Goal: Task Accomplishment & Management: Complete application form

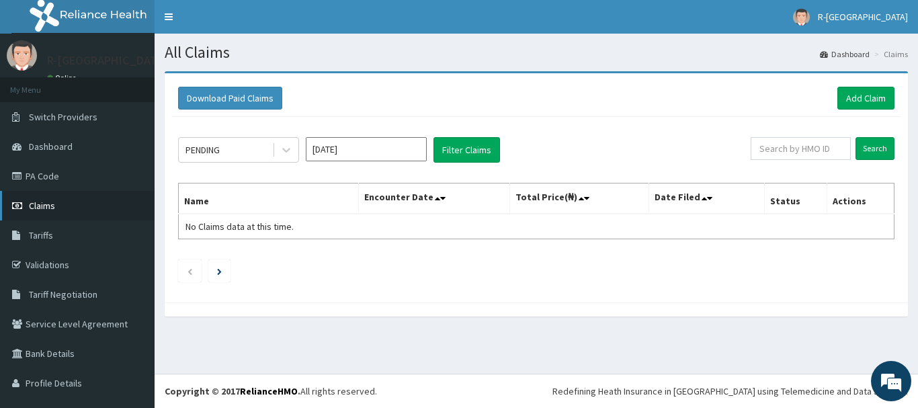
click at [46, 203] on span "Claims" at bounding box center [42, 205] width 26 height 12
click at [867, 88] on link "Add Claim" at bounding box center [865, 98] width 57 height 23
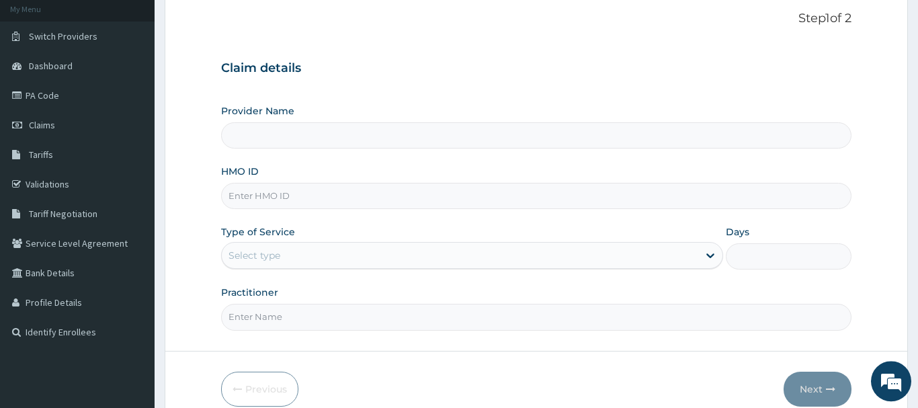
scroll to position [137, 0]
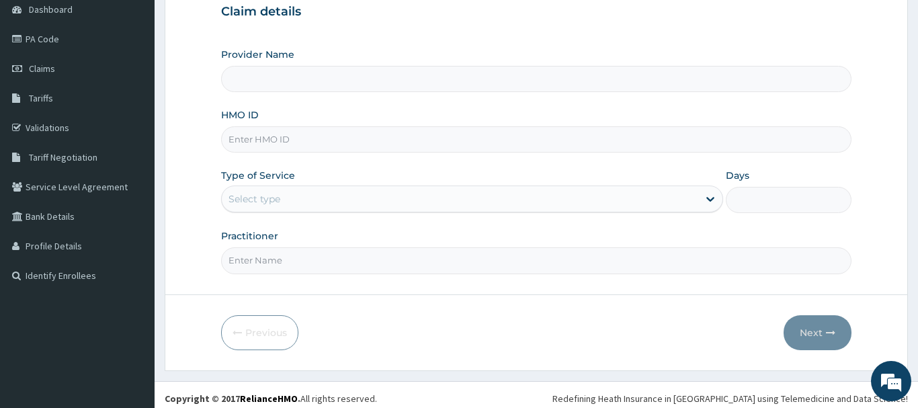
type input "R-Jolad Hospital Nigeria Limited(kupa)"
click at [244, 136] on input "HMO ID" at bounding box center [536, 139] width 630 height 26
paste input "TQS/10017/A"
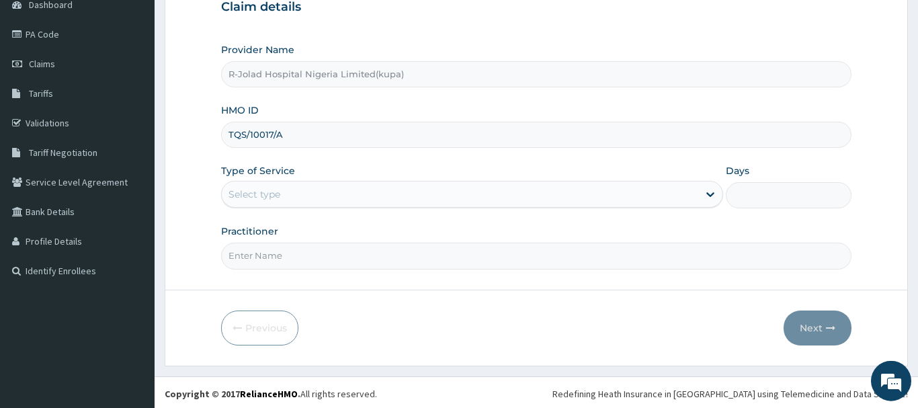
scroll to position [144, 0]
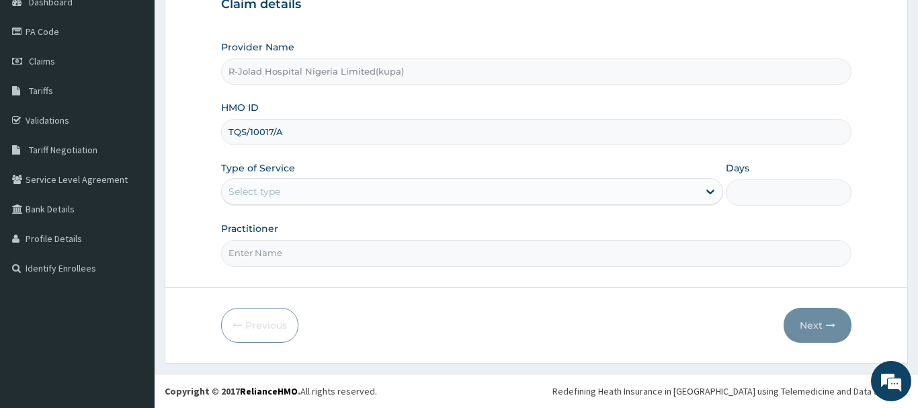
type input "TQS/10017/A"
click at [249, 196] on div "Select type" at bounding box center [254, 191] width 52 height 13
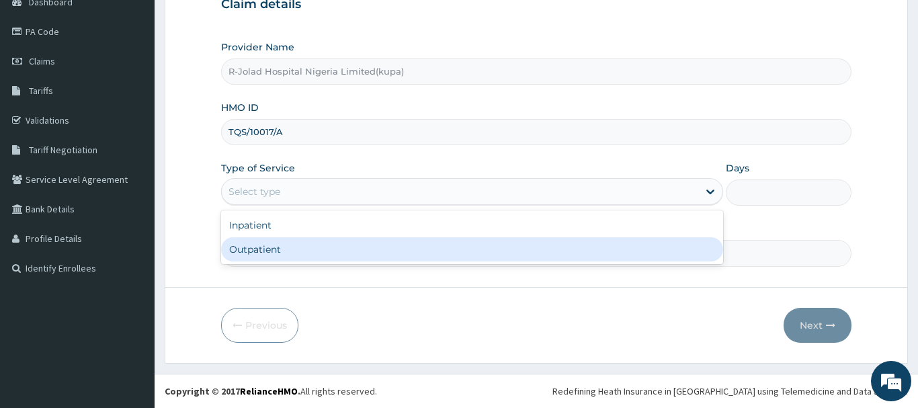
click at [251, 248] on div "Outpatient" at bounding box center [472, 249] width 502 height 24
type input "1"
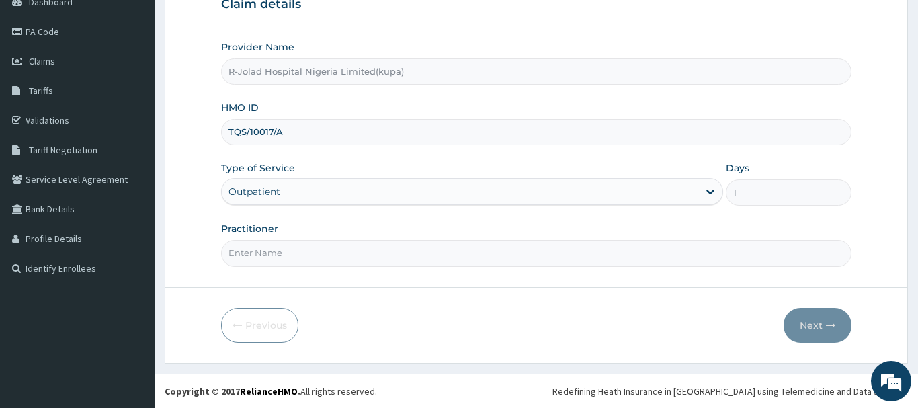
drag, startPoint x: 261, startPoint y: 259, endPoint x: 247, endPoint y: 267, distance: 16.2
click at [259, 259] on input "Practitioner" at bounding box center [536, 253] width 630 height 26
paste input "JOSEPH JOHN"
type input "JOSEPH JOHN"
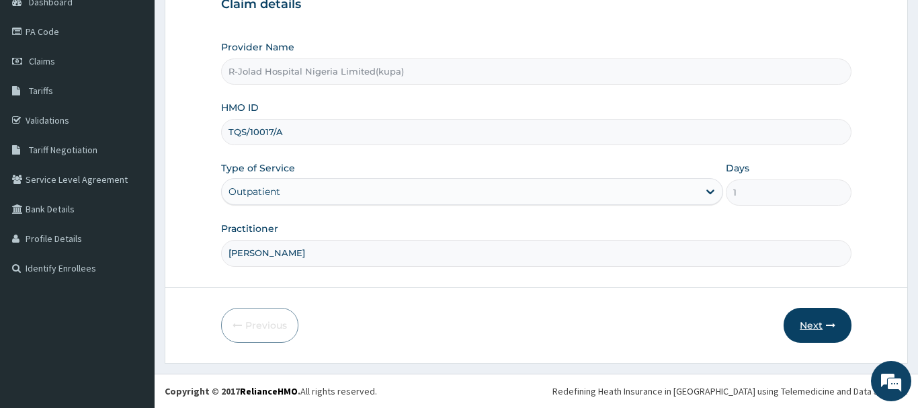
click at [808, 322] on button "Next" at bounding box center [817, 325] width 68 height 35
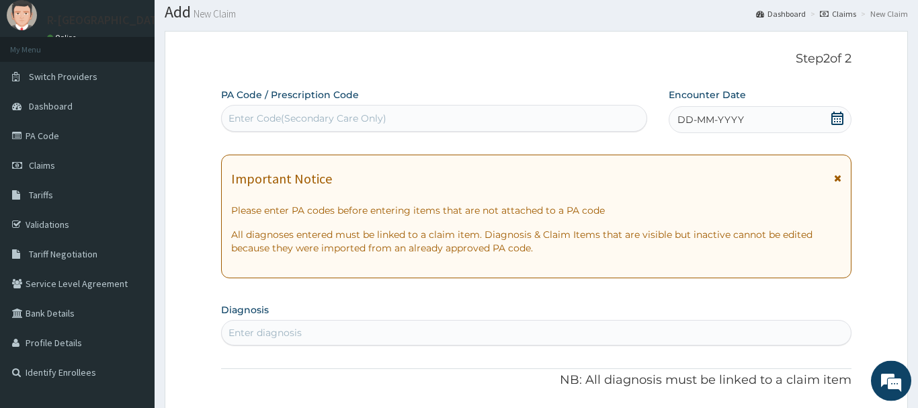
scroll to position [7, 0]
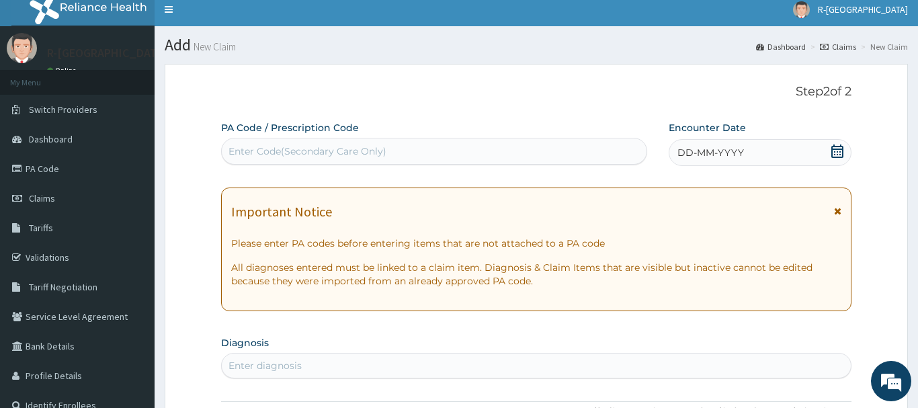
click at [835, 150] on icon at bounding box center [837, 150] width 12 height 13
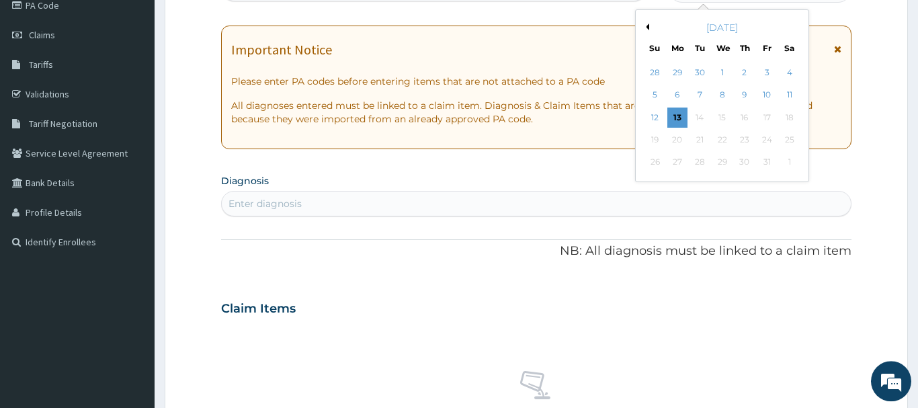
scroll to position [213, 0]
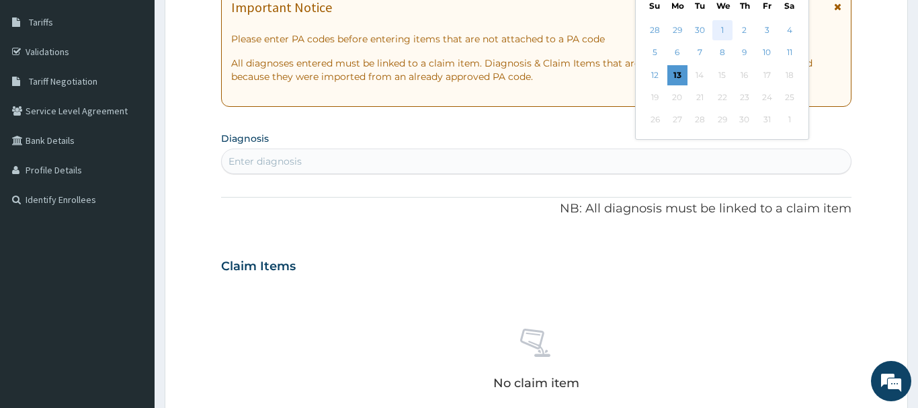
click at [722, 34] on div "1" at bounding box center [722, 30] width 20 height 20
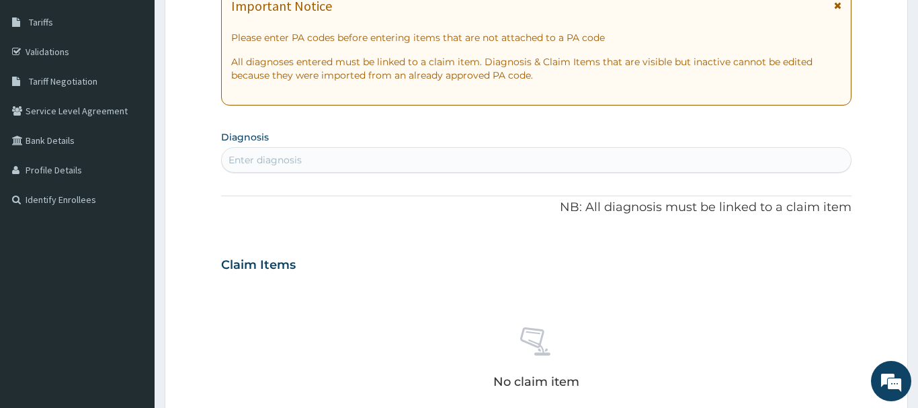
click at [244, 158] on div "Enter diagnosis" at bounding box center [264, 159] width 73 height 13
type input "CHEST PAIN"
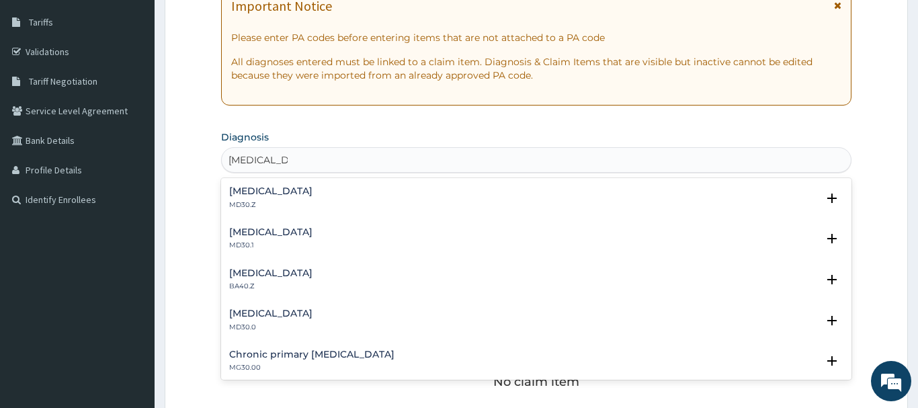
click at [278, 188] on h4 "Chest pain, unspecified" at bounding box center [270, 191] width 83 height 10
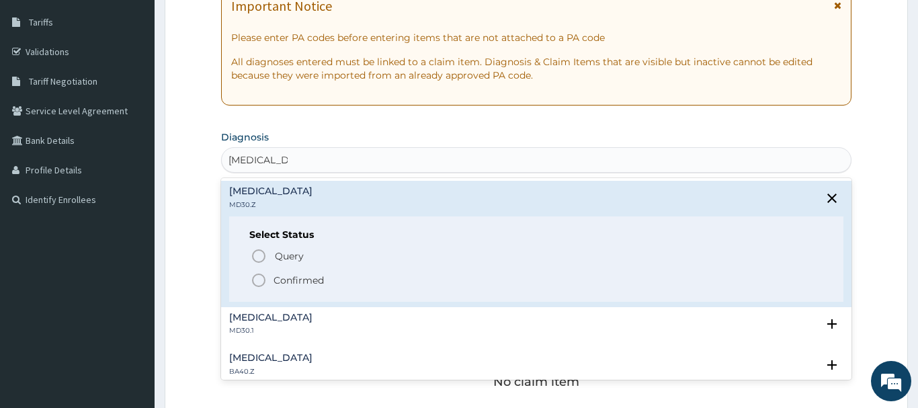
click at [259, 283] on icon "status option filled" at bounding box center [259, 280] width 16 height 16
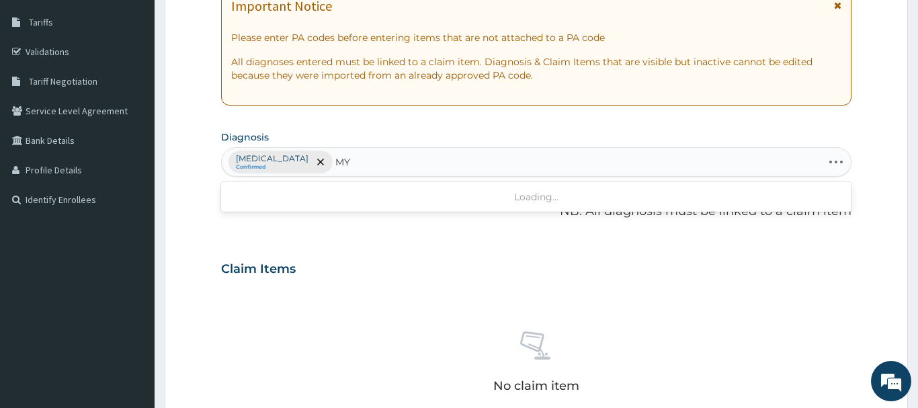
type input "M"
type input "MYAL"
type input "MYALGIA"
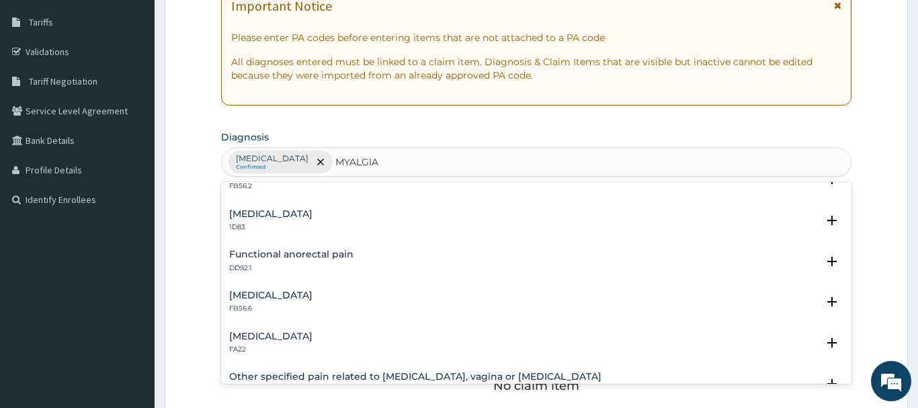
scroll to position [0, 0]
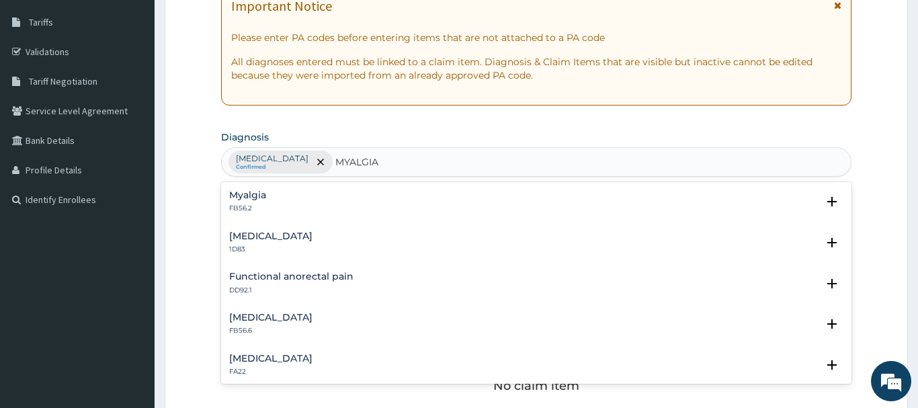
click at [245, 194] on h4 "Myalgia" at bounding box center [247, 195] width 37 height 10
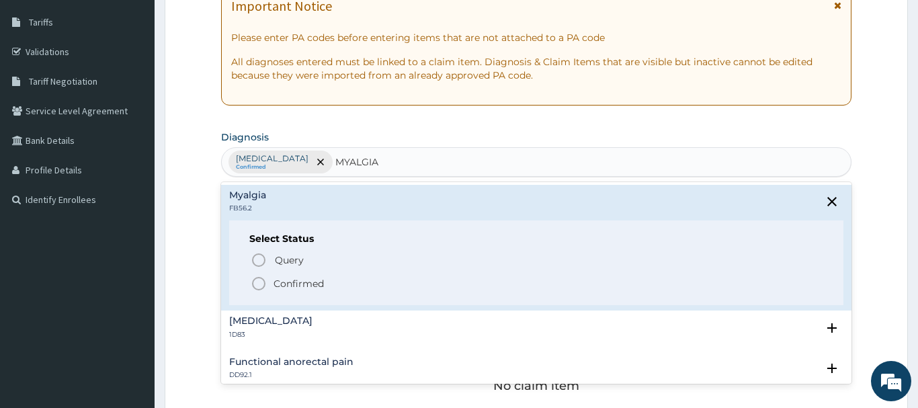
click at [257, 284] on icon "status option filled" at bounding box center [259, 283] width 16 height 16
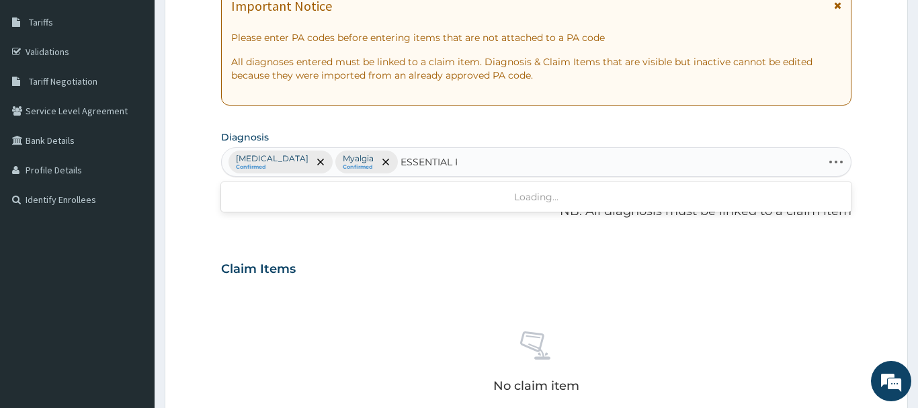
type input "ESSENTIAL"
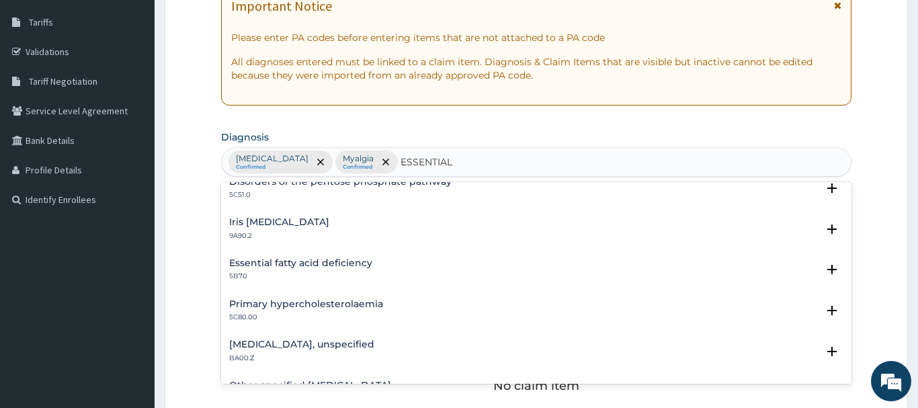
scroll to position [73, 0]
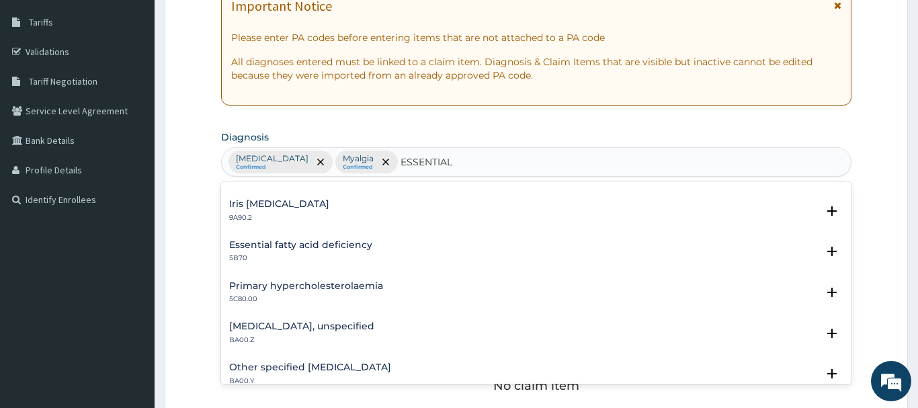
click at [251, 326] on h4 "Essential hypertension, unspecified" at bounding box center [301, 326] width 145 height 10
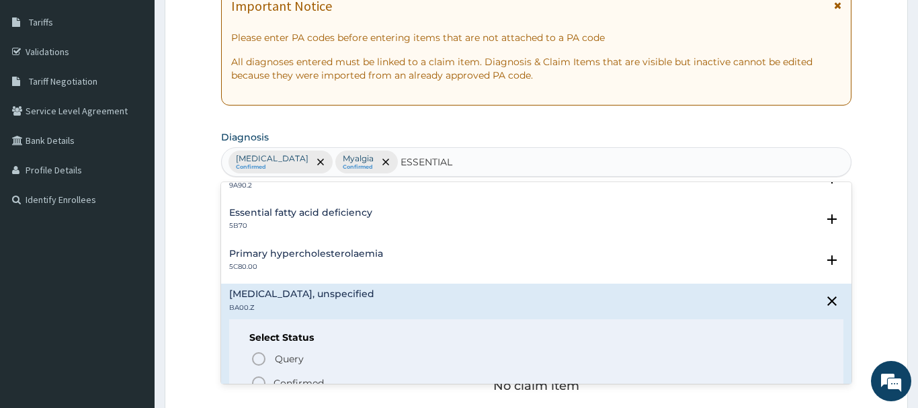
scroll to position [145, 0]
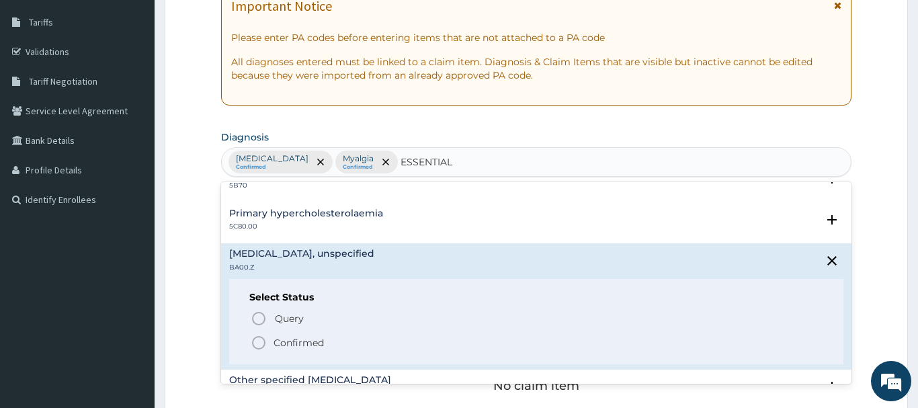
click at [262, 341] on icon "status option filled" at bounding box center [259, 342] width 16 height 16
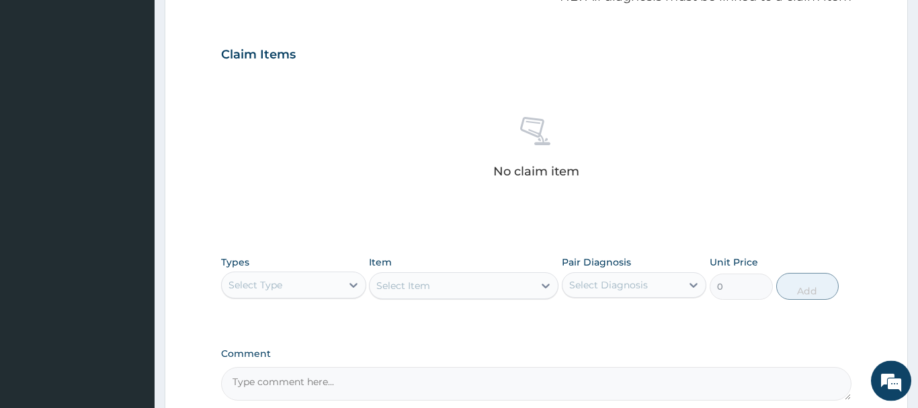
scroll to position [487, 0]
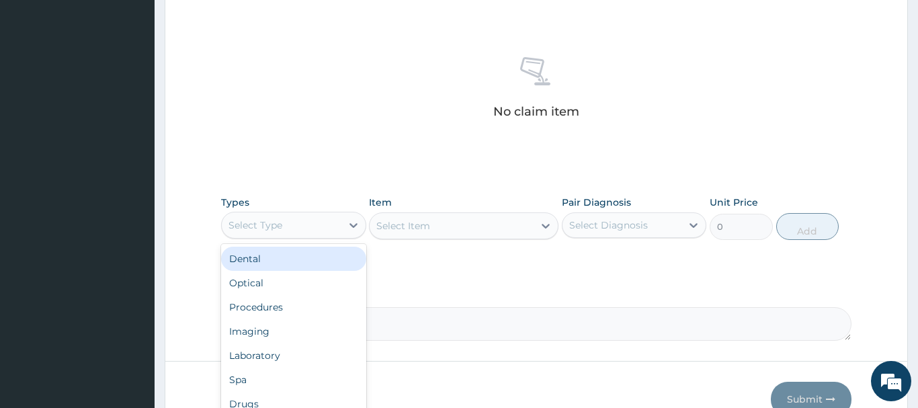
click at [264, 227] on div "Select Type" at bounding box center [255, 224] width 54 height 13
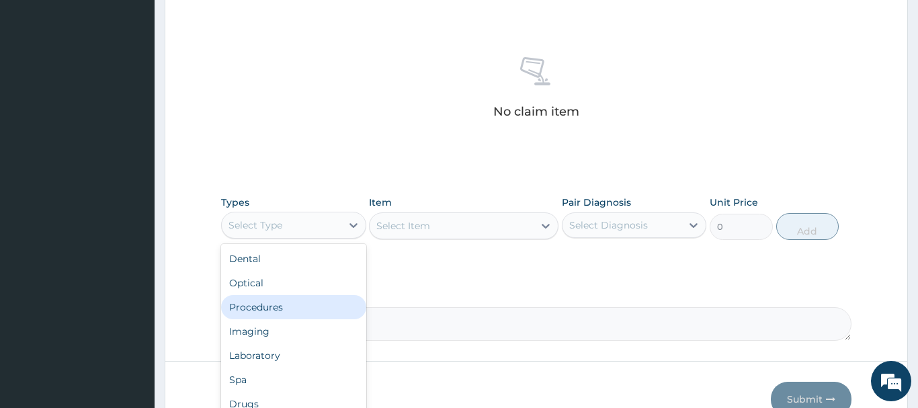
drag, startPoint x: 271, startPoint y: 313, endPoint x: 281, endPoint y: 295, distance: 20.4
click at [271, 312] on div "Procedures" at bounding box center [293, 307] width 145 height 24
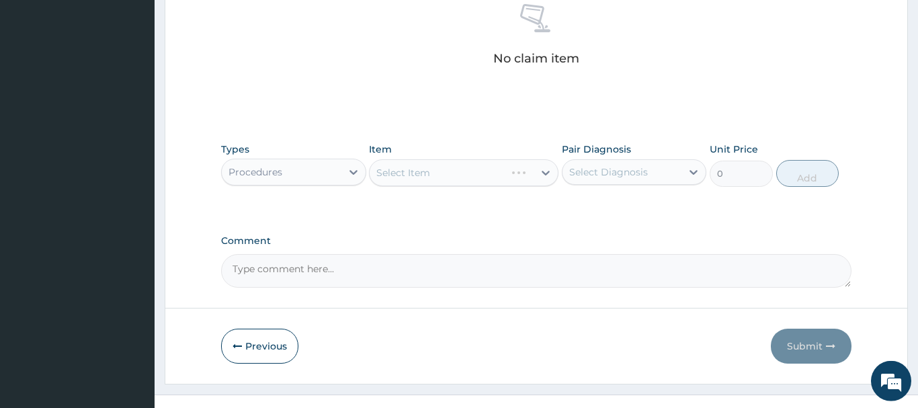
scroll to position [561, 0]
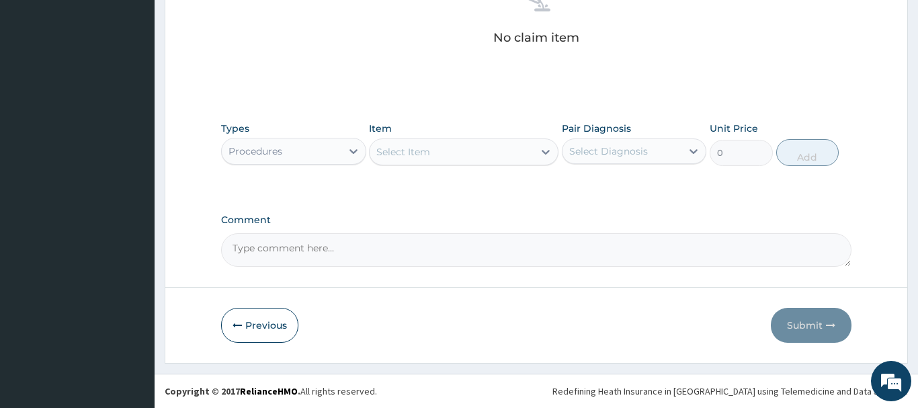
click at [415, 159] on div "Select Item" at bounding box center [451, 151] width 164 height 21
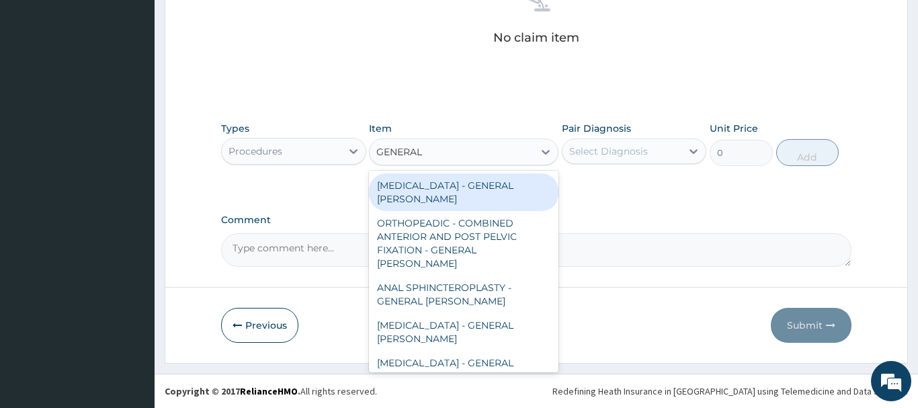
type input "GENERAL C"
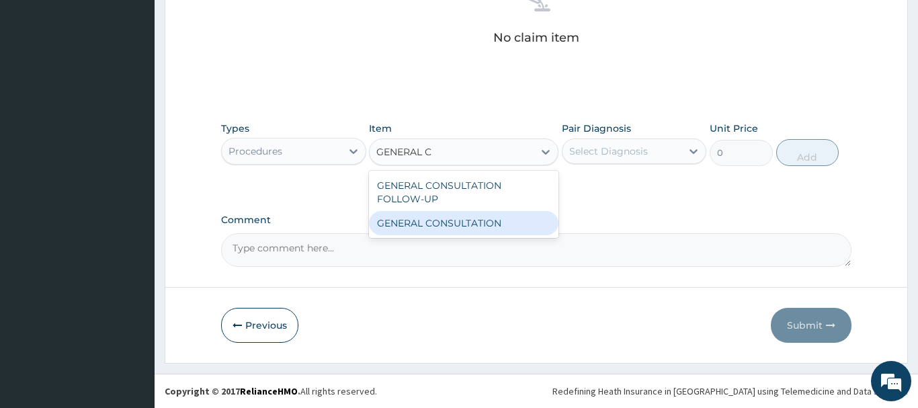
click at [484, 224] on div "GENERAL CONSULTATION" at bounding box center [463, 223] width 189 height 24
type input "6750"
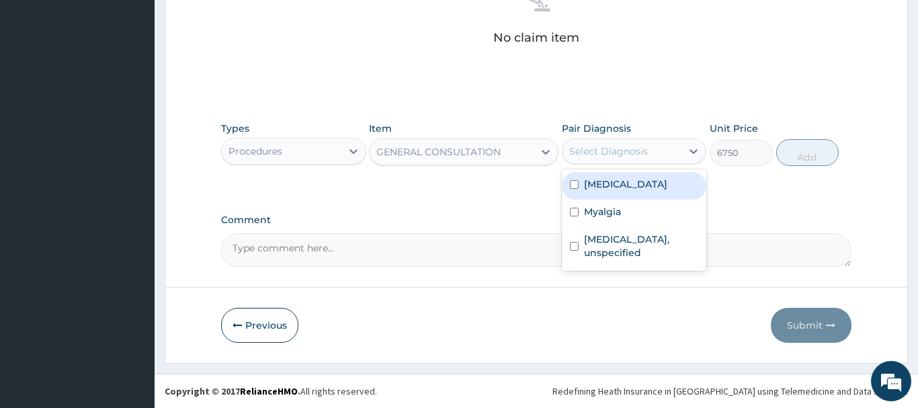
click at [605, 151] on div "Select Diagnosis" at bounding box center [608, 150] width 79 height 13
drag, startPoint x: 639, startPoint y: 186, endPoint x: 650, endPoint y: 188, distance: 10.9
click at [637, 185] on label "Chest pain, unspecified" at bounding box center [625, 183] width 83 height 13
checkbox input "true"
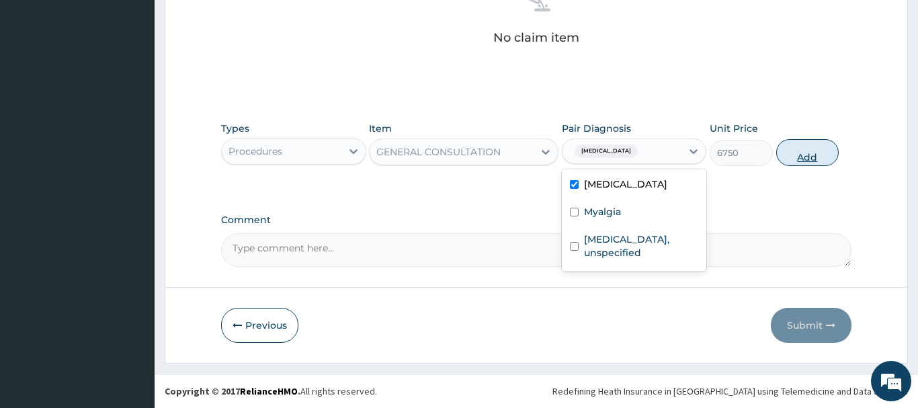
click at [808, 148] on button "Add" at bounding box center [807, 152] width 63 height 27
type input "0"
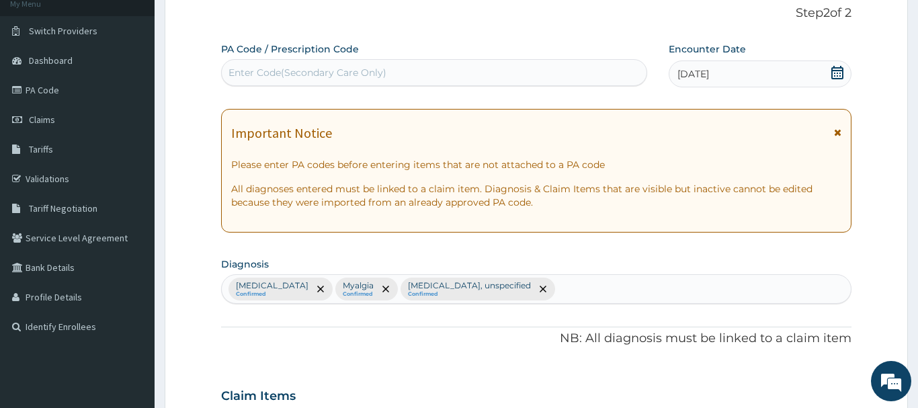
scroll to position [0, 0]
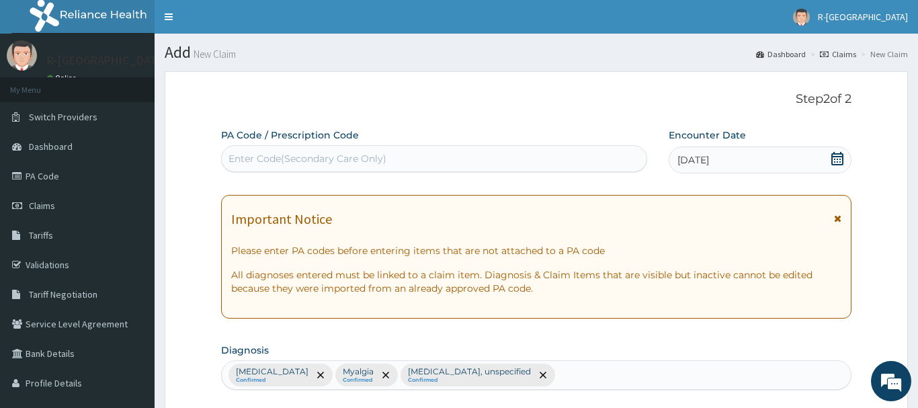
click at [255, 159] on div "Enter Code(Secondary Care Only)" at bounding box center [307, 158] width 158 height 13
paste input "PA/8BACE5"
type input "PA/8BACE5"
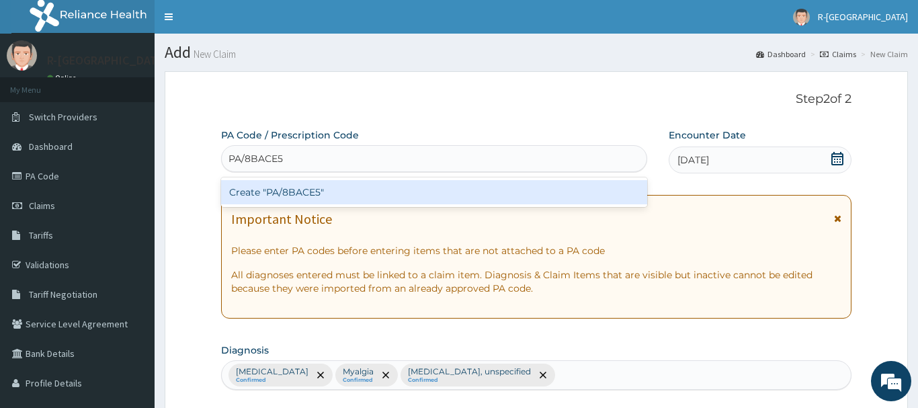
click at [297, 189] on div "Create "PA/8BACE5"" at bounding box center [434, 192] width 426 height 24
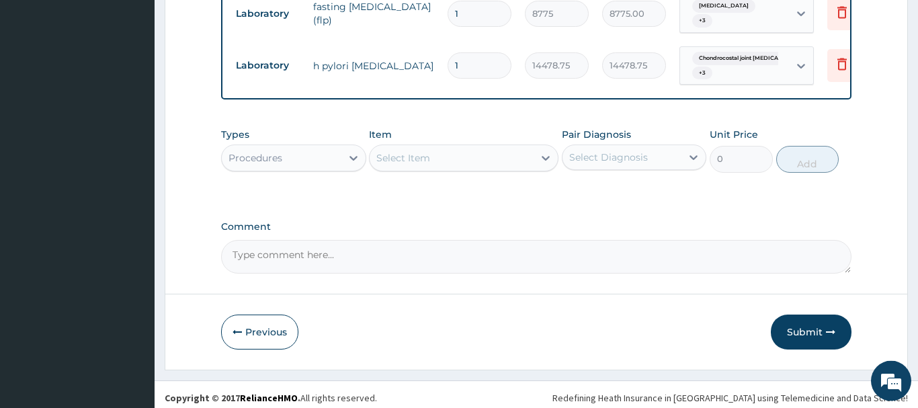
scroll to position [924, 0]
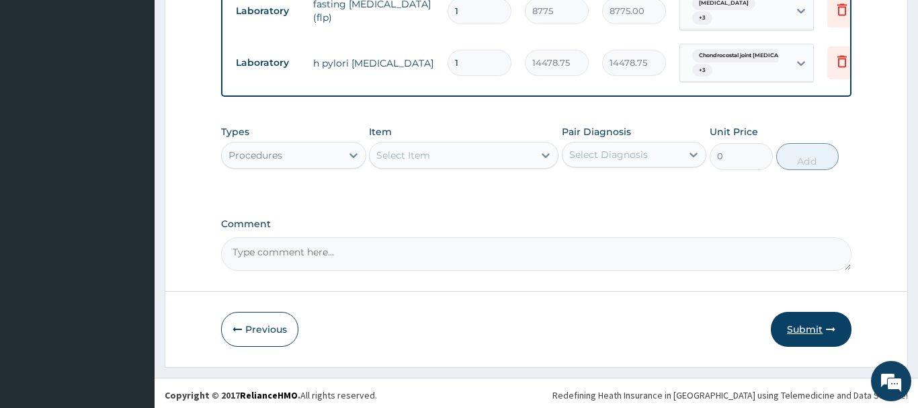
click at [807, 318] on button "Submit" at bounding box center [810, 329] width 81 height 35
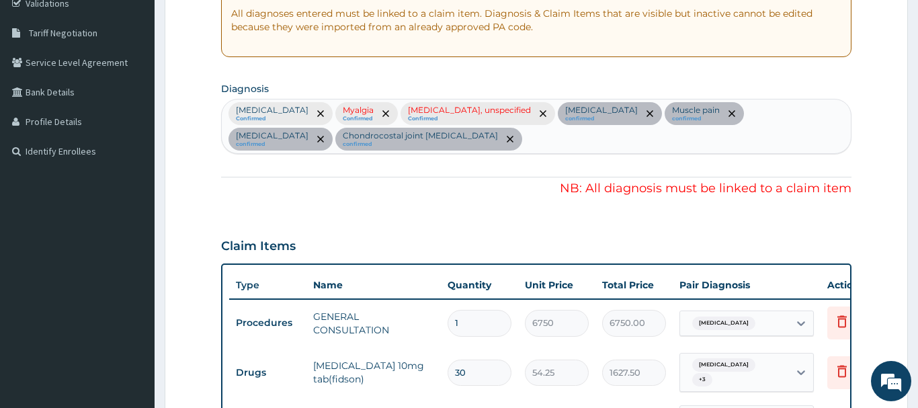
scroll to position [238, 0]
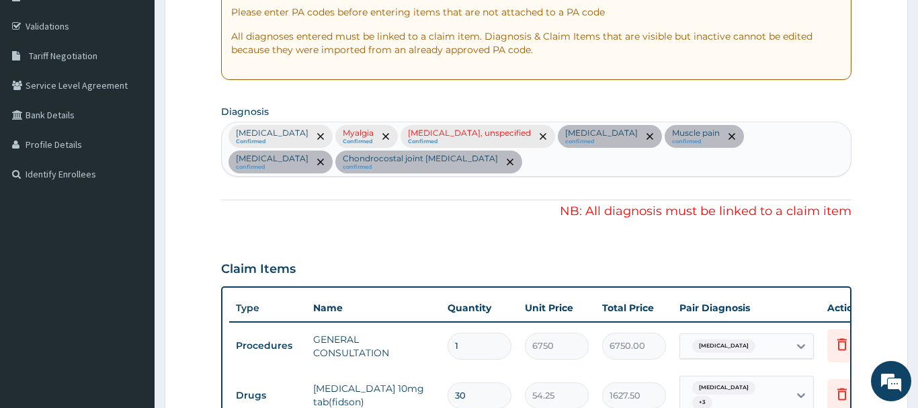
click at [394, 130] on div at bounding box center [384, 136] width 19 height 21
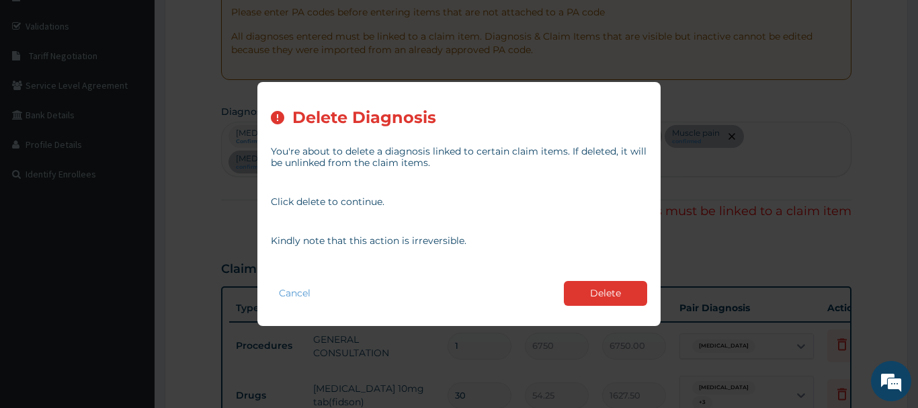
drag, startPoint x: 627, startPoint y: 294, endPoint x: 620, endPoint y: 282, distance: 13.6
click at [624, 285] on button "Delete" at bounding box center [605, 293] width 83 height 25
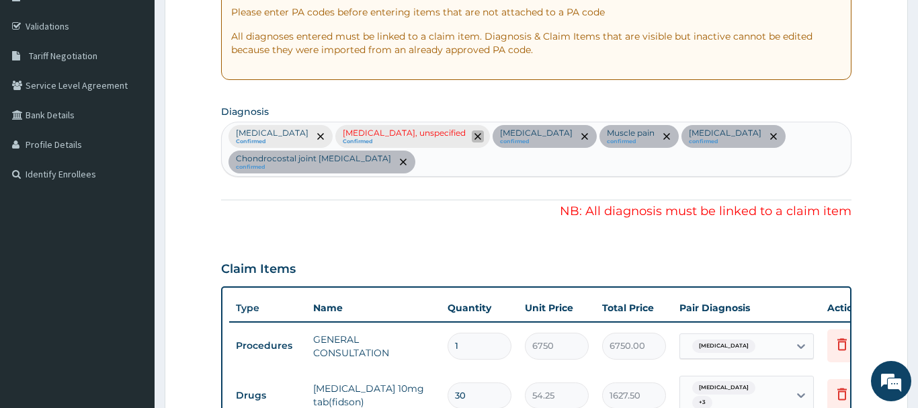
click at [481, 137] on icon "remove selection option" at bounding box center [477, 136] width 7 height 7
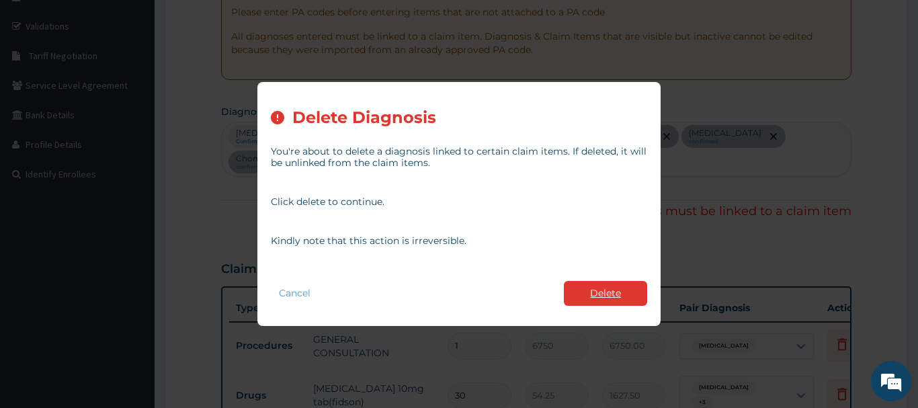
click at [614, 281] on button "Delete" at bounding box center [605, 293] width 83 height 25
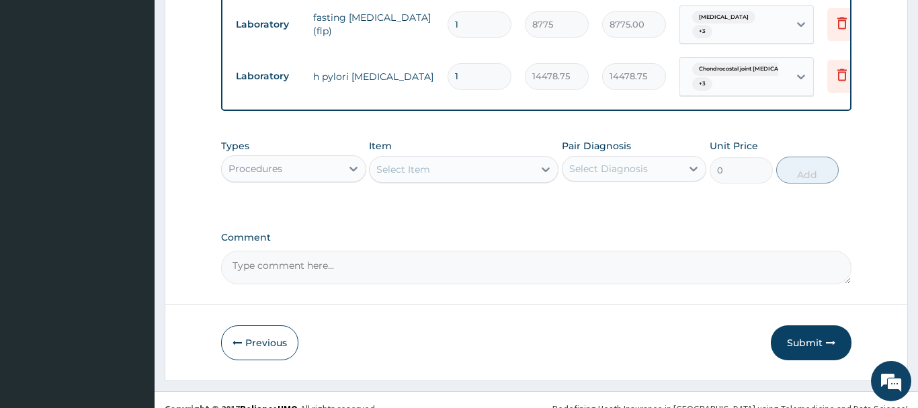
scroll to position [898, 0]
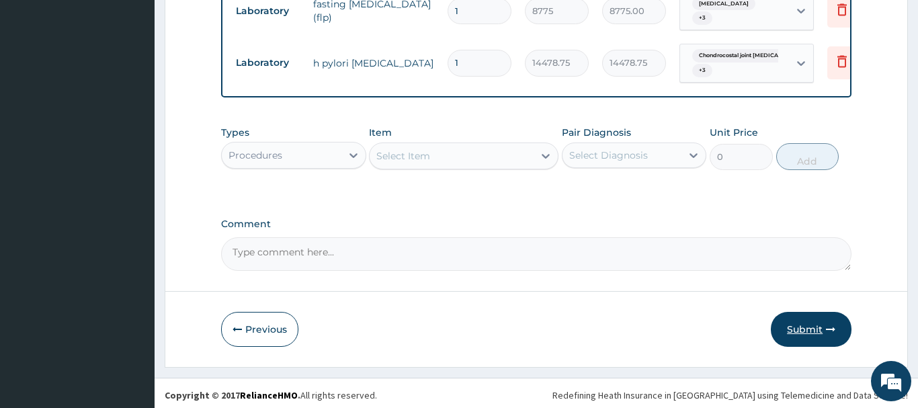
click at [799, 318] on button "Submit" at bounding box center [810, 329] width 81 height 35
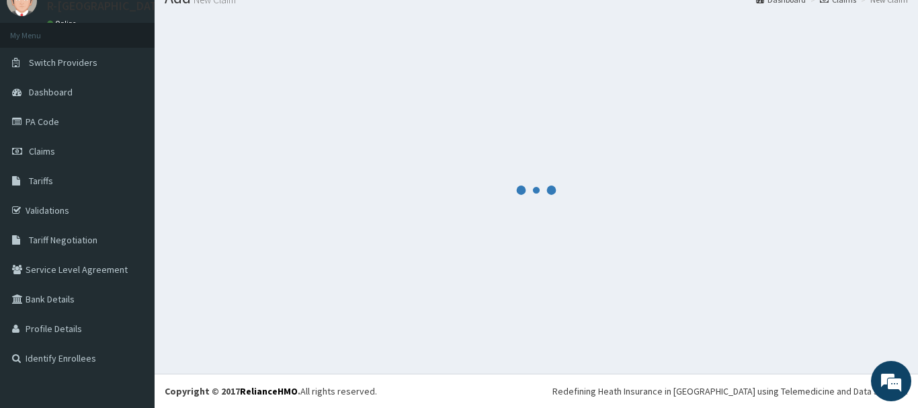
scroll to position [54, 0]
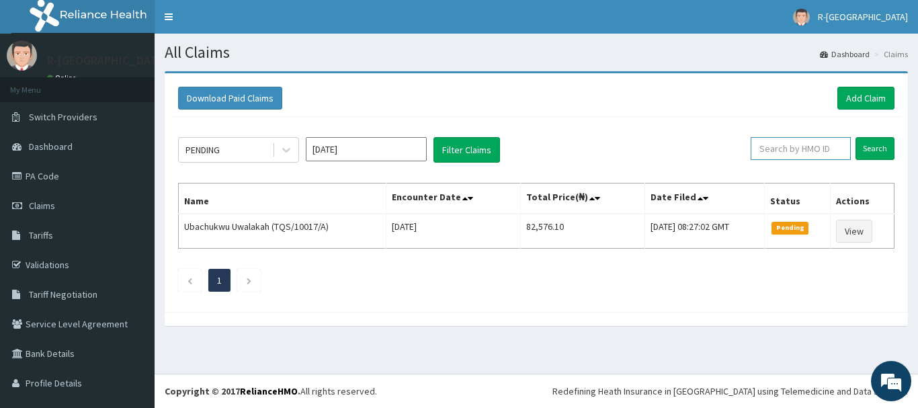
click at [778, 152] on input "text" at bounding box center [800, 148] width 100 height 23
type input "tap/11461/b"
click at [878, 144] on input "Search" at bounding box center [874, 148] width 39 height 23
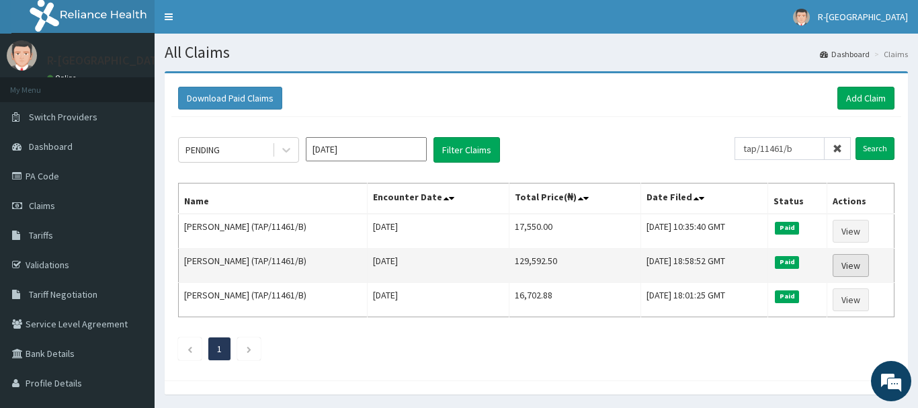
click at [853, 265] on link "View" at bounding box center [850, 265] width 36 height 23
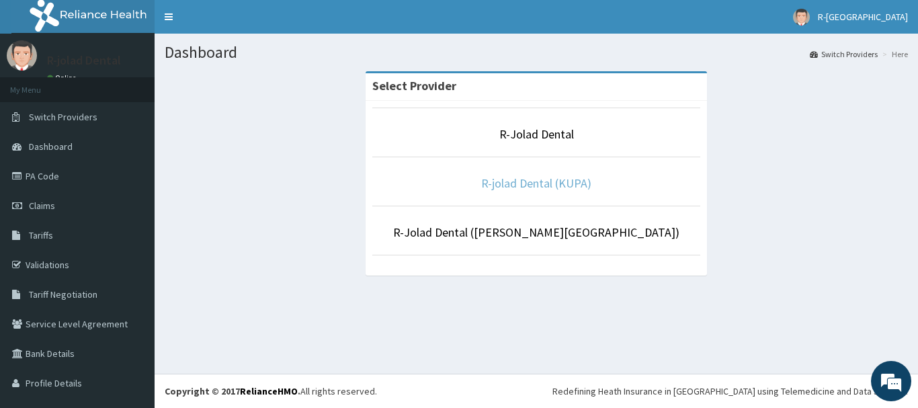
click at [531, 185] on link "R-jolad Dental (KUPA)" at bounding box center [536, 182] width 110 height 15
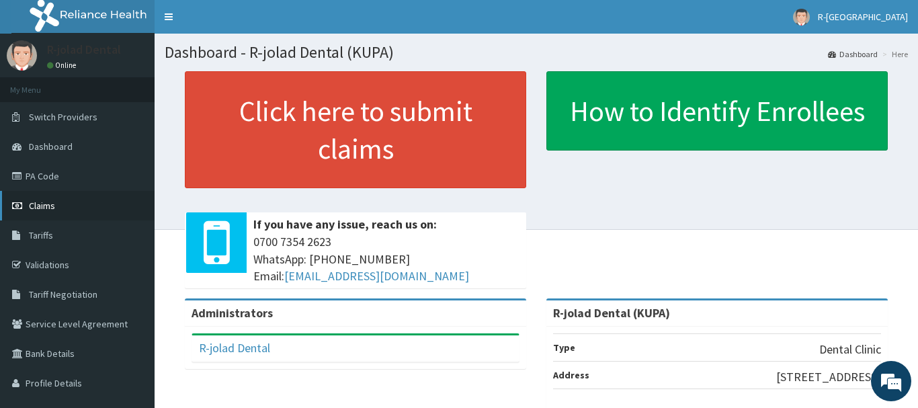
click at [38, 204] on span "Claims" at bounding box center [42, 205] width 26 height 12
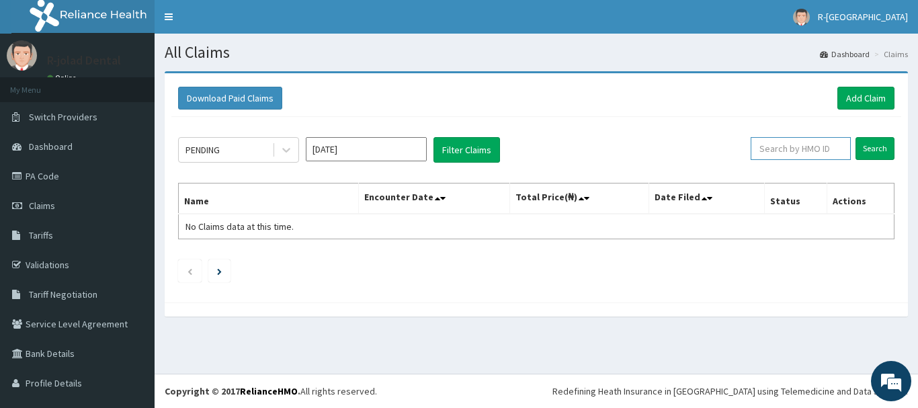
click at [770, 149] on input "text" at bounding box center [800, 148] width 100 height 23
type input "FBL/10101/D"
click at [874, 151] on input "Search" at bounding box center [874, 148] width 39 height 23
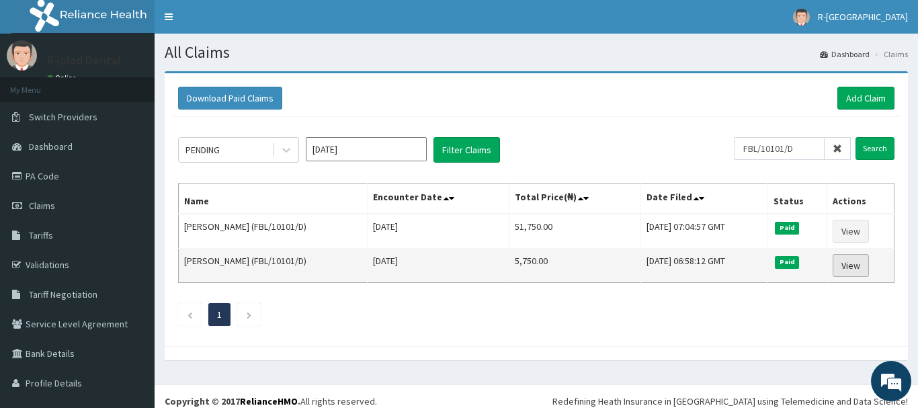
click at [857, 267] on link "View" at bounding box center [850, 265] width 36 height 23
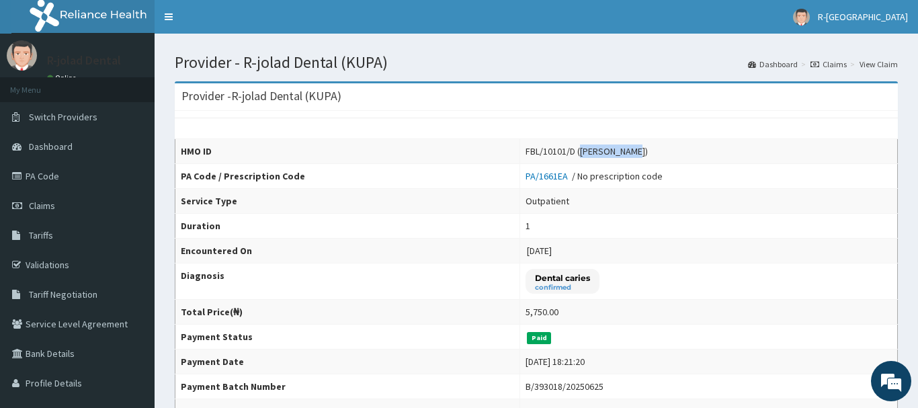
drag, startPoint x: 573, startPoint y: 150, endPoint x: 620, endPoint y: 151, distance: 47.0
click at [620, 151] on div "FBL/10101/D (Mirabel Uzor)" at bounding box center [586, 150] width 122 height 13
copy div "Mirabel Uzor"
drag, startPoint x: 566, startPoint y: 152, endPoint x: 511, endPoint y: 154, distance: 55.1
click at [511, 154] on tr "HMO ID FBL/10101/D (Mirabel Uzor)" at bounding box center [536, 151] width 722 height 25
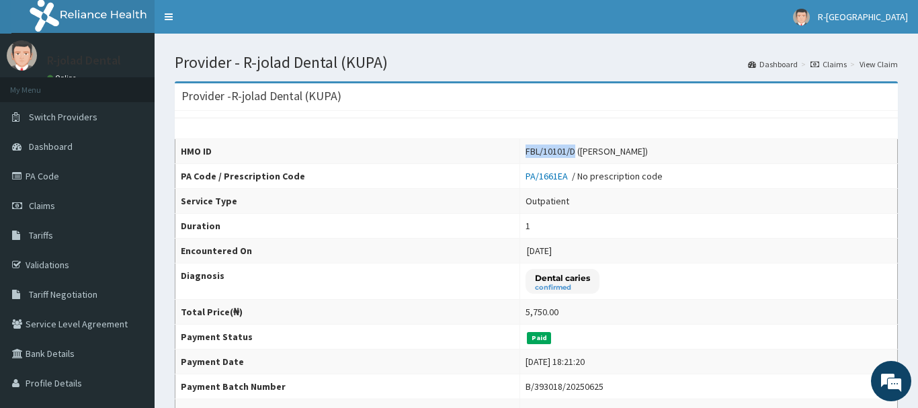
copy tr "FBL/10101/D"
click at [43, 204] on span "Claims" at bounding box center [42, 205] width 26 height 12
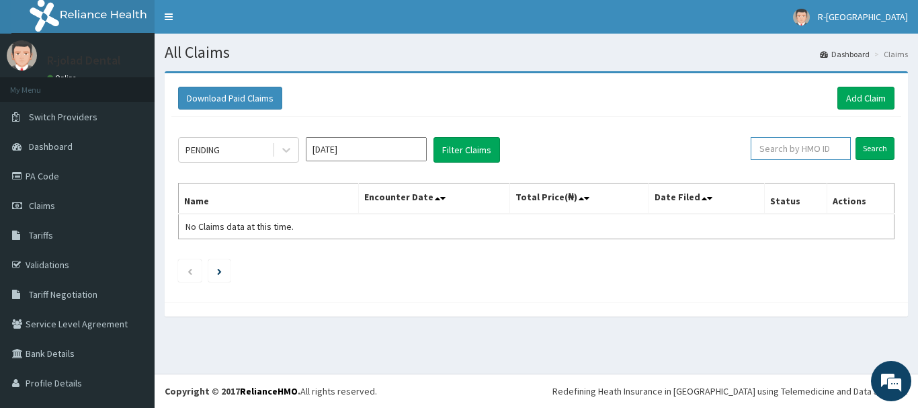
paste input "FBL/10101/D"
click at [770, 145] on input "FBL/10101/D" at bounding box center [779, 148] width 90 height 23
type input "FBL/10101/D"
click at [873, 146] on input "Search" at bounding box center [874, 148] width 39 height 23
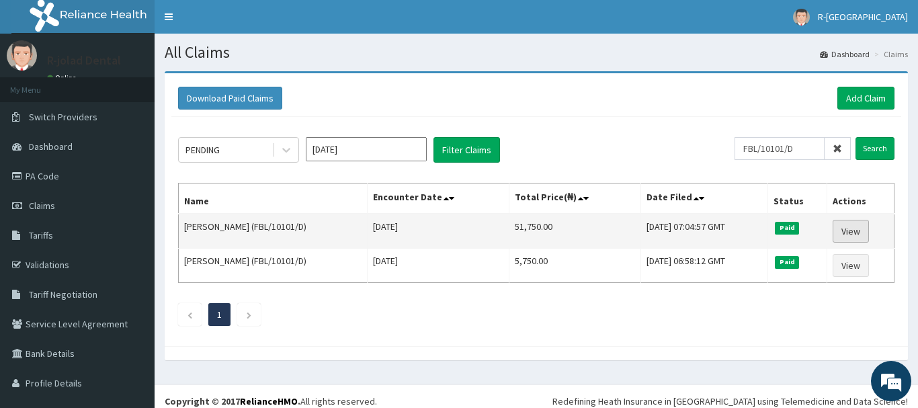
click at [856, 229] on link "View" at bounding box center [850, 231] width 36 height 23
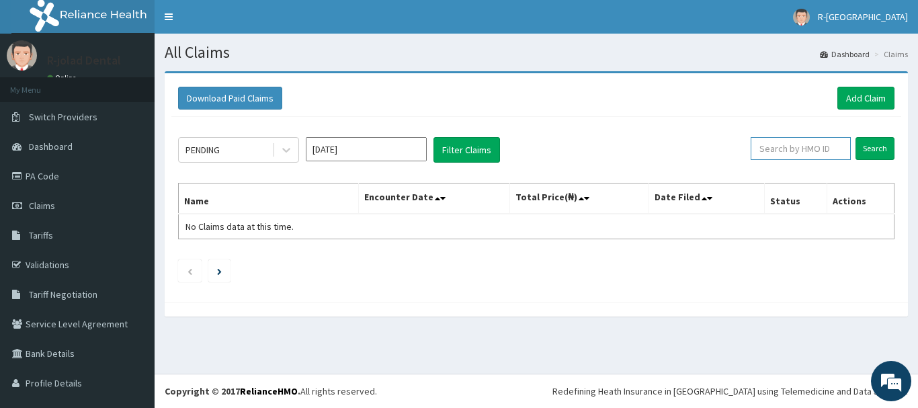
click at [770, 148] on input "text" at bounding box center [800, 148] width 100 height 23
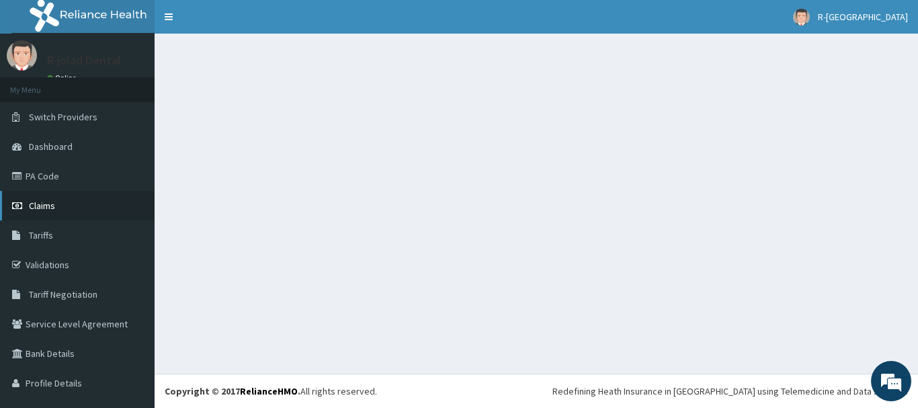
click at [42, 206] on span "Claims" at bounding box center [42, 205] width 26 height 12
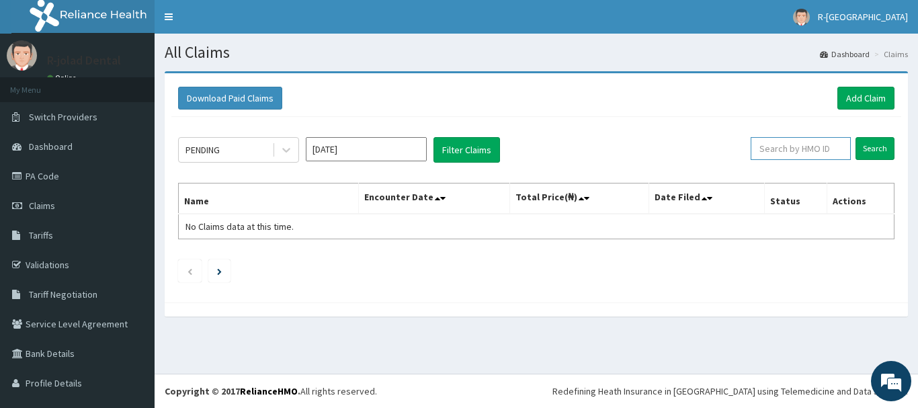
click at [778, 146] on input "text" at bounding box center [800, 148] width 100 height 23
type input "TAP/11461/B"
click at [884, 148] on input "Search" at bounding box center [874, 148] width 39 height 23
click at [879, 134] on div "PENDING Oct 2025 Filter Claims TAP/11461/B Search Name Encounter Date Total Pri…" at bounding box center [535, 206] width 729 height 179
click at [879, 148] on input "Search" at bounding box center [874, 148] width 39 height 23
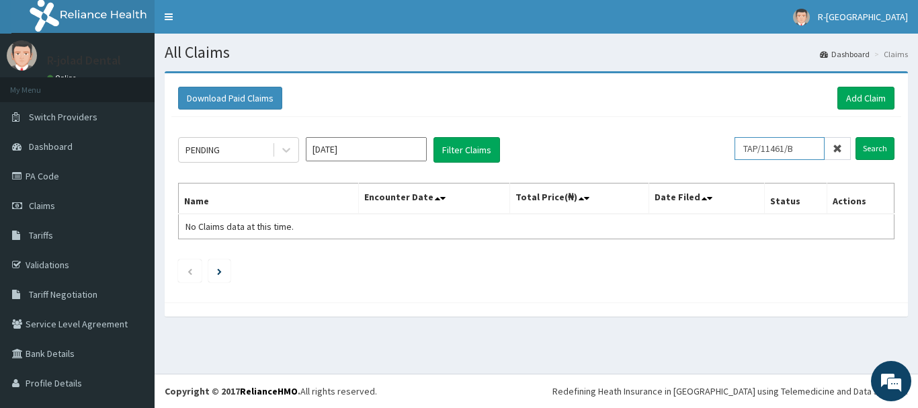
click at [752, 144] on input "TAP/11461/B" at bounding box center [779, 148] width 90 height 23
click at [866, 146] on input "Search" at bounding box center [874, 148] width 39 height 23
click at [870, 148] on input "Search" at bounding box center [874, 148] width 39 height 23
drag, startPoint x: 801, startPoint y: 148, endPoint x: 752, endPoint y: 153, distance: 49.3
click at [752, 153] on input "TAP/11461/B" at bounding box center [779, 148] width 90 height 23
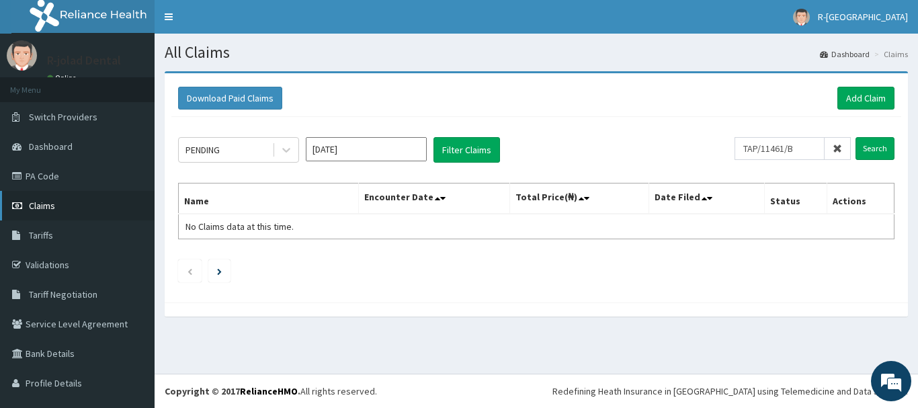
click at [46, 203] on span "Claims" at bounding box center [42, 205] width 26 height 12
paste input "TAP/11461/B"
type input "TAP/11461/B"
click at [887, 150] on input "Search" at bounding box center [874, 148] width 39 height 23
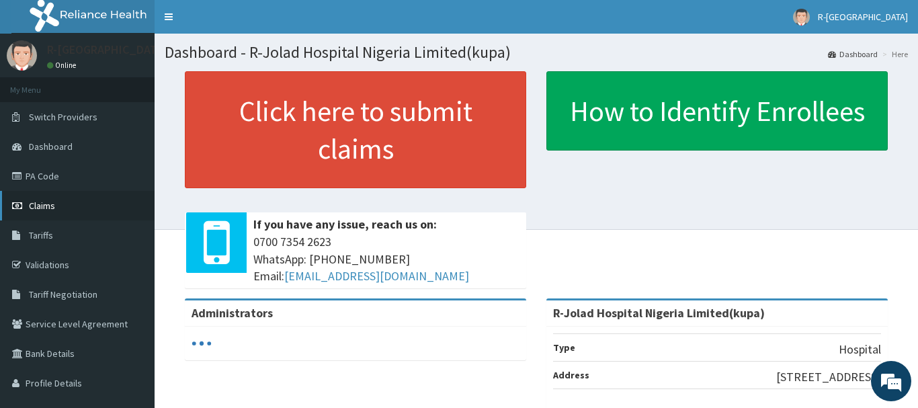
click at [44, 210] on span "Claims" at bounding box center [42, 205] width 26 height 12
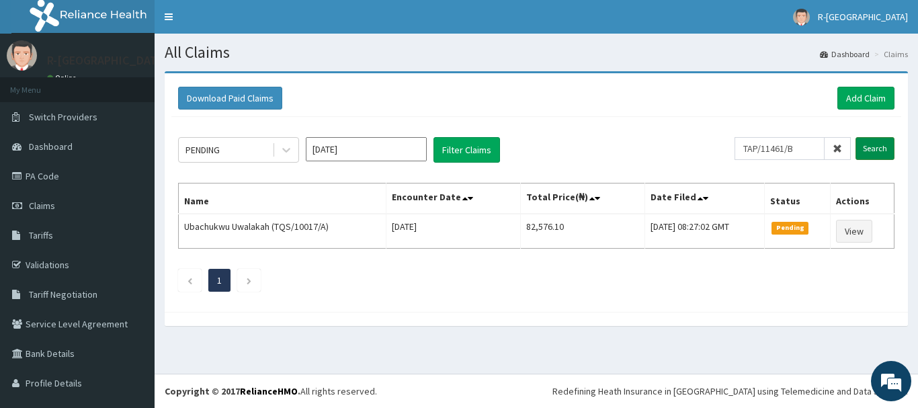
type input "TAP/11461/B"
click at [887, 152] on input "Search" at bounding box center [874, 148] width 39 height 23
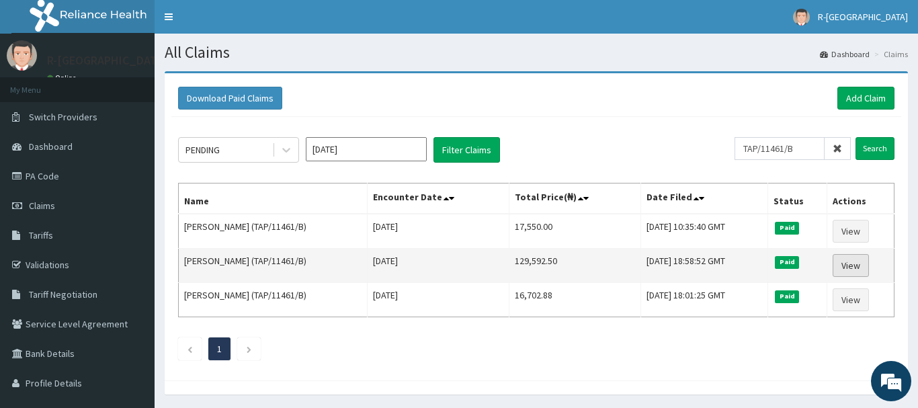
click at [864, 263] on link "View" at bounding box center [850, 265] width 36 height 23
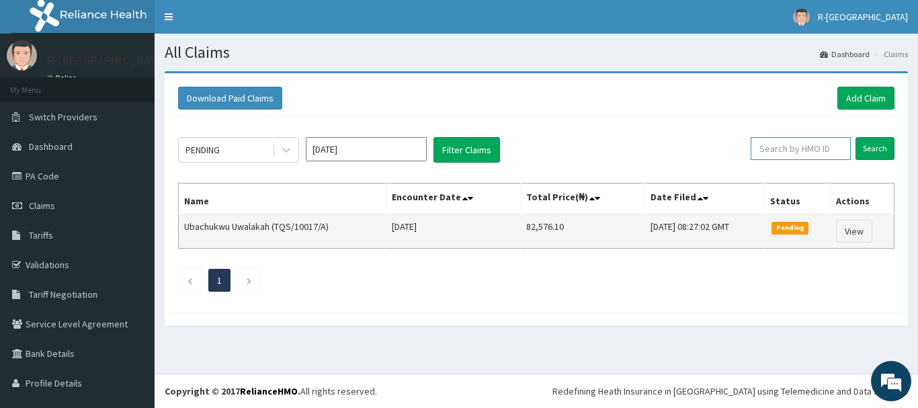
paste input "TAP/11461/B"
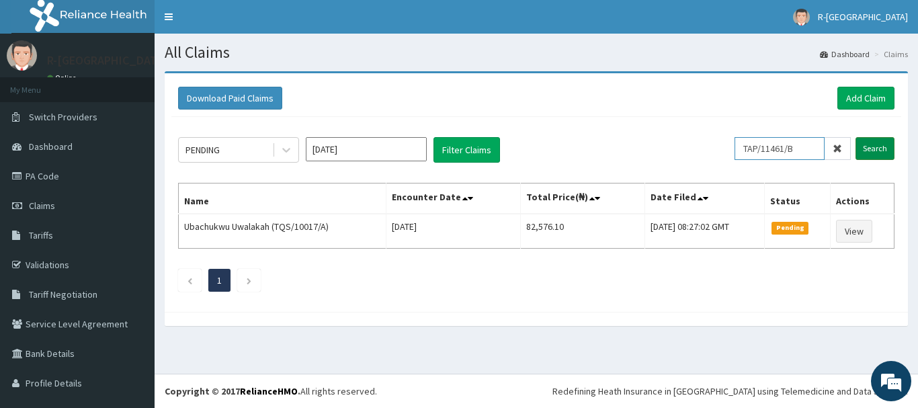
type input "TAP/11461/B"
click at [876, 147] on input "Search" at bounding box center [874, 148] width 39 height 23
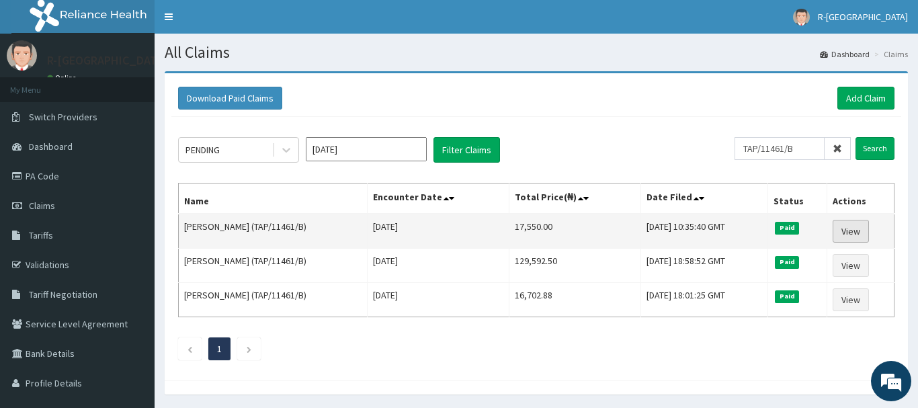
click at [860, 234] on link "View" at bounding box center [850, 231] width 36 height 23
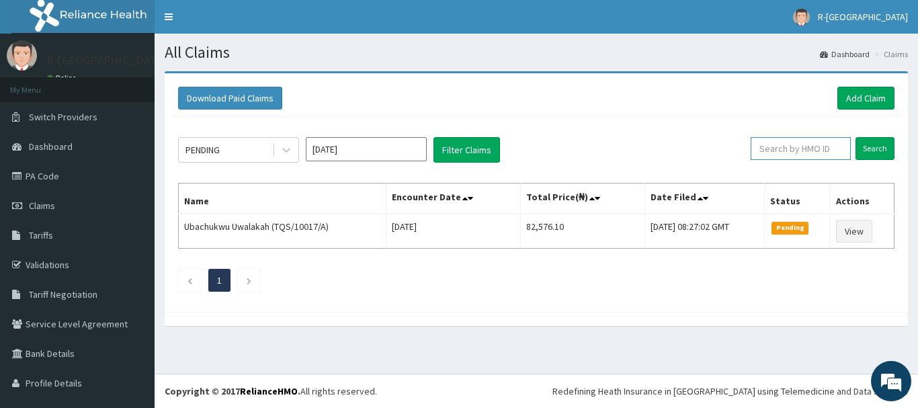
click at [770, 146] on input "text" at bounding box center [800, 148] width 100 height 23
type input "SOM/10027/A"
click at [877, 146] on input "Search" at bounding box center [874, 148] width 39 height 23
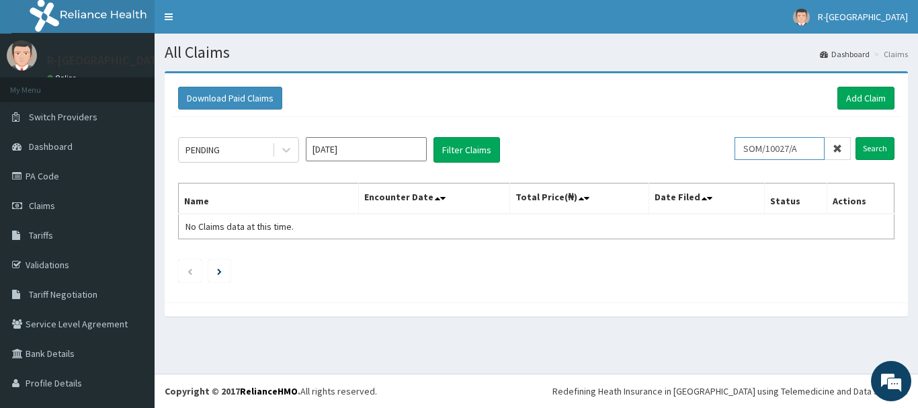
click at [754, 145] on input "SOM/10027/A" at bounding box center [779, 148] width 90 height 23
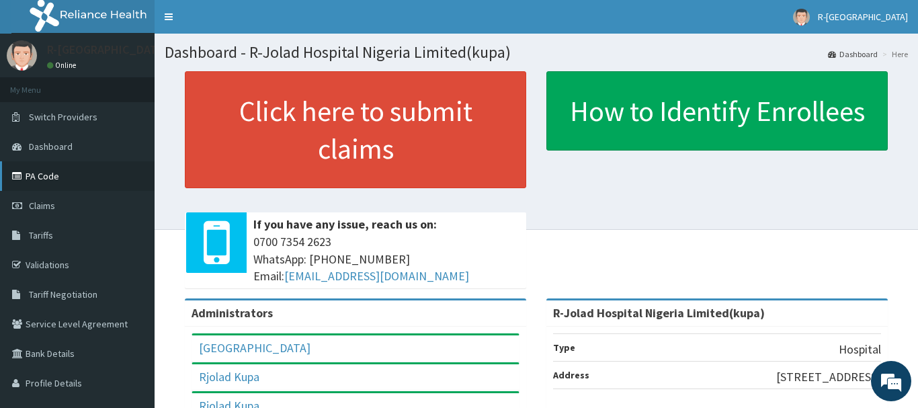
click at [45, 180] on link "PA Code" at bounding box center [77, 176] width 154 height 30
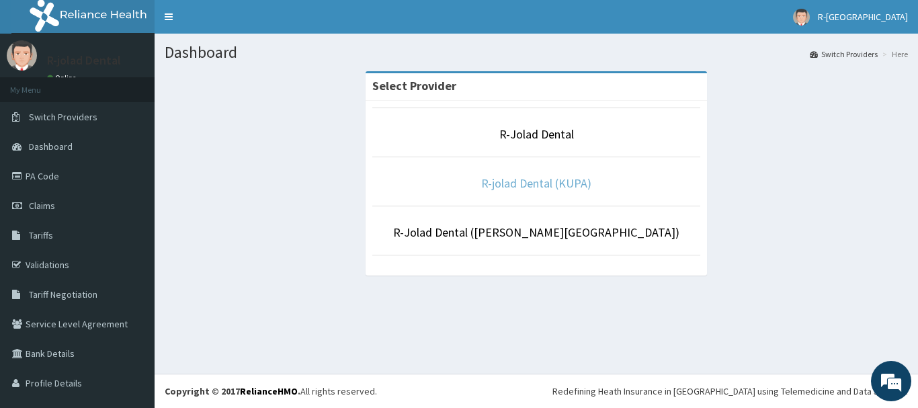
click at [584, 182] on link "R-jolad Dental (KUPA)" at bounding box center [536, 182] width 110 height 15
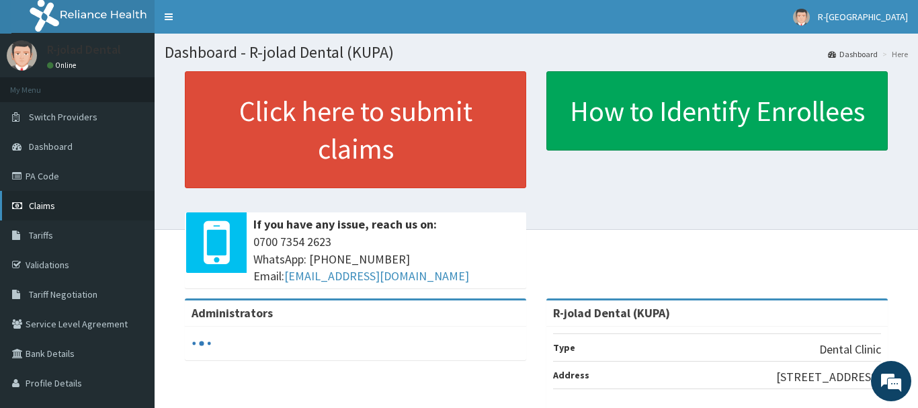
click at [40, 206] on span "Claims" at bounding box center [42, 205] width 26 height 12
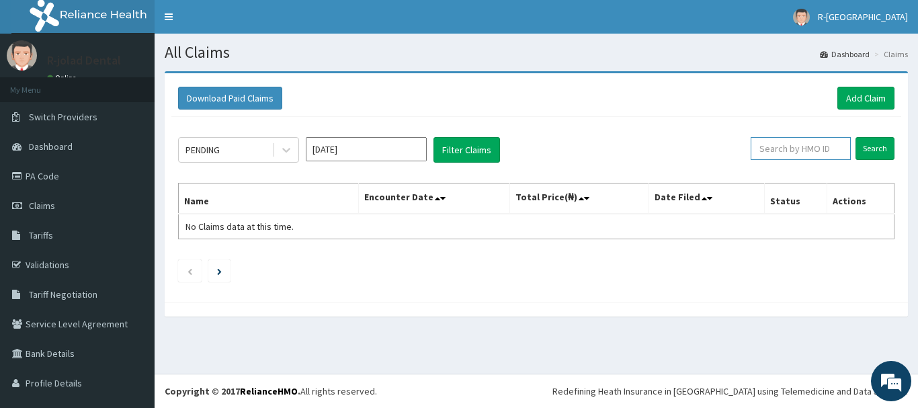
click at [776, 154] on input "text" at bounding box center [800, 148] width 100 height 23
type input "SOM/10027/A"
click at [880, 147] on input "Search" at bounding box center [874, 148] width 39 height 23
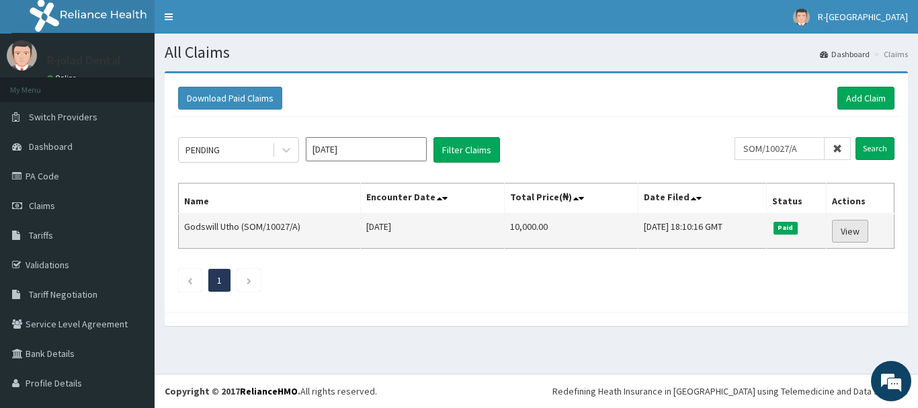
click at [857, 232] on link "View" at bounding box center [850, 231] width 36 height 23
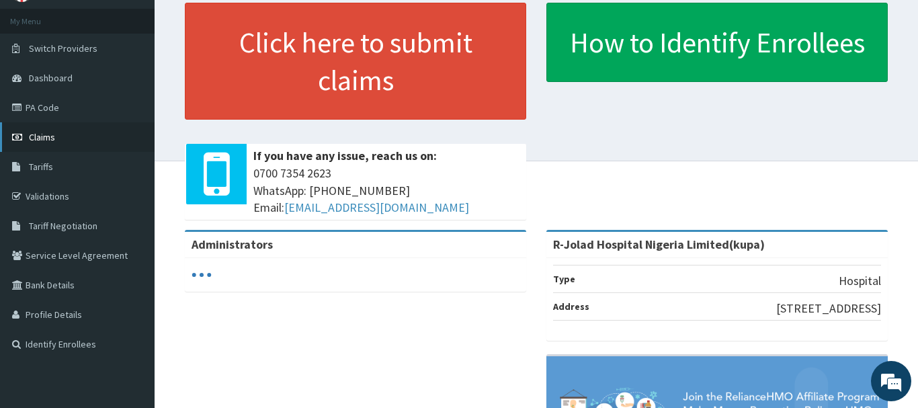
scroll to position [69, 0]
click at [38, 138] on span "Claims" at bounding box center [42, 137] width 26 height 12
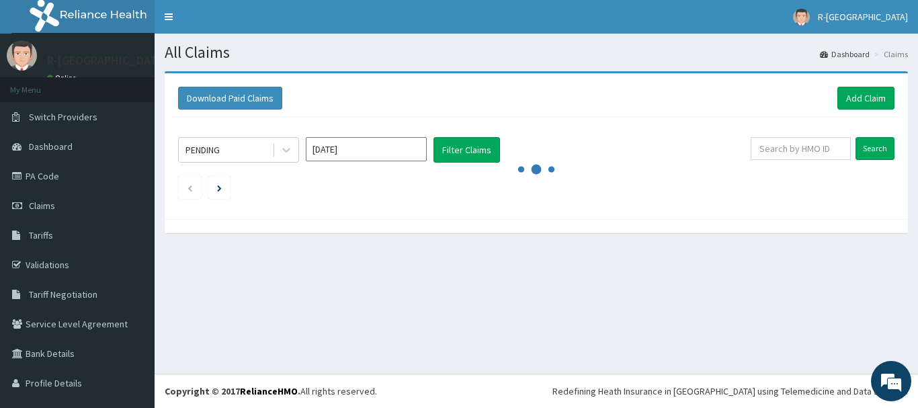
scroll to position [26, 0]
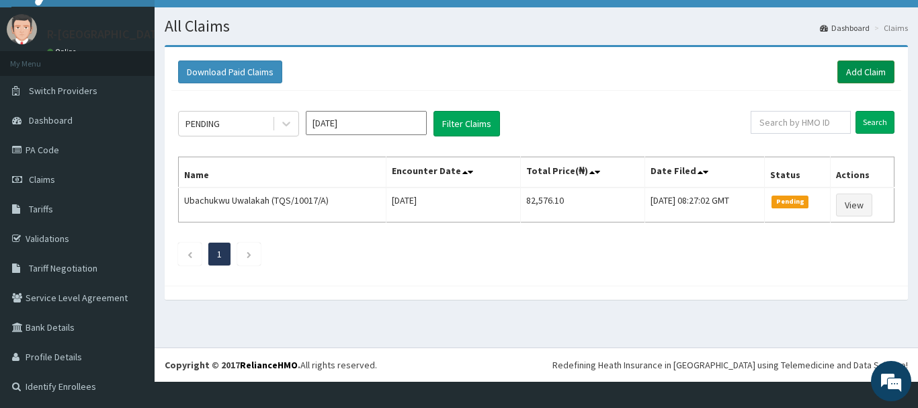
click at [864, 72] on link "Add Claim" at bounding box center [865, 71] width 57 height 23
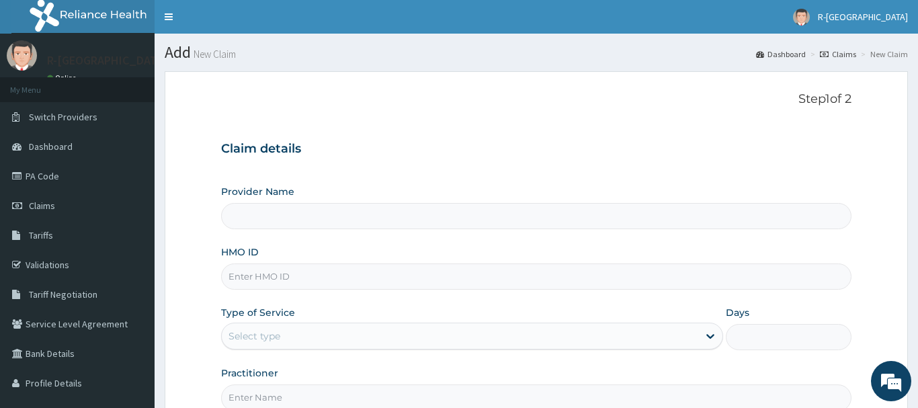
click at [246, 263] on input "HMO ID" at bounding box center [536, 276] width 630 height 26
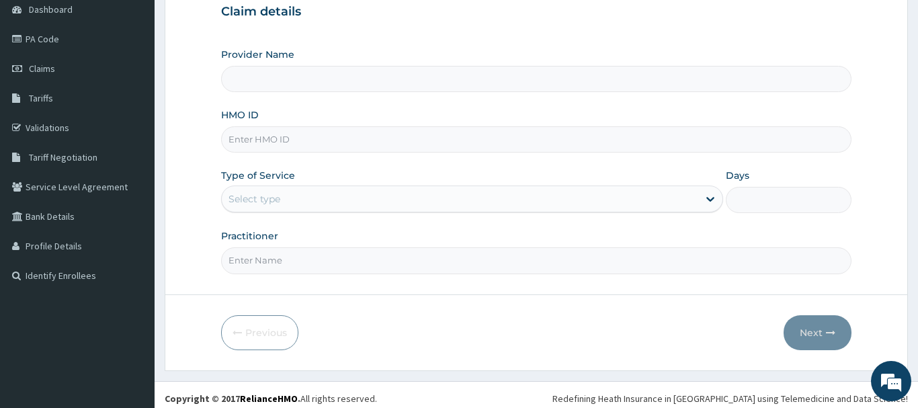
type input "R-Jolad Hospital Nigeria Limited(kupa)"
type input "CPW/10055/A"
click at [243, 199] on div "Select type" at bounding box center [254, 198] width 52 height 13
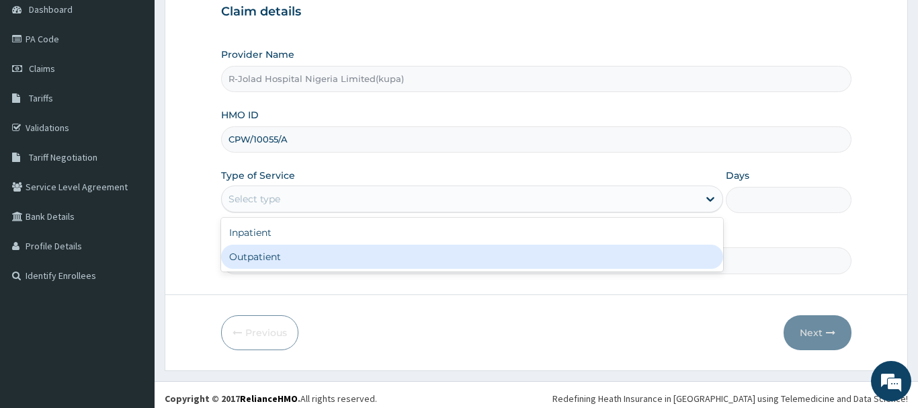
click at [238, 257] on div "Outpatient" at bounding box center [472, 256] width 502 height 24
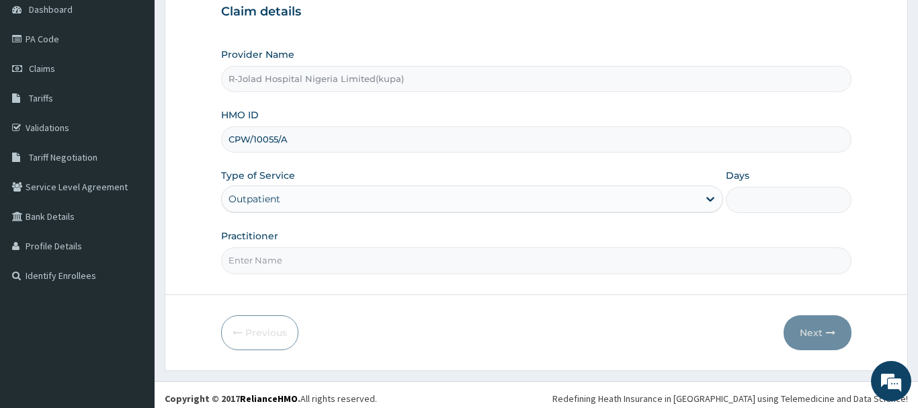
type input "1"
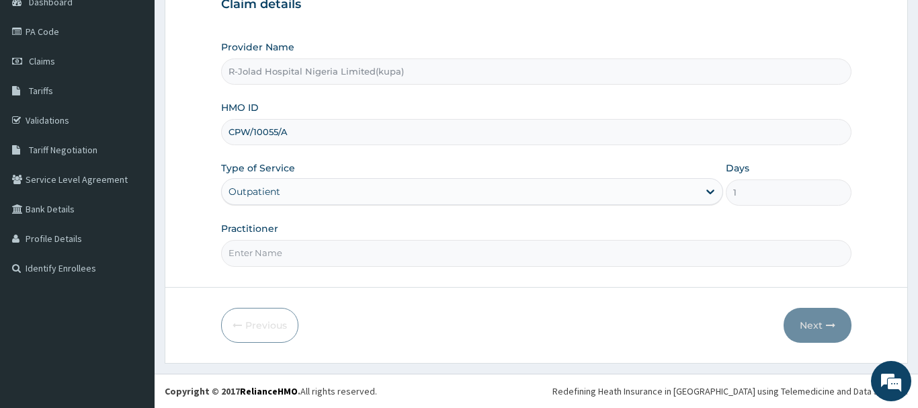
click at [244, 251] on input "Practitioner" at bounding box center [536, 253] width 630 height 26
paste input "JOSEPH JOHN"
type input "JOSEPH JOHN"
drag, startPoint x: 228, startPoint y: 132, endPoint x: 296, endPoint y: 134, distance: 67.2
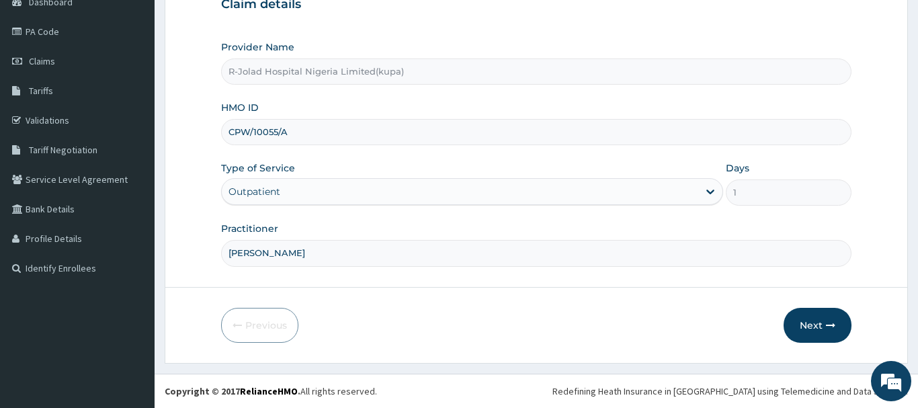
click at [296, 134] on input "CPW/10055/A" at bounding box center [536, 132] width 630 height 26
click at [808, 326] on button "Next" at bounding box center [817, 325] width 68 height 35
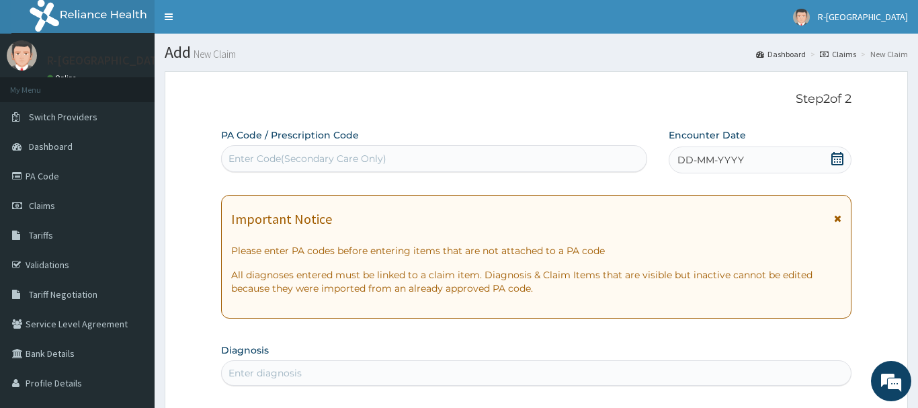
drag, startPoint x: 838, startPoint y: 156, endPoint x: 832, endPoint y: 179, distance: 24.4
click at [838, 158] on icon at bounding box center [836, 158] width 13 height 13
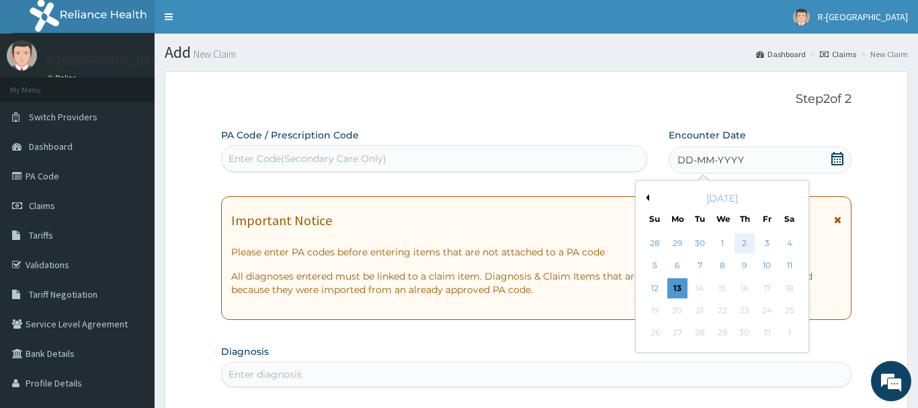
click at [744, 247] on div "2" at bounding box center [744, 243] width 20 height 20
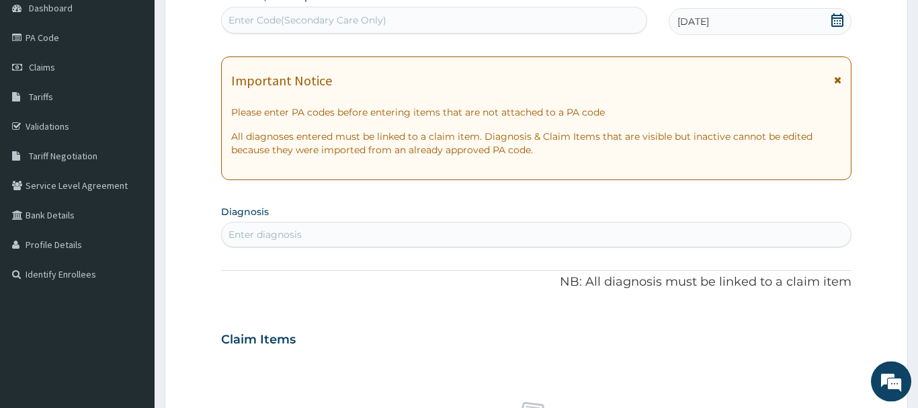
scroll to position [206, 0]
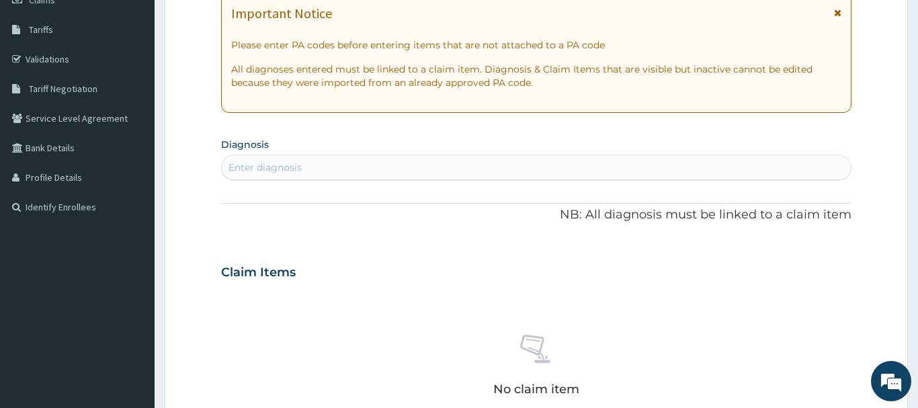
click at [267, 171] on div "Enter diagnosis" at bounding box center [264, 167] width 73 height 13
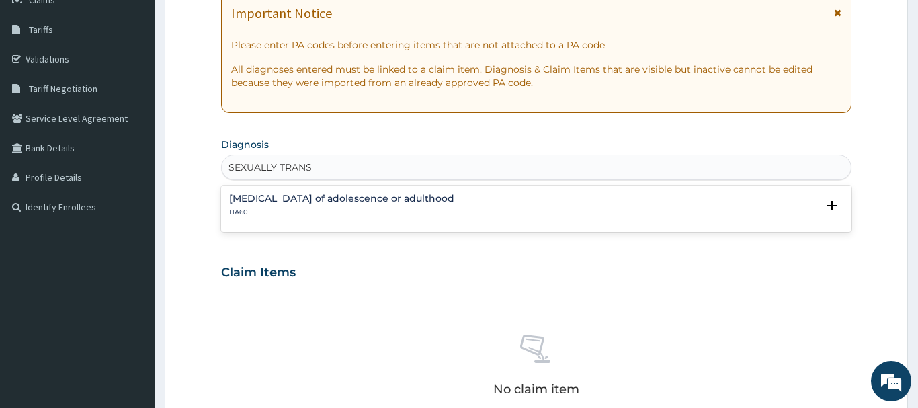
type input "SEXUALLY TRANS"
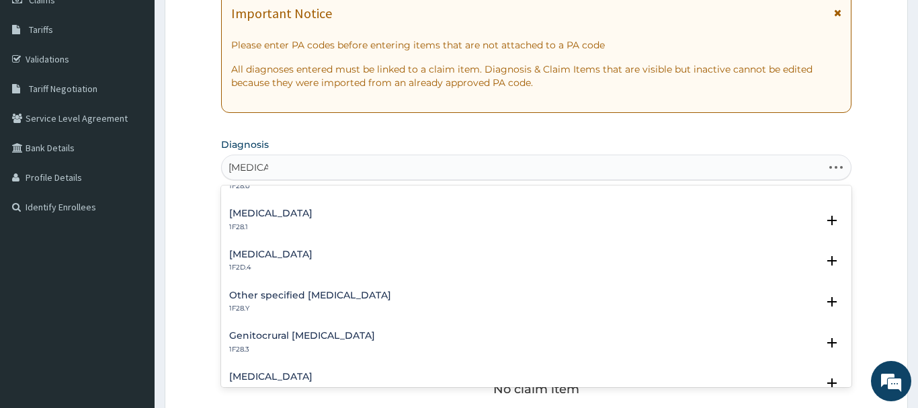
scroll to position [0, 0]
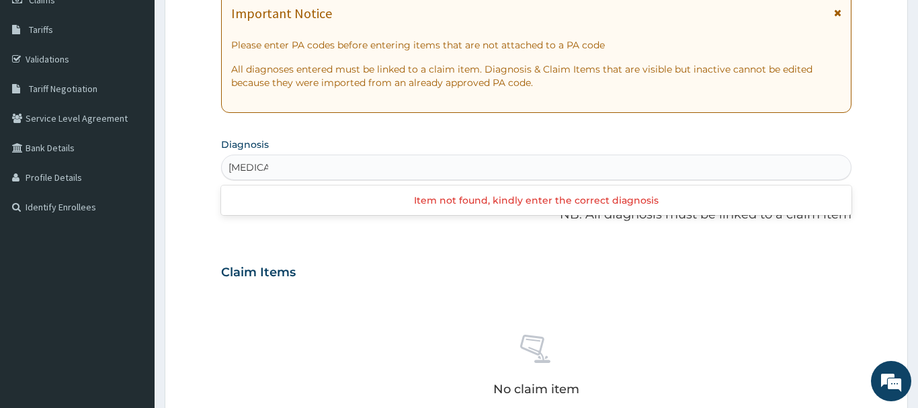
type input "TINEA C"
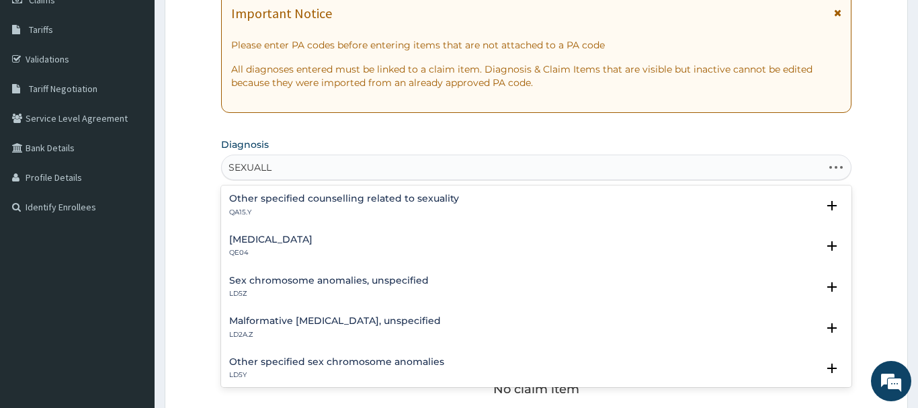
type input "SEXUALLY"
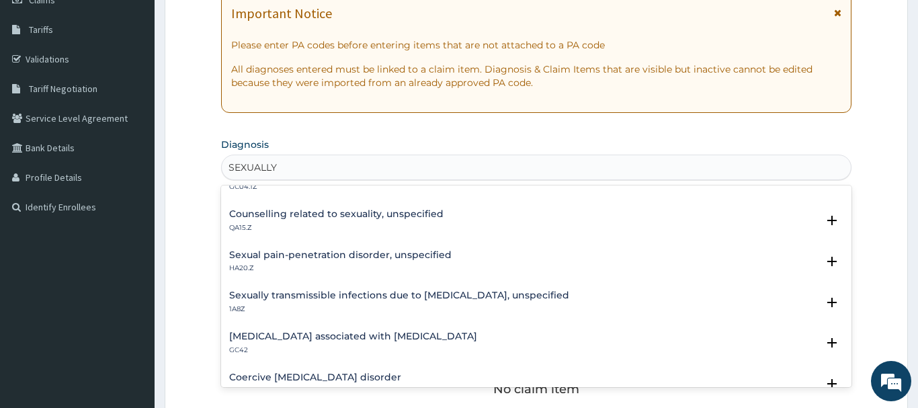
scroll to position [1016, 0]
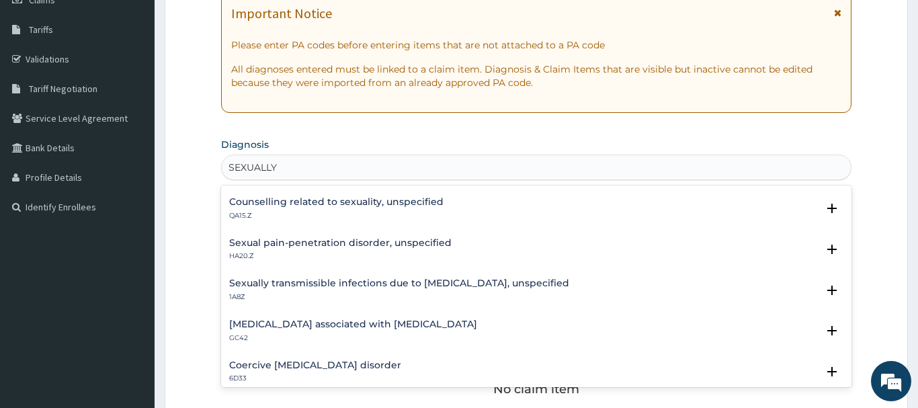
click at [360, 285] on h4 "Sexually transmissible infections due to chlamydia, unspecified" at bounding box center [399, 283] width 340 height 10
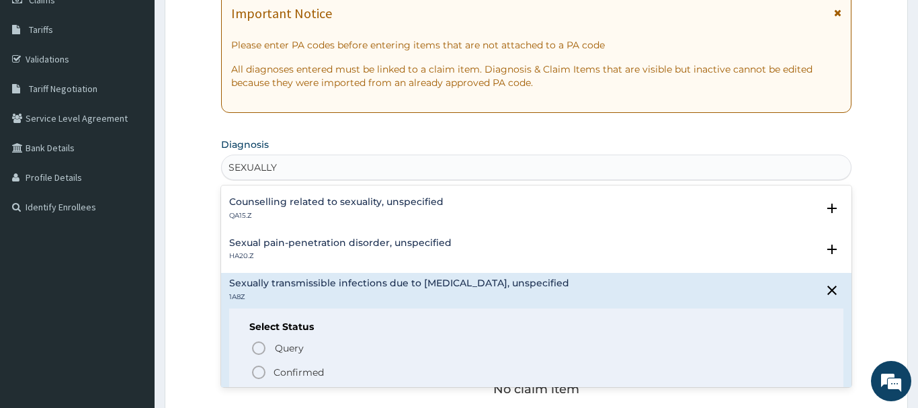
click at [263, 372] on icon "status option filled" at bounding box center [259, 372] width 16 height 16
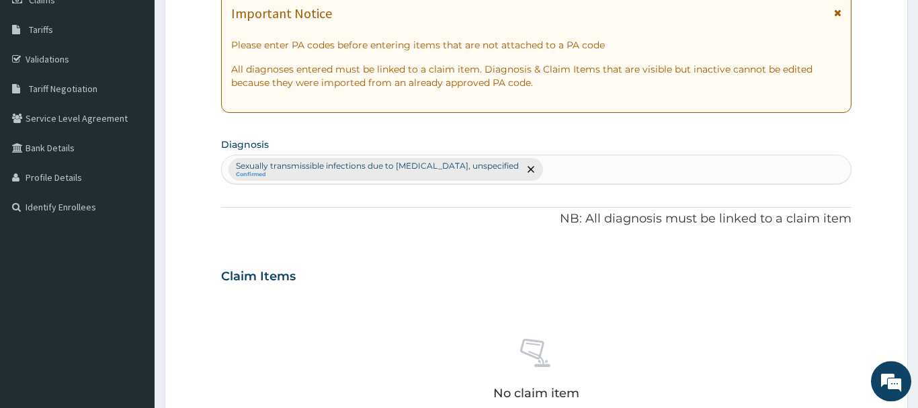
scroll to position [150, 0]
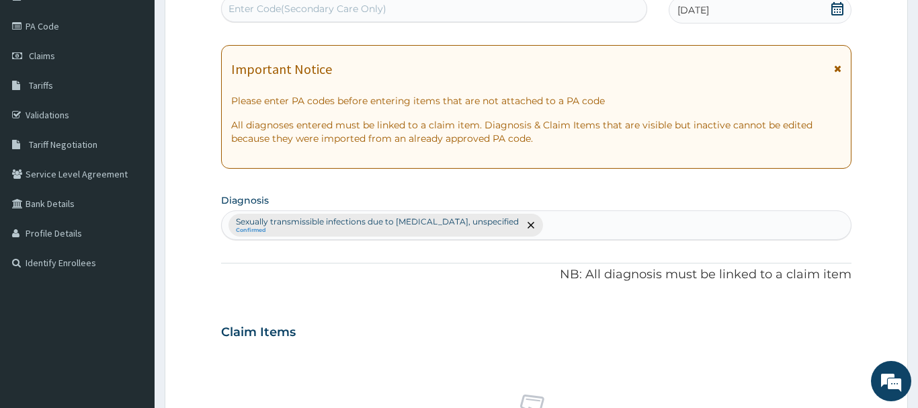
click at [575, 224] on div "Sexually transmissible infections due to chlamydia, unspecified Confirmed" at bounding box center [536, 225] width 629 height 28
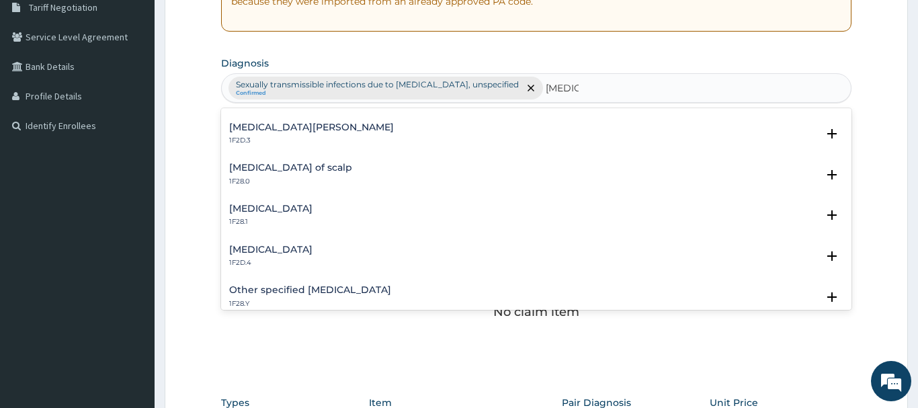
scroll to position [0, 0]
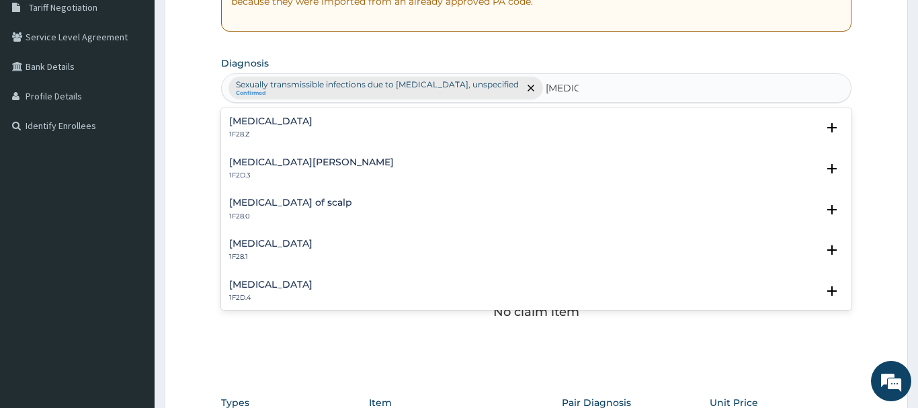
type input "TINEA"
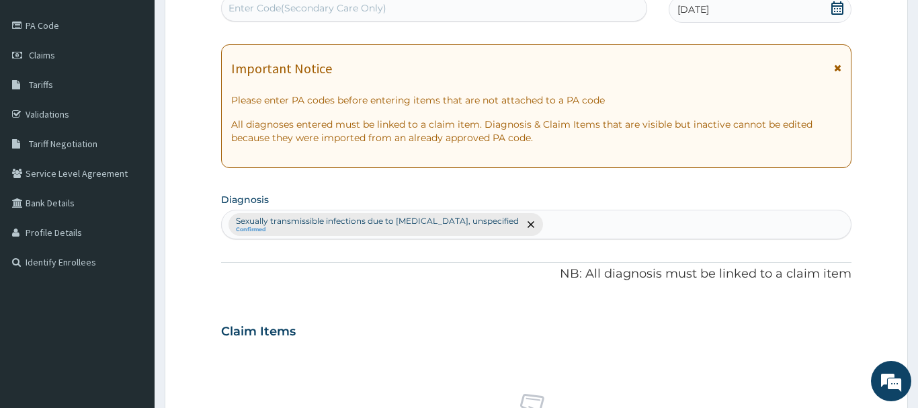
scroll to position [150, 0]
type input "TINEA CRURIS"
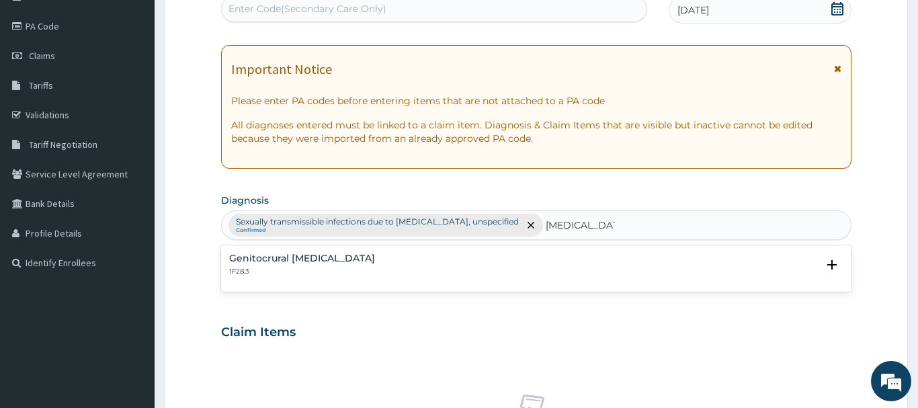
click at [298, 257] on h4 "Genitocrural dermatophytosis" at bounding box center [302, 258] width 146 height 10
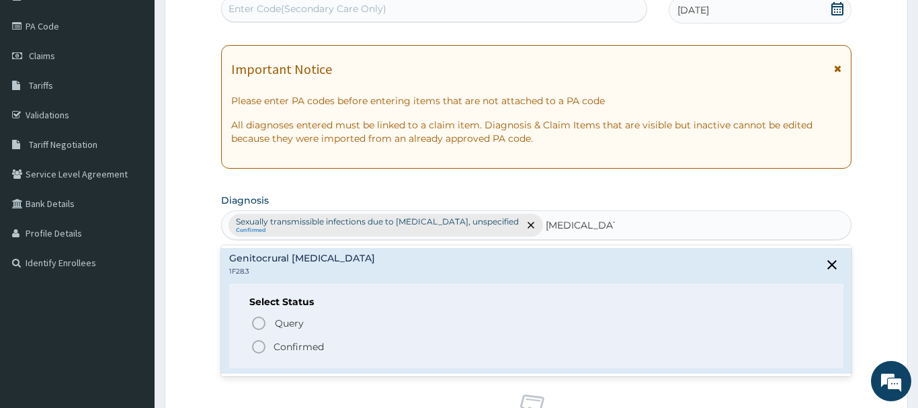
click at [259, 349] on icon "status option filled" at bounding box center [259, 347] width 16 height 16
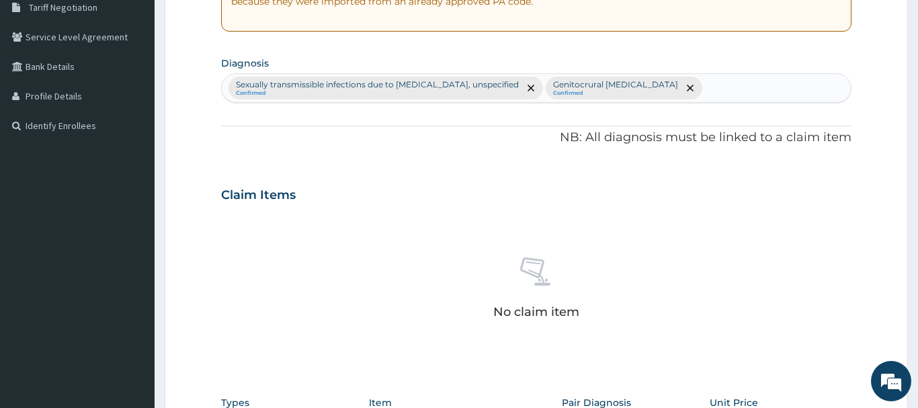
scroll to position [561, 0]
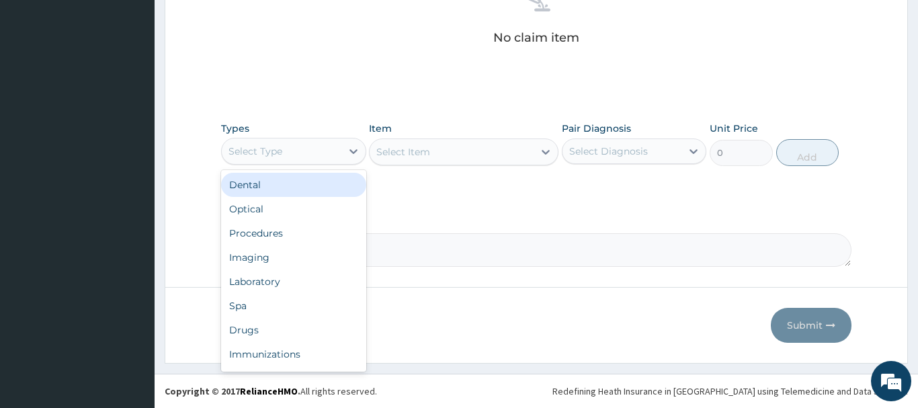
click at [251, 150] on div "Select Type" at bounding box center [255, 150] width 54 height 13
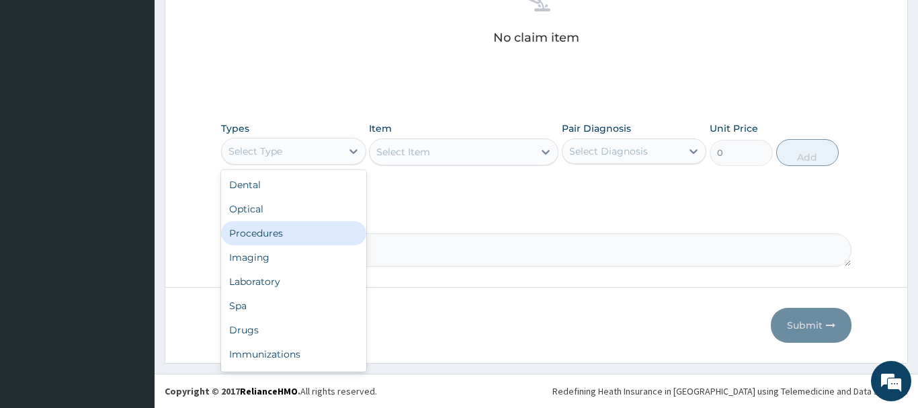
click at [270, 234] on div "Procedures" at bounding box center [293, 233] width 145 height 24
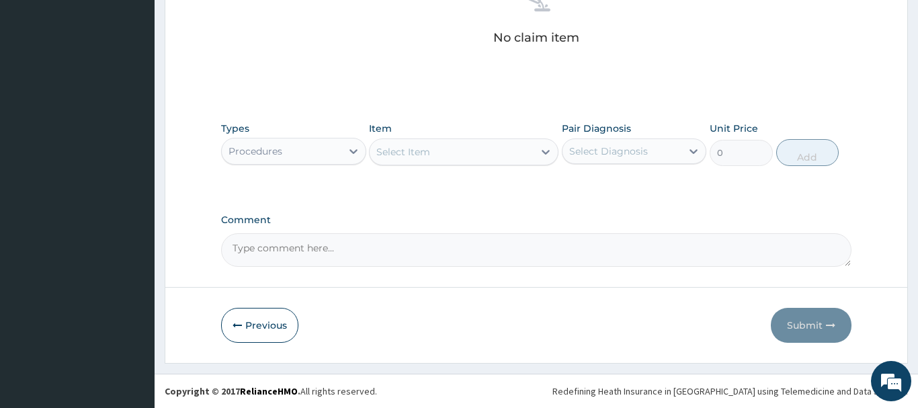
click at [430, 161] on div "Select Item" at bounding box center [451, 151] width 164 height 21
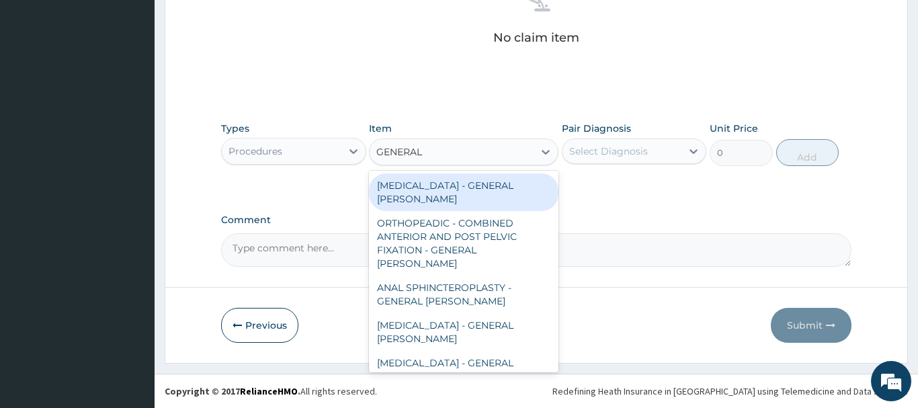
type input "GENERAL C"
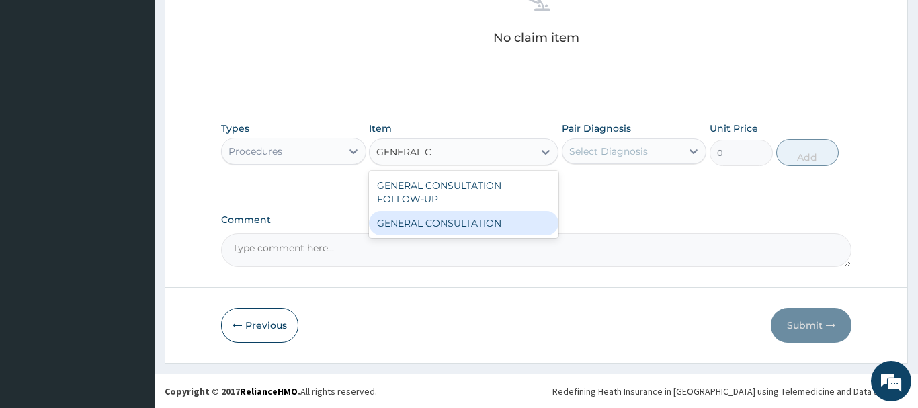
click at [478, 219] on div "GENERAL CONSULTATION" at bounding box center [463, 223] width 189 height 24
type input "6750"
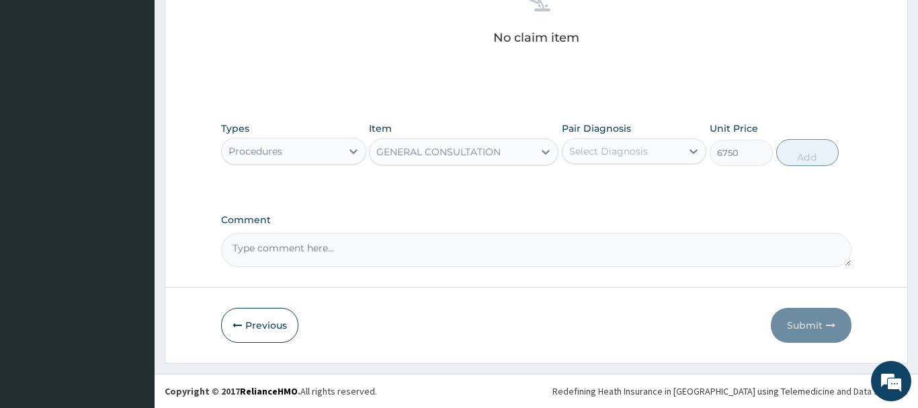
click at [648, 145] on div "Select Diagnosis" at bounding box center [622, 150] width 120 height 21
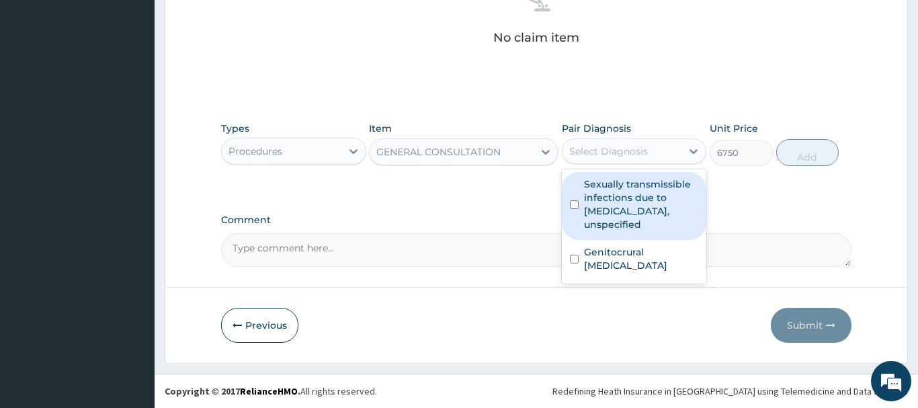
click at [641, 210] on label "Sexually transmissible infections due to chlamydia, unspecified" at bounding box center [641, 204] width 115 height 54
checkbox input "true"
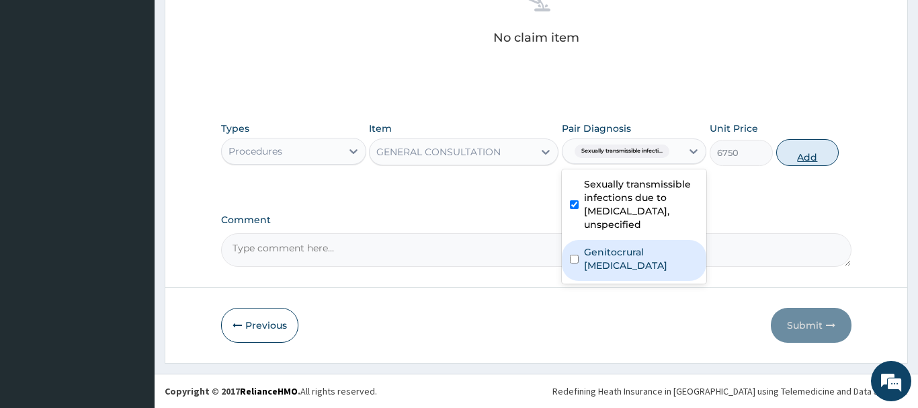
click at [816, 148] on button "Add" at bounding box center [807, 152] width 63 height 27
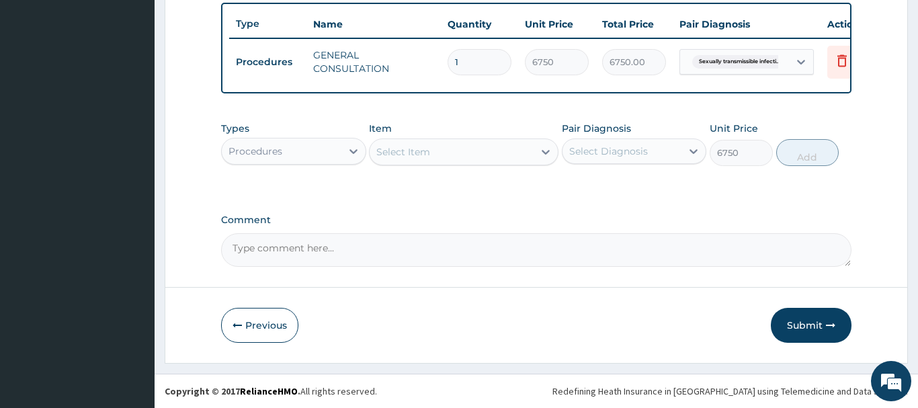
type input "0"
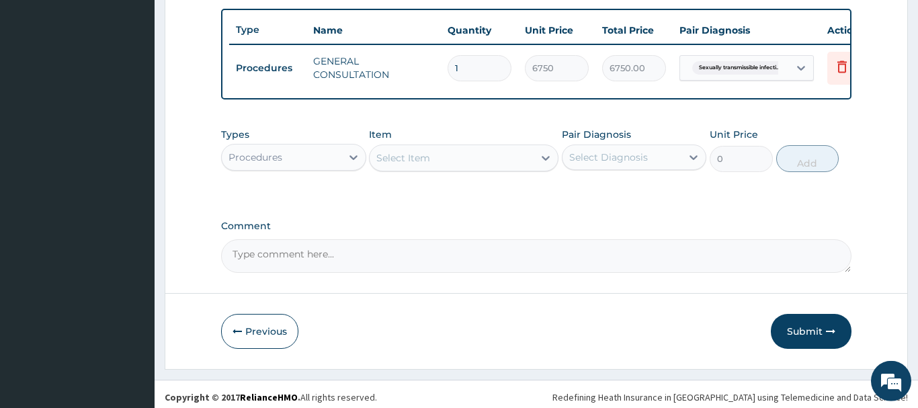
scroll to position [497, 0]
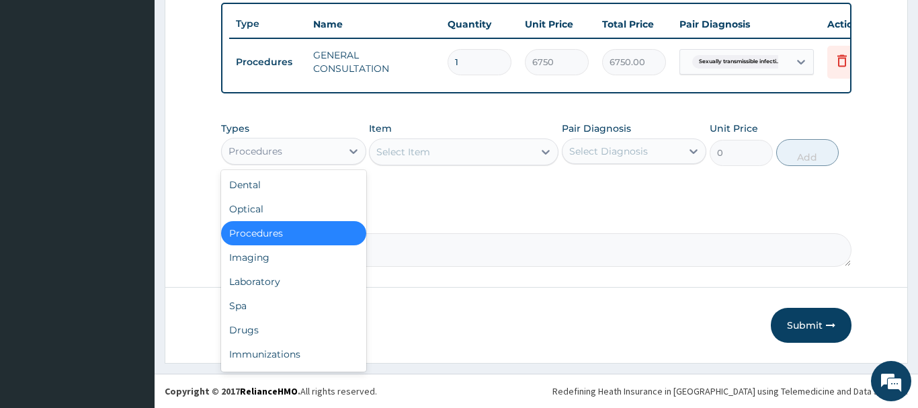
drag, startPoint x: 286, startPoint y: 146, endPoint x: 276, endPoint y: 187, distance: 42.2
click at [286, 145] on div "Procedures" at bounding box center [282, 150] width 120 height 21
drag, startPoint x: 256, startPoint y: 332, endPoint x: 259, endPoint y: 325, distance: 7.2
click at [258, 328] on div "Drugs" at bounding box center [293, 330] width 145 height 24
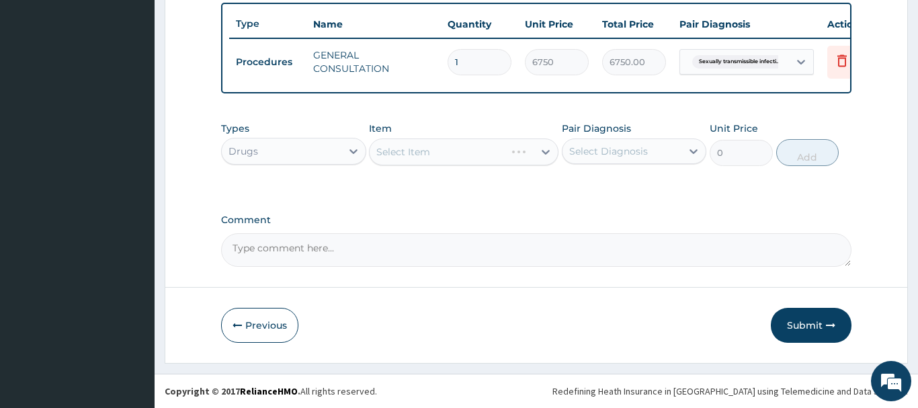
click at [425, 154] on div "Select Item" at bounding box center [463, 151] width 189 height 27
click at [406, 150] on div "Select Item" at bounding box center [403, 151] width 54 height 13
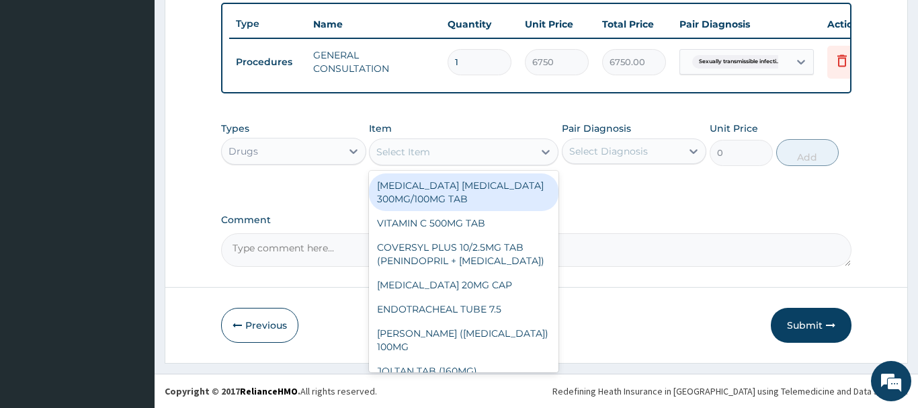
paste input "[MEDICAL_DATA] 100MG CAP"
type input "[MEDICAL_DATA] 100MG CAP"
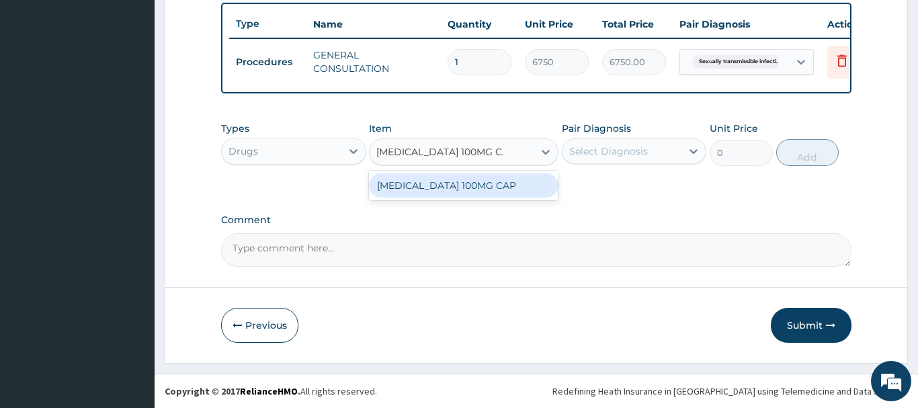
drag, startPoint x: 479, startPoint y: 180, endPoint x: 483, endPoint y: 174, distance: 7.3
click at [479, 179] on div "[MEDICAL_DATA] 100MG CAP" at bounding box center [463, 185] width 189 height 24
type input "45.5"
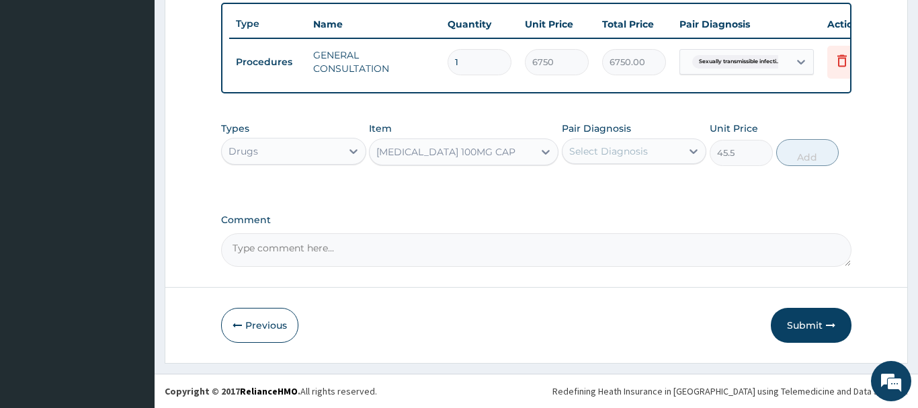
drag, startPoint x: 604, startPoint y: 154, endPoint x: 606, endPoint y: 146, distance: 7.7
click at [605, 154] on div "Select Diagnosis" at bounding box center [608, 150] width 79 height 13
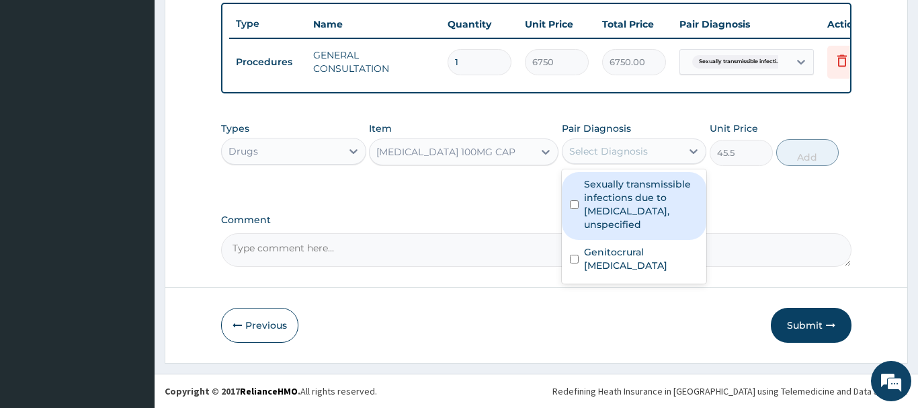
drag, startPoint x: 646, startPoint y: 205, endPoint x: 637, endPoint y: 197, distance: 11.4
click at [644, 204] on label "Sexually transmissible infections due to chlamydia, unspecified" at bounding box center [641, 204] width 115 height 54
checkbox input "true"
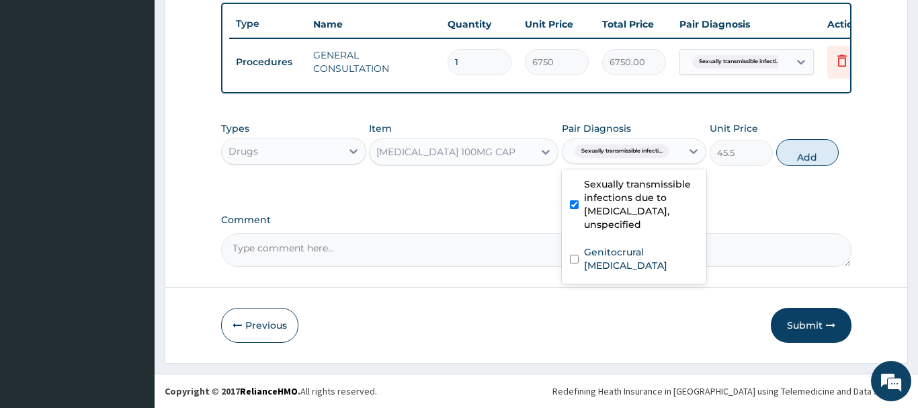
click at [806, 148] on button "Add" at bounding box center [807, 152] width 63 height 27
type input "0"
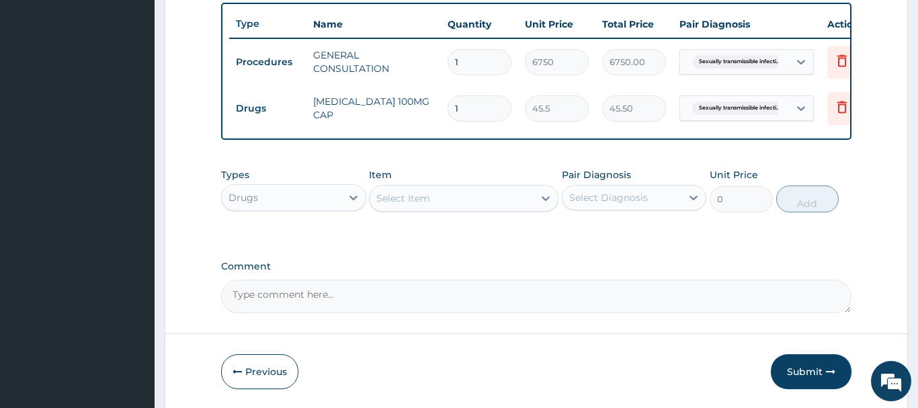
click at [467, 108] on input "1" at bounding box center [479, 108] width 64 height 26
type input "14"
type input "637.00"
type input "14"
click at [386, 192] on div "Select Item" at bounding box center [403, 197] width 54 height 13
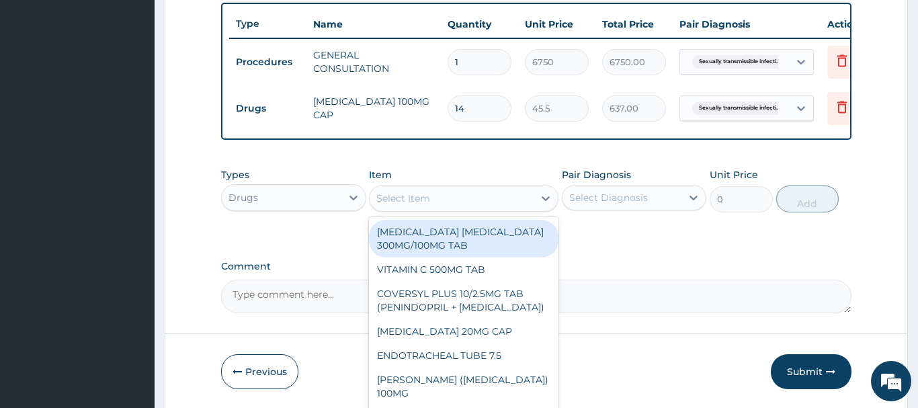
paste input "[MEDICAL_DATA] 400MG TAB"
type input "[MEDICAL_DATA] 400MG TAB"
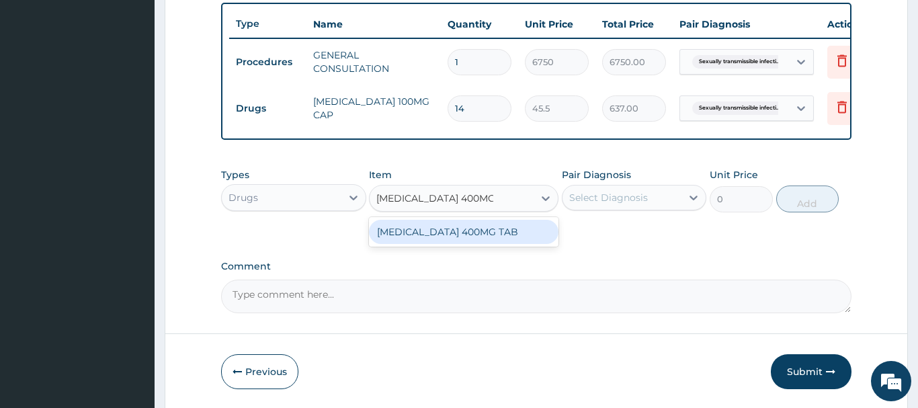
click at [460, 232] on div "[MEDICAL_DATA] 400MG TAB" at bounding box center [463, 232] width 189 height 24
type input "318.5"
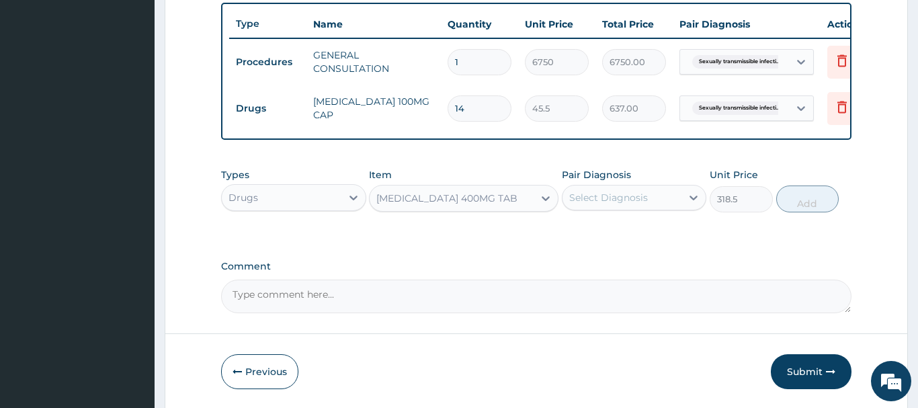
click at [617, 195] on div "Select Diagnosis" at bounding box center [608, 197] width 79 height 13
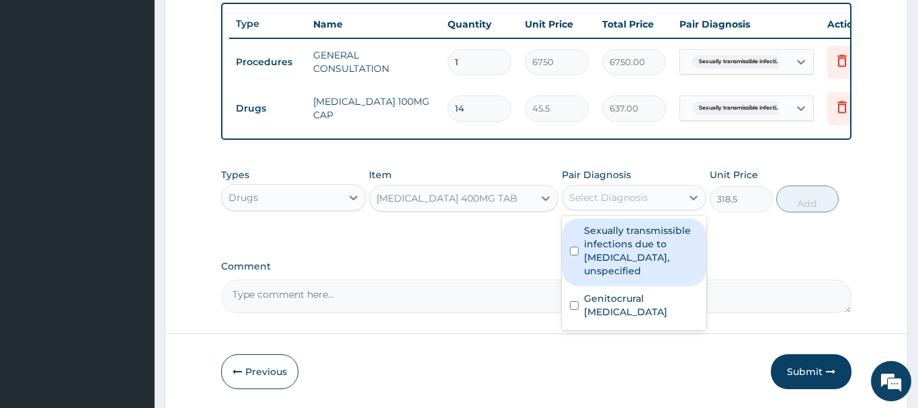
drag, startPoint x: 637, startPoint y: 236, endPoint x: 634, endPoint y: 230, distance: 6.9
click at [637, 236] on label "Sexually transmissible infections due to chlamydia, unspecified" at bounding box center [641, 251] width 115 height 54
checkbox input "true"
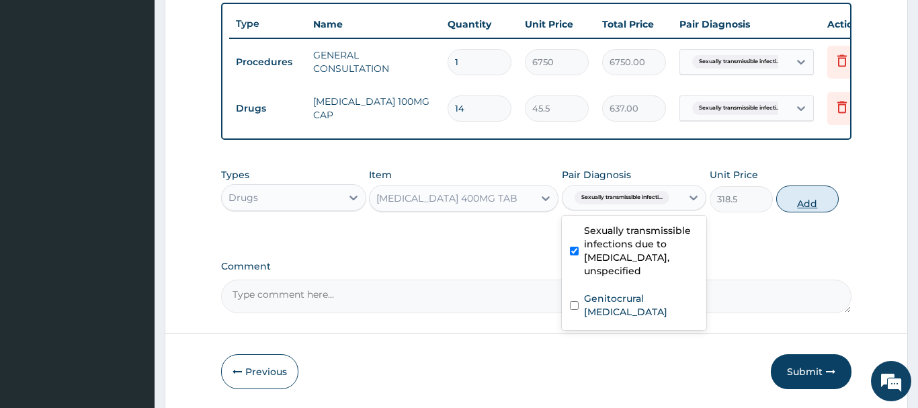
click at [804, 200] on button "Add" at bounding box center [807, 198] width 63 height 27
type input "0"
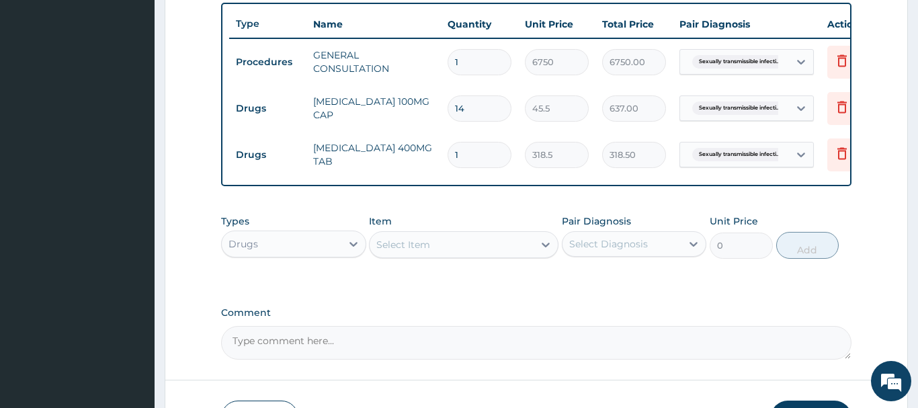
type input "14"
type input "4459.00"
type input "14"
click at [401, 239] on div "Select Item" at bounding box center [403, 244] width 54 height 13
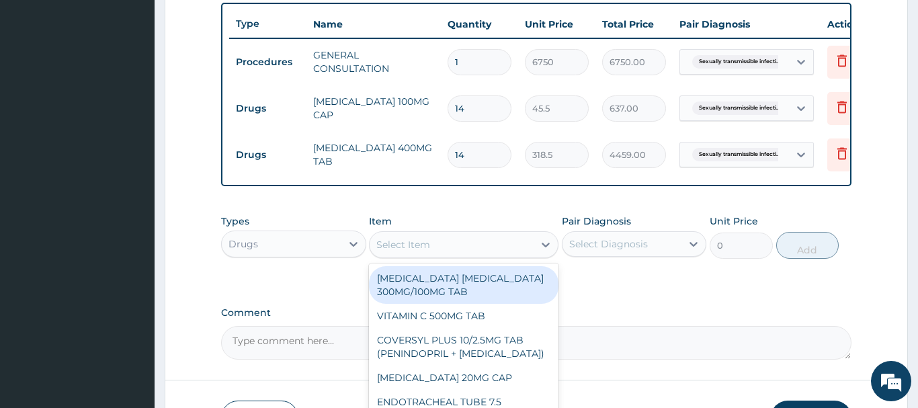
paste input "TRIBACT CREAM"
type input "TRIBACT CREAM"
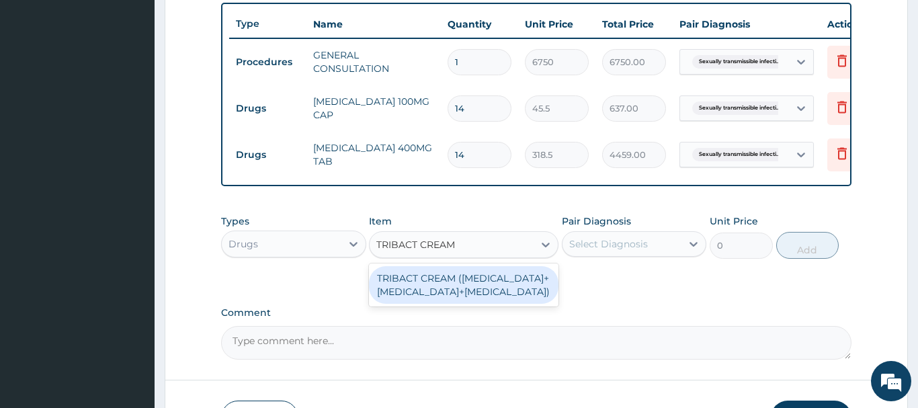
click at [449, 289] on div "TRIBACT CREAM ([MEDICAL_DATA]+[MEDICAL_DATA]+[MEDICAL_DATA])" at bounding box center [463, 285] width 189 height 38
type input "1365"
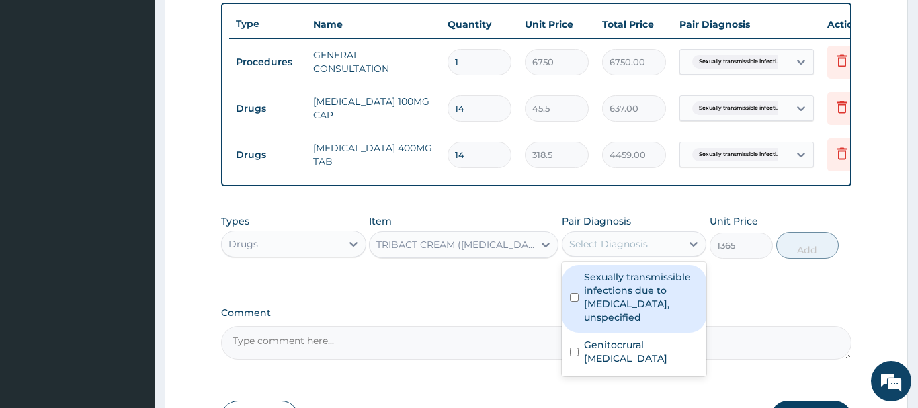
drag, startPoint x: 596, startPoint y: 232, endPoint x: 613, endPoint y: 269, distance: 41.2
click at [600, 237] on div "Select Diagnosis" at bounding box center [634, 244] width 145 height 26
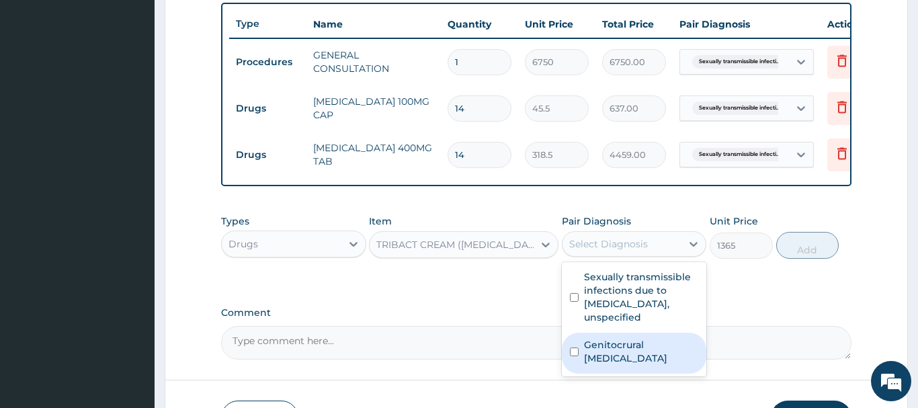
drag, startPoint x: 655, startPoint y: 347, endPoint x: 641, endPoint y: 343, distance: 14.7
click at [654, 347] on label "Genitocrural dermatophytosis" at bounding box center [641, 351] width 115 height 27
checkbox input "true"
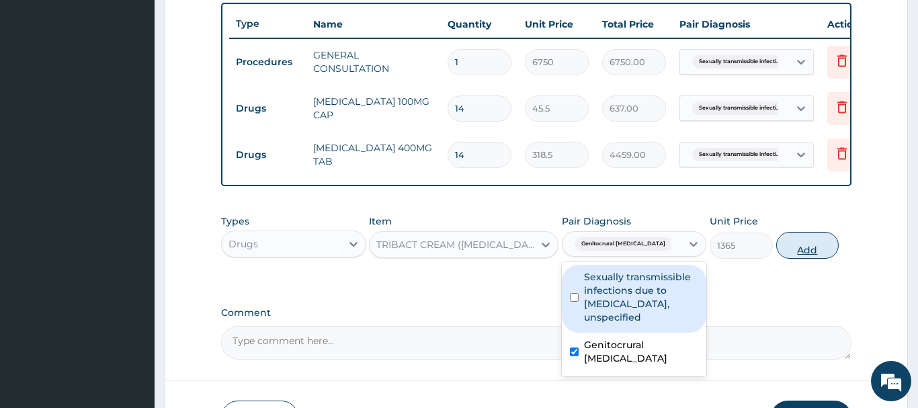
click at [796, 246] on button "Add" at bounding box center [807, 245] width 63 height 27
type input "0"
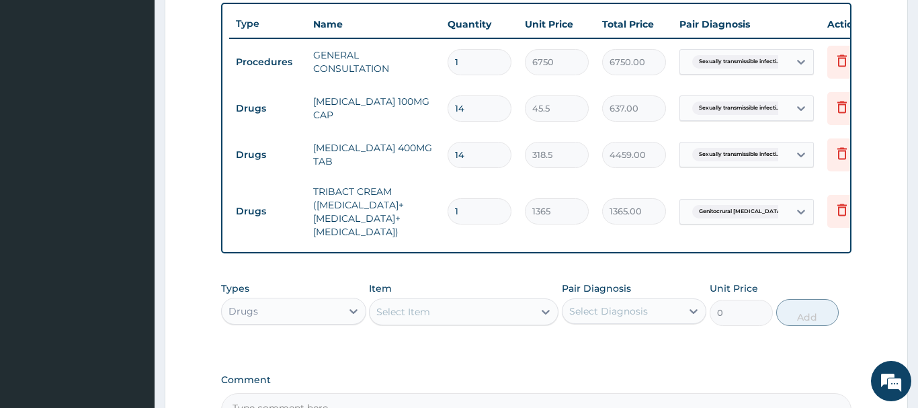
click at [394, 311] on div "Select Item" at bounding box center [403, 311] width 54 height 13
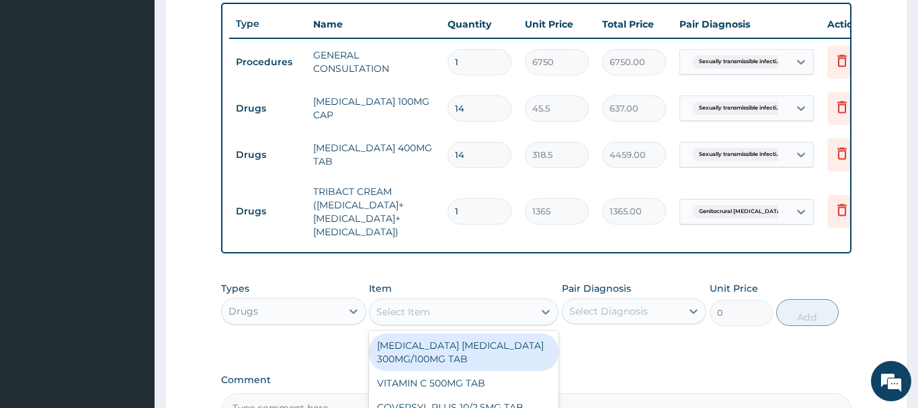
paste input "METRONIDAZOLE 200MG"
type input "METRONIDAZOLE 200MG"
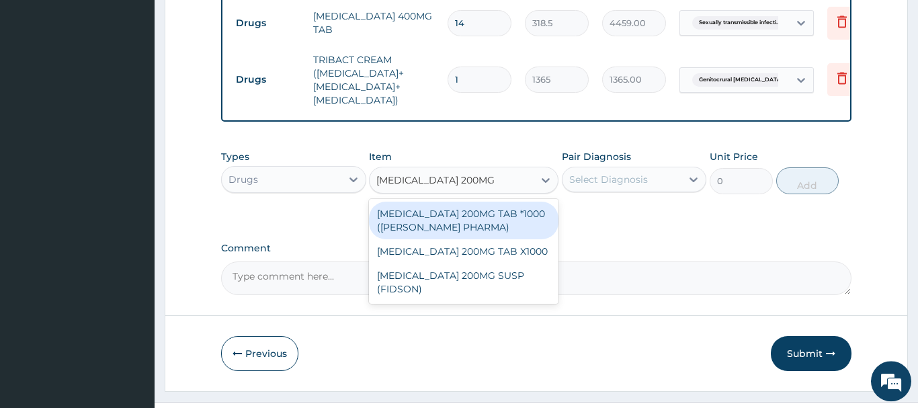
scroll to position [657, 0]
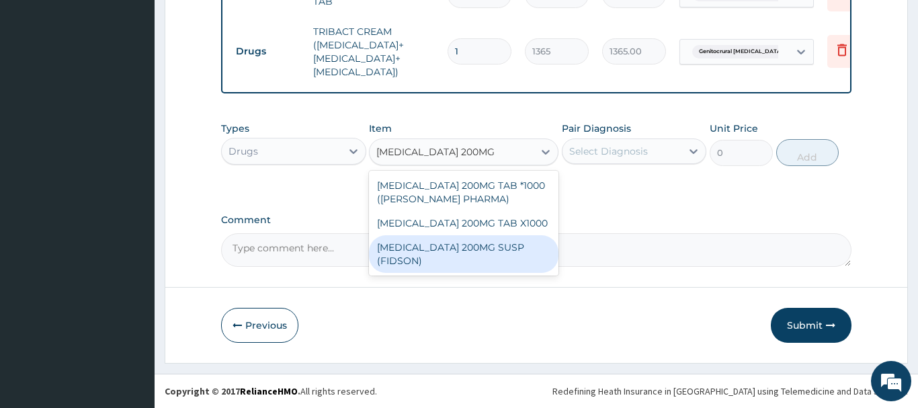
click at [458, 249] on div "[MEDICAL_DATA] 200MG SUSP (FIDSON)" at bounding box center [463, 254] width 189 height 38
type input "1312.5"
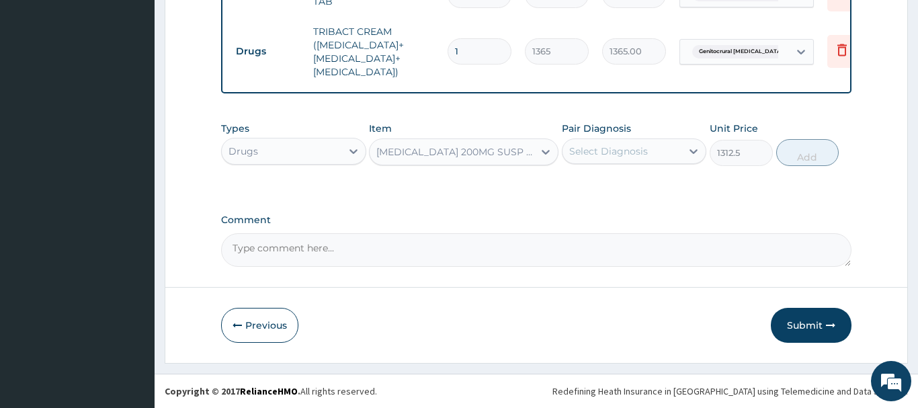
click at [443, 156] on div "[MEDICAL_DATA] 200MG SUSP (FIDSON)" at bounding box center [455, 151] width 159 height 13
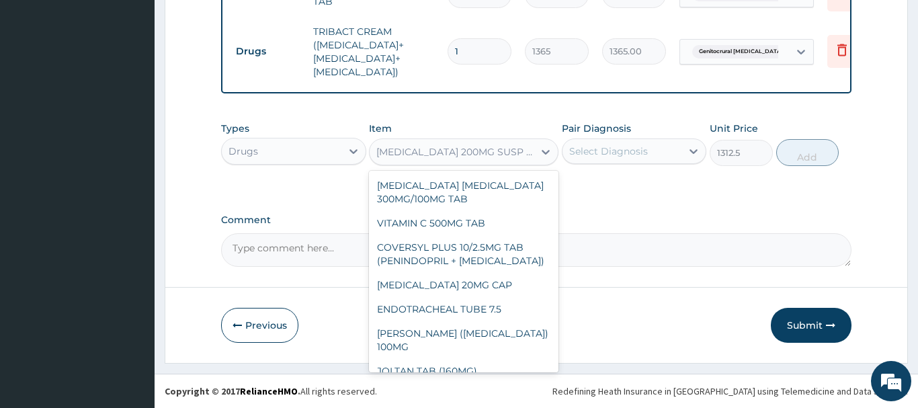
scroll to position [21124, 0]
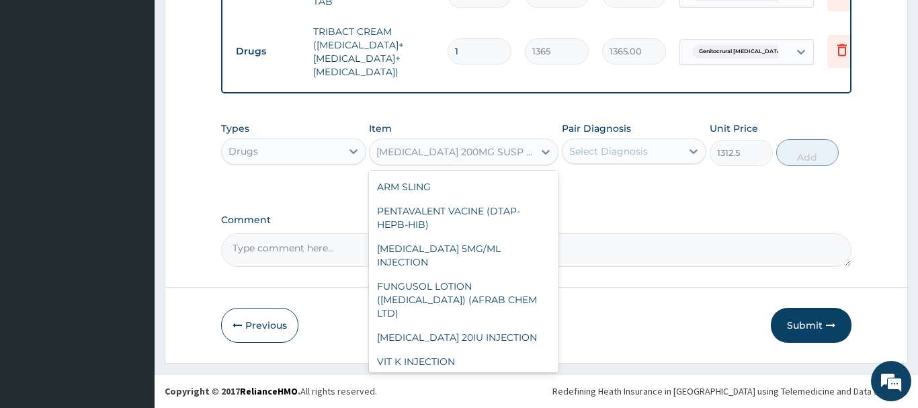
paste input "METRONIDAZOLE 200MG"
type input "METRONIDAZOLE 200MG"
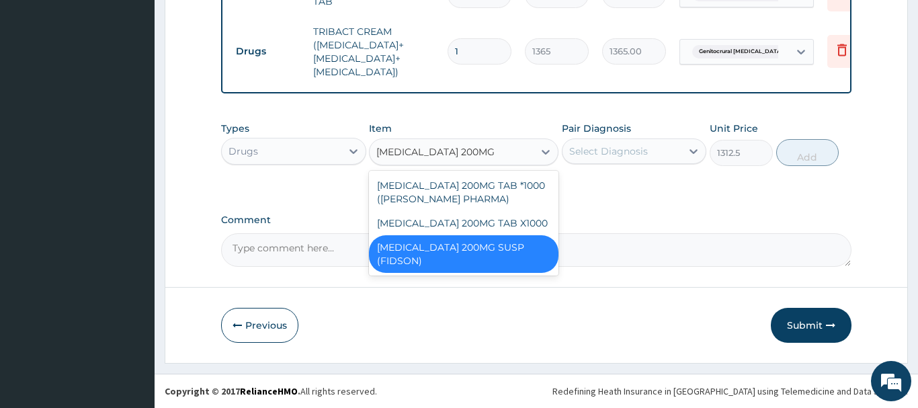
scroll to position [0, 0]
click at [472, 223] on div "[MEDICAL_DATA] 200MG TAB X1000" at bounding box center [463, 223] width 189 height 24
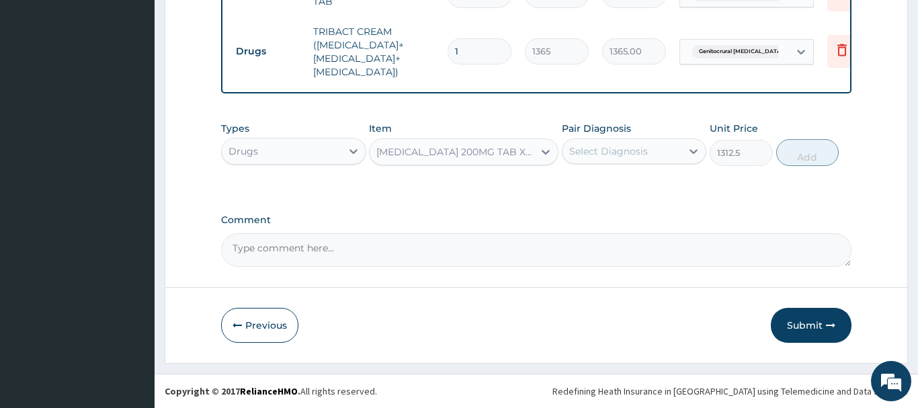
type input "20.79999923706055"
click at [638, 150] on div "Select Diagnosis" at bounding box center [608, 150] width 79 height 13
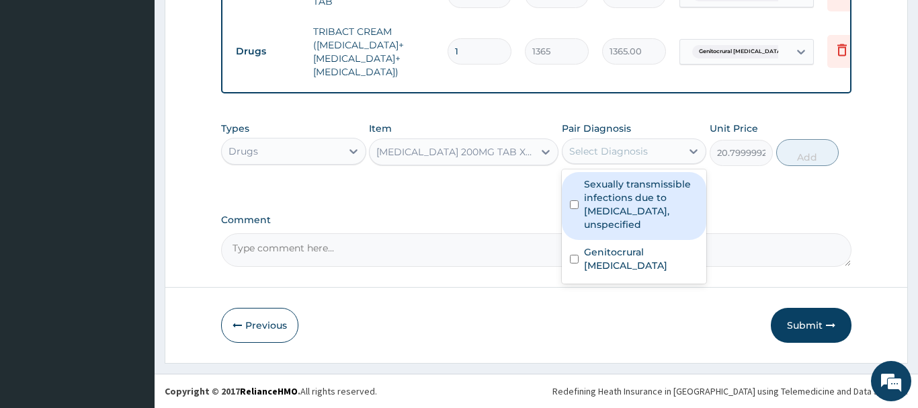
click at [629, 216] on label "Sexually transmissible infections due to chlamydia, unspecified" at bounding box center [641, 204] width 115 height 54
checkbox input "true"
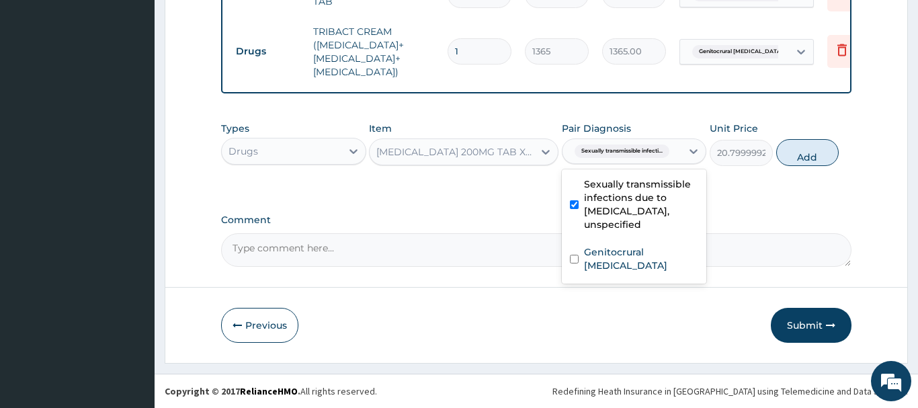
drag, startPoint x: 815, startPoint y: 150, endPoint x: 823, endPoint y: 144, distance: 9.5
click at [820, 148] on button "Add" at bounding box center [807, 152] width 63 height 27
type input "0"
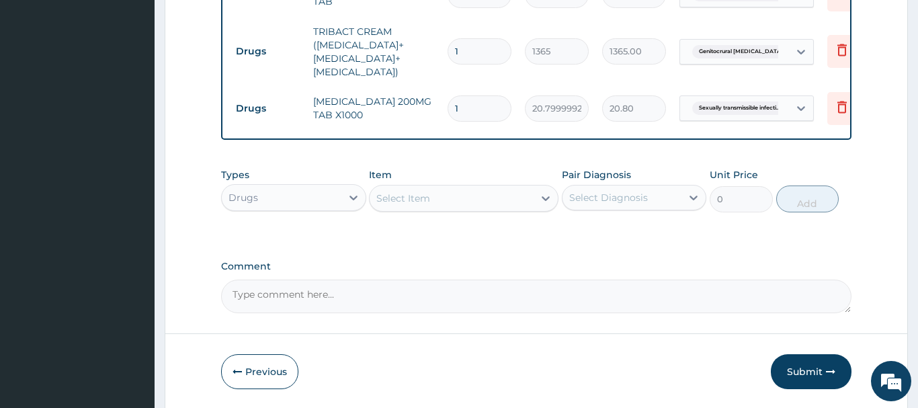
drag, startPoint x: 467, startPoint y: 108, endPoint x: 445, endPoint y: 115, distance: 22.5
click at [447, 115] on input "1" at bounding box center [479, 108] width 64 height 26
type input "4"
type input "83.20"
type input "42"
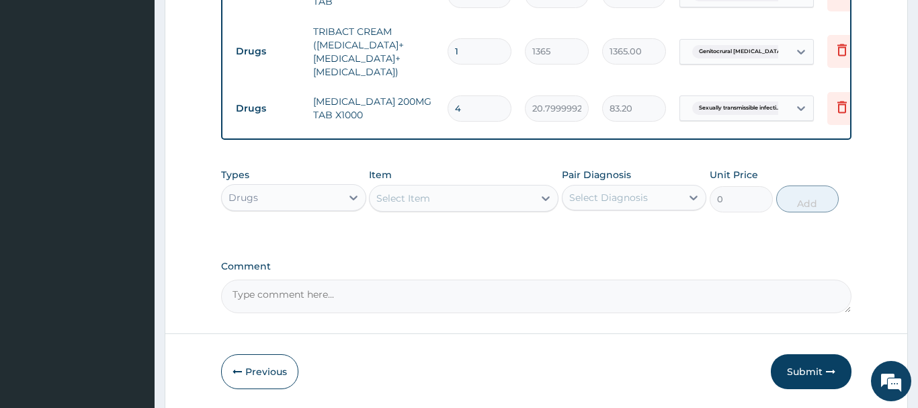
type input "873.60"
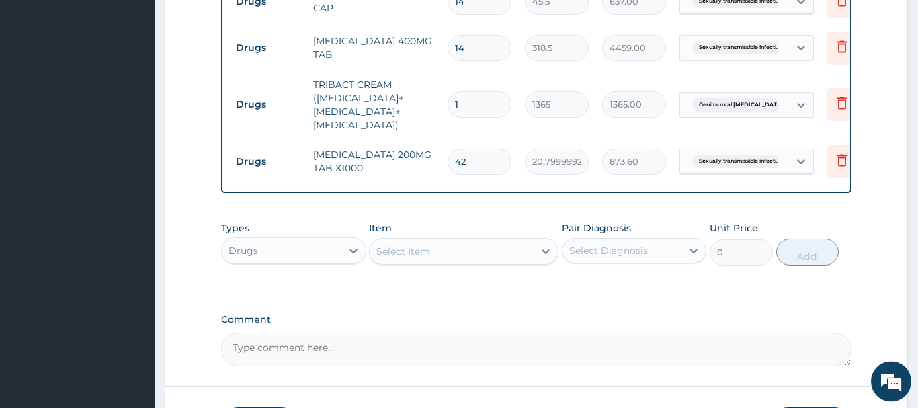
scroll to position [703, 0]
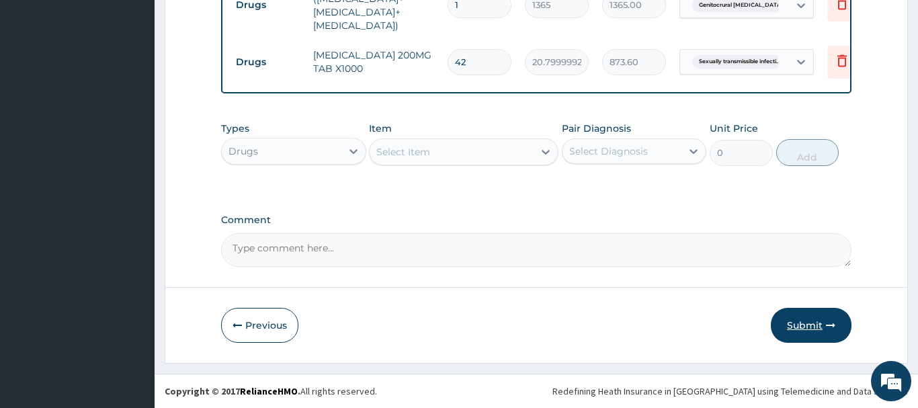
type input "42"
click at [805, 324] on button "Submit" at bounding box center [810, 325] width 81 height 35
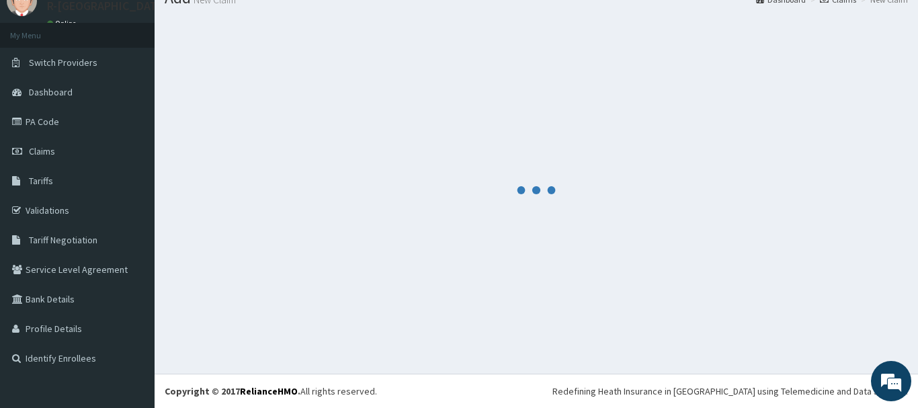
scroll to position [54, 0]
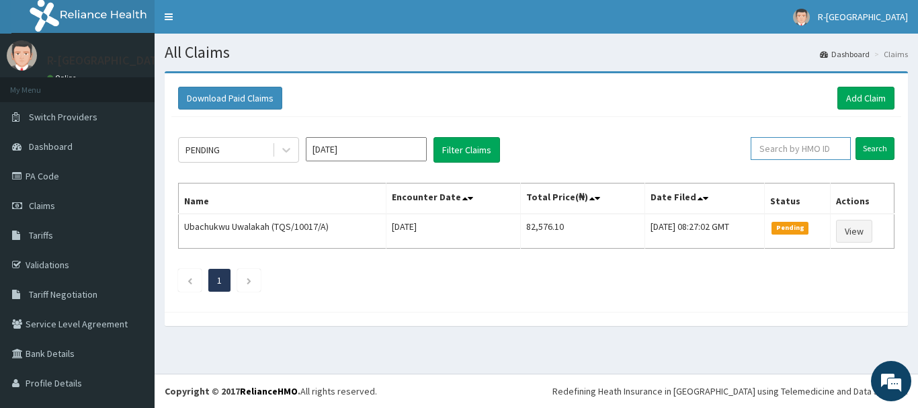
click at [775, 148] on input "text" at bounding box center [800, 148] width 100 height 23
paste input "CPW/10055/A"
type input "CPW/10055/A"
click at [871, 146] on input "Search" at bounding box center [874, 148] width 39 height 23
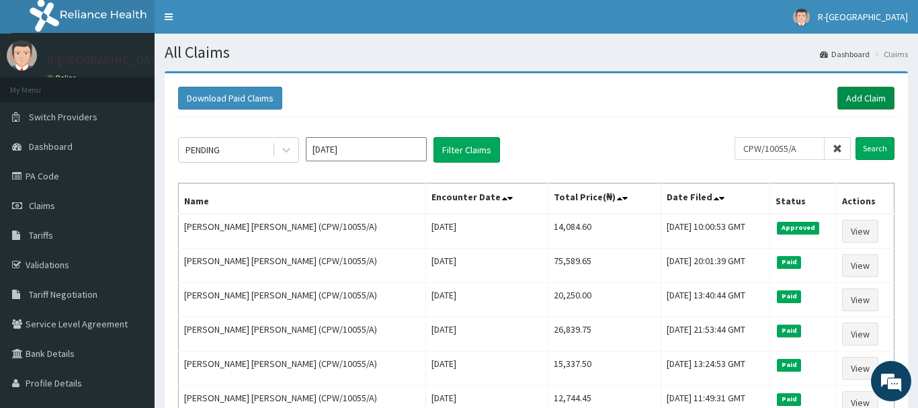
click at [866, 95] on link "Add Claim" at bounding box center [865, 98] width 57 height 23
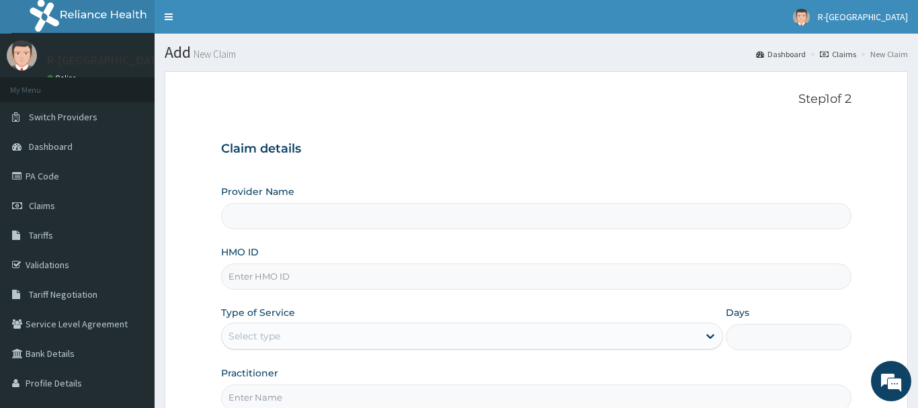
scroll to position [137, 0]
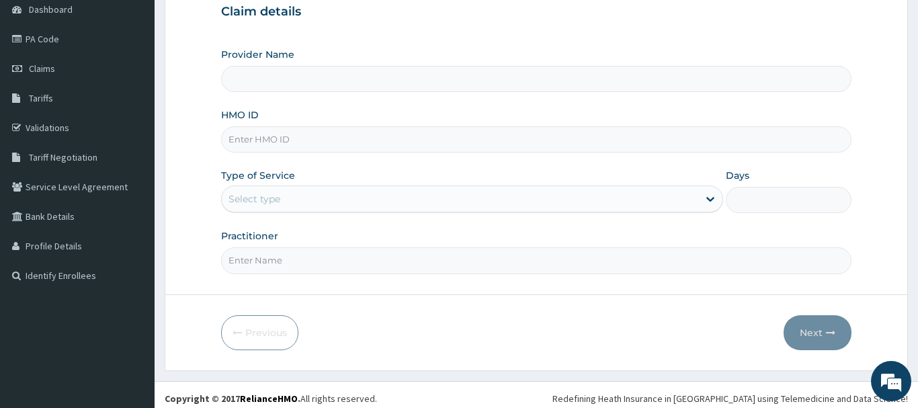
type input "NCM/10039/C"
type input "R-Jolad Hospital Nigeria Limited(kupa)"
type input "NCM/10039/C"
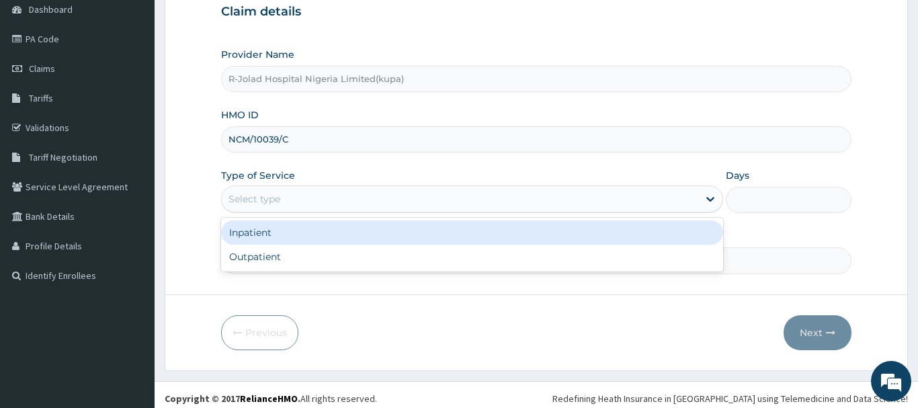
click at [246, 202] on div "Select type" at bounding box center [254, 198] width 52 height 13
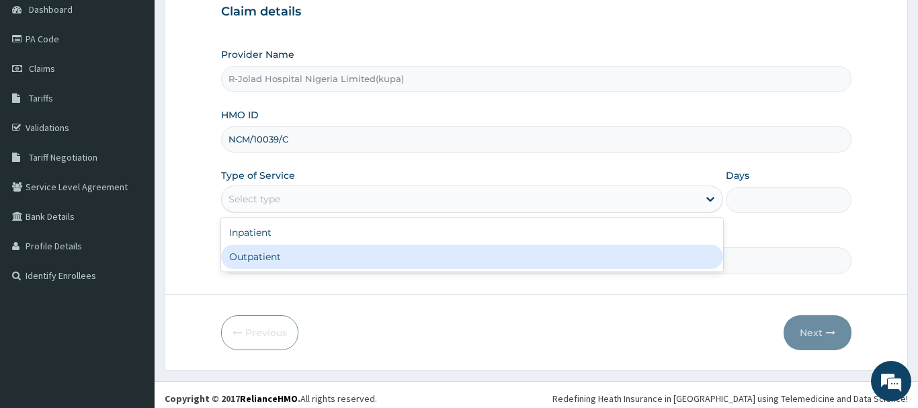
drag, startPoint x: 243, startPoint y: 259, endPoint x: 271, endPoint y: 216, distance: 51.1
click at [244, 259] on div "Outpatient" at bounding box center [472, 256] width 502 height 24
type input "1"
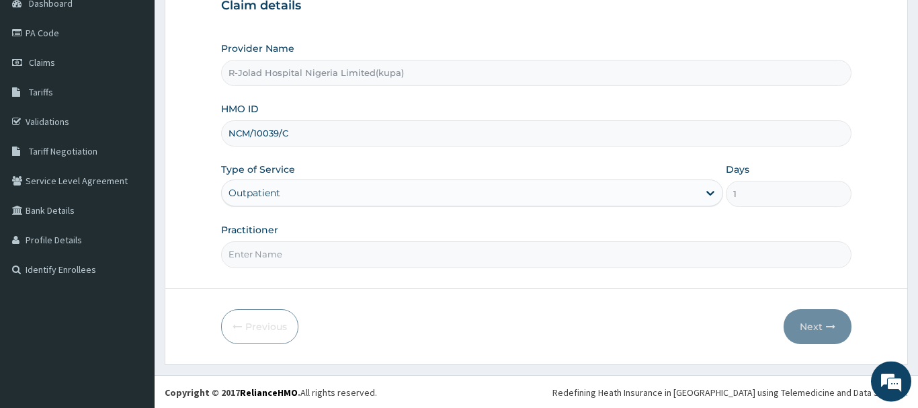
scroll to position [144, 0]
click at [253, 251] on input "Practitioner" at bounding box center [536, 253] width 630 height 26
drag, startPoint x: 253, startPoint y: 258, endPoint x: 244, endPoint y: 256, distance: 9.0
paste input "Elrufai Adike"
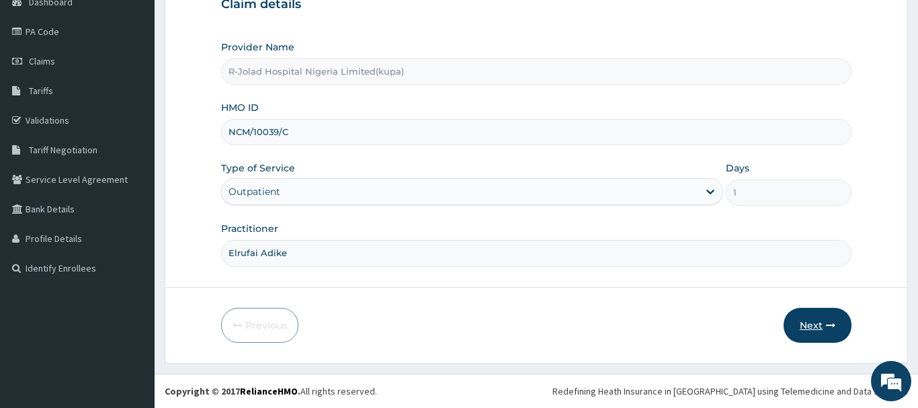
type input "Elrufai Adike"
click at [820, 322] on button "Next" at bounding box center [817, 325] width 68 height 35
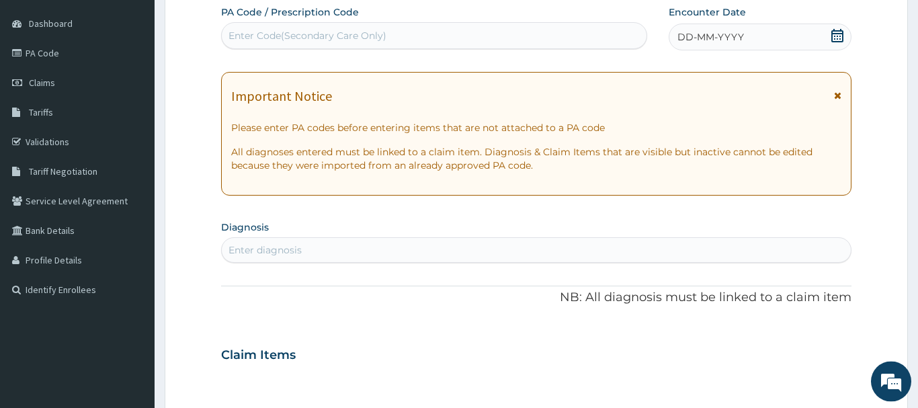
scroll to position [7, 0]
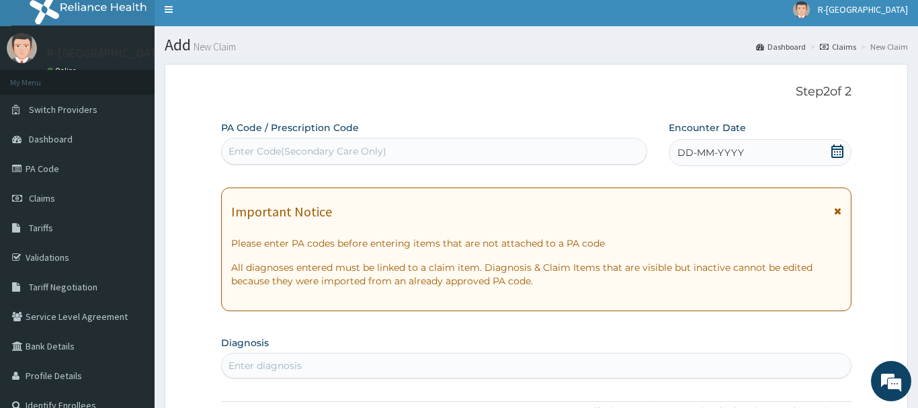
click at [836, 152] on icon at bounding box center [836, 150] width 13 height 13
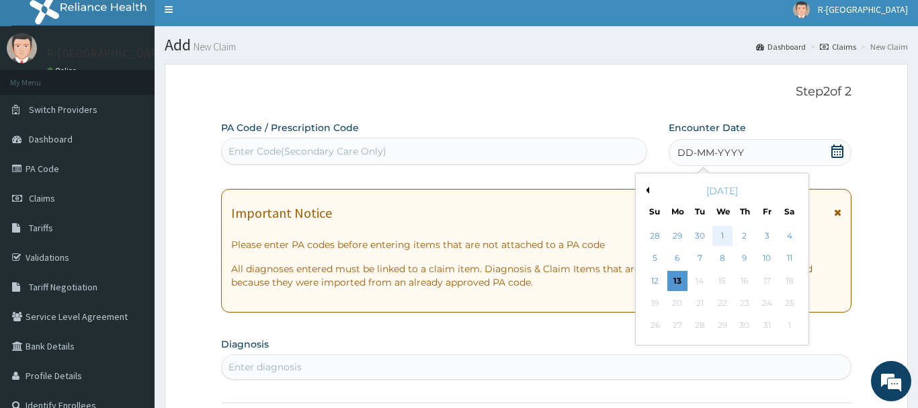
click at [721, 233] on div "1" at bounding box center [722, 236] width 20 height 20
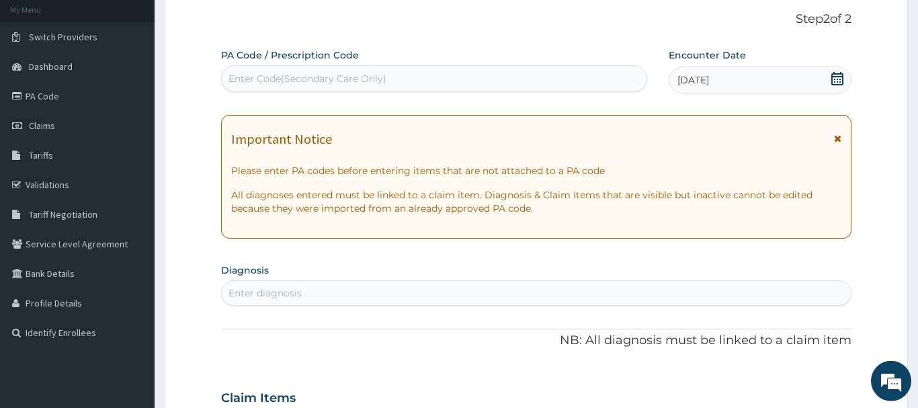
scroll to position [144, 0]
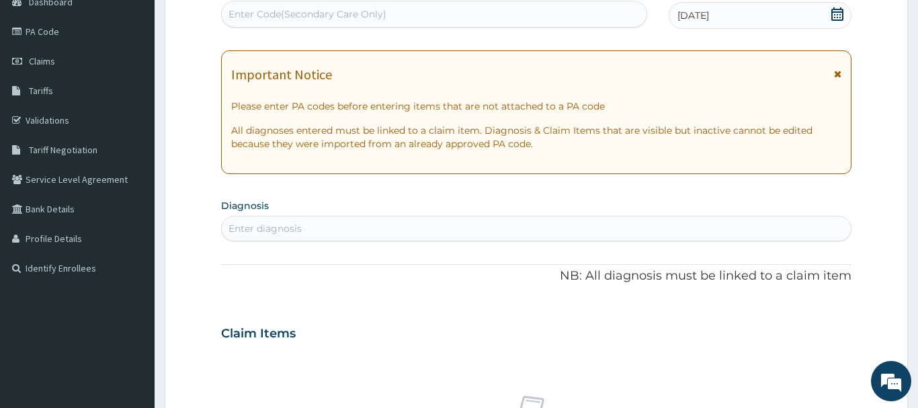
drag, startPoint x: 271, startPoint y: 222, endPoint x: 265, endPoint y: 218, distance: 8.2
click at [272, 222] on div "Enter diagnosis" at bounding box center [264, 228] width 73 height 13
type input "INJURY"
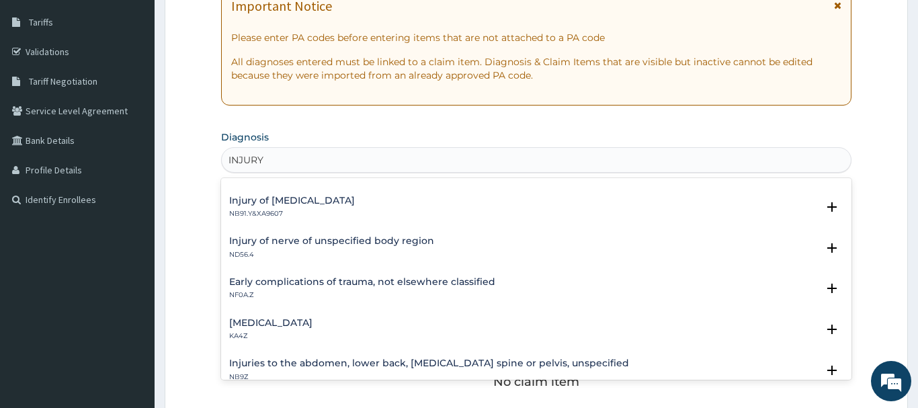
scroll to position [0, 0]
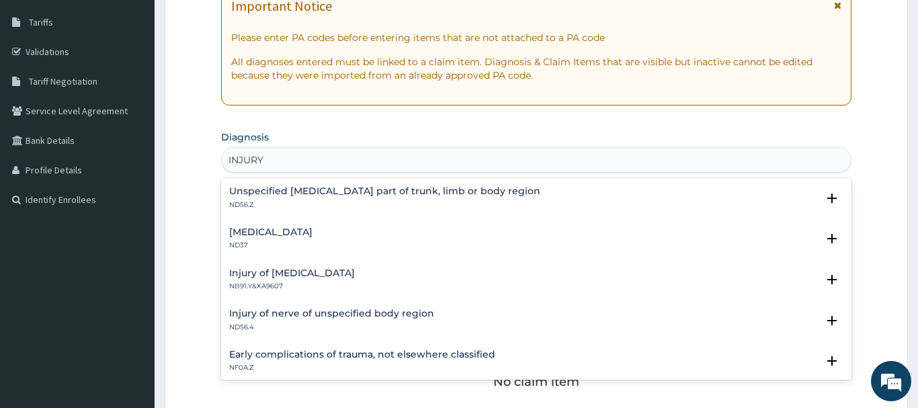
click at [250, 227] on div "[MEDICAL_DATA] ND37 Select Status Query Query covers suspected (?), Keep in vie…" at bounding box center [536, 242] width 630 height 41
click at [280, 227] on h4 "[MEDICAL_DATA]" at bounding box center [270, 232] width 83 height 10
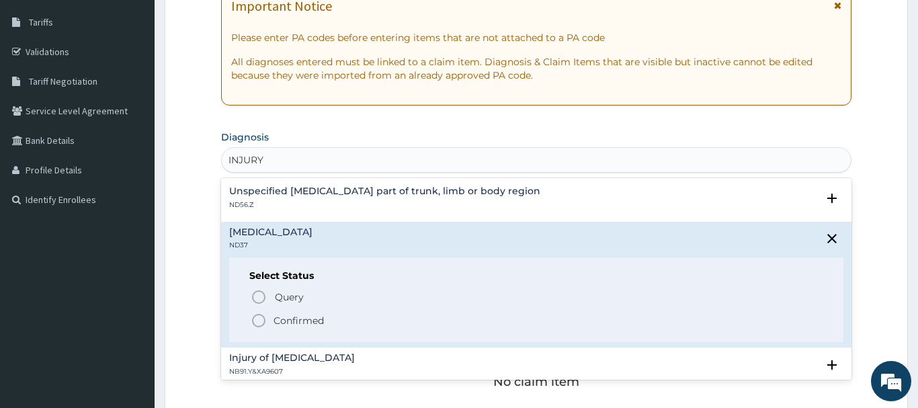
click at [261, 322] on icon "status option filled" at bounding box center [259, 320] width 16 height 16
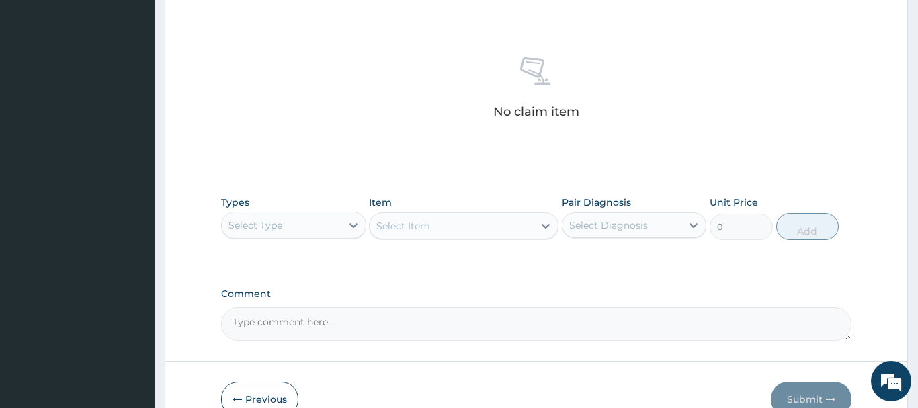
scroll to position [561, 0]
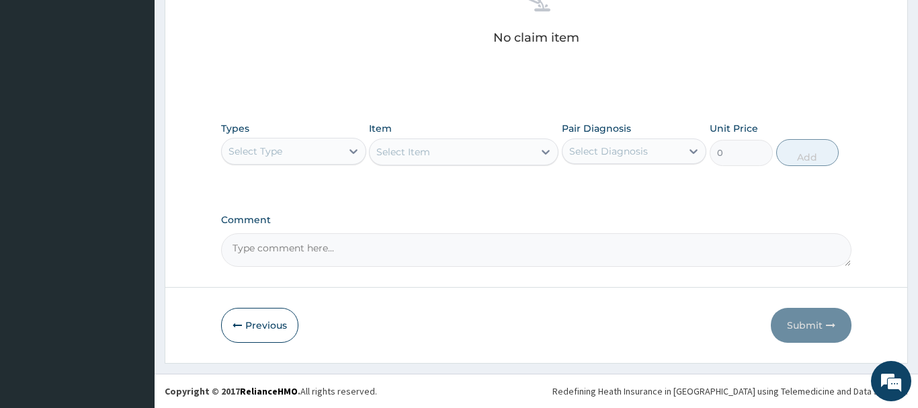
click at [271, 155] on div "Select Type" at bounding box center [282, 150] width 120 height 21
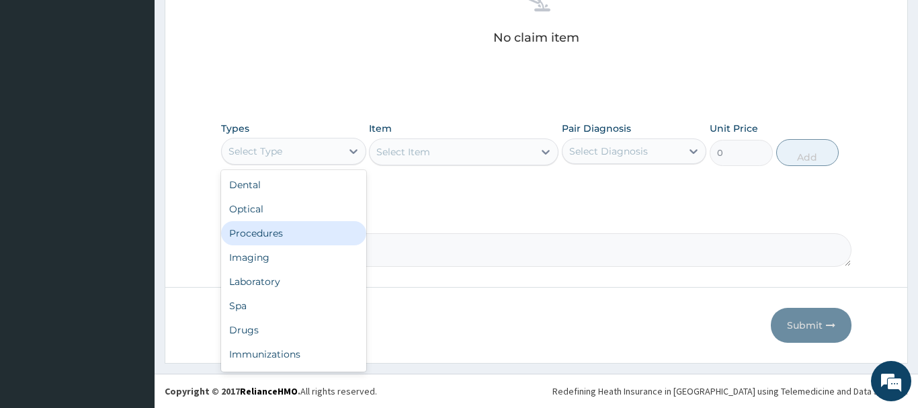
click at [253, 235] on div "Procedures" at bounding box center [293, 233] width 145 height 24
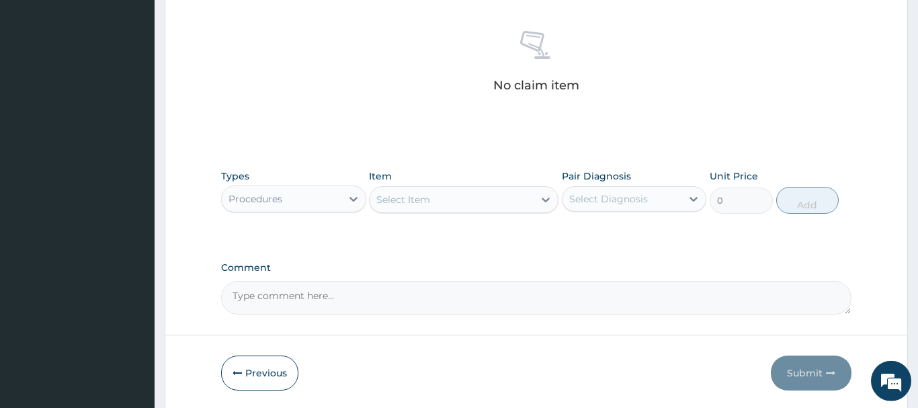
scroll to position [287, 0]
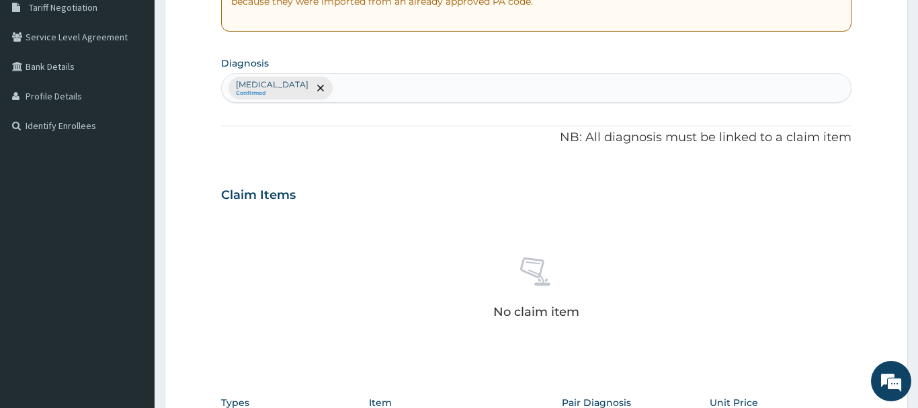
click at [407, 87] on div "[MEDICAL_DATA] Confirmed" at bounding box center [536, 88] width 629 height 28
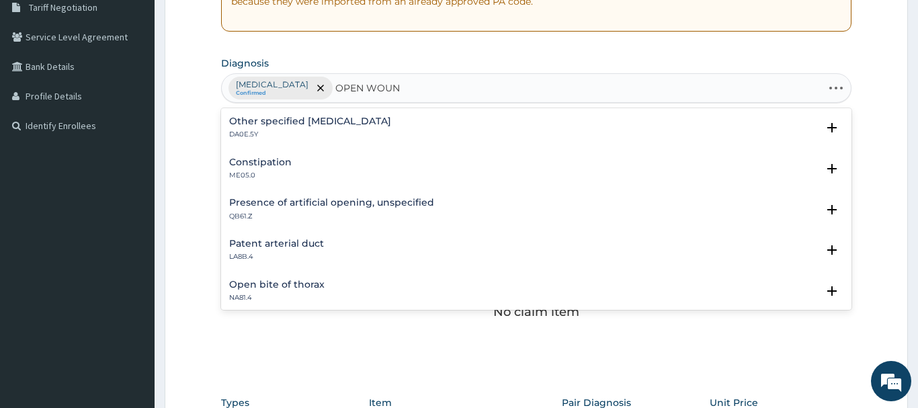
type input "OPEN WOUND"
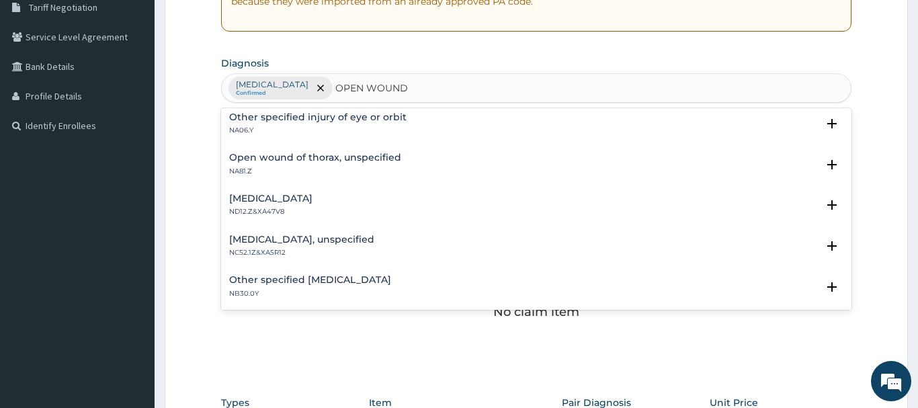
scroll to position [73, 0]
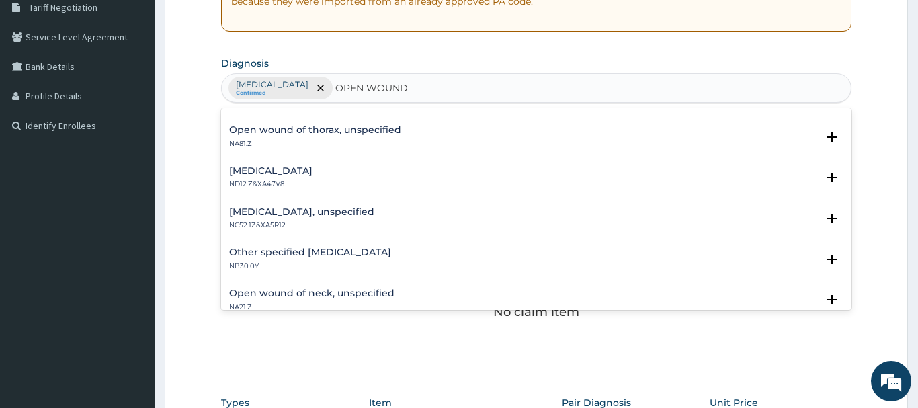
click at [263, 215] on h4 "[MEDICAL_DATA], unspecified" at bounding box center [301, 212] width 145 height 10
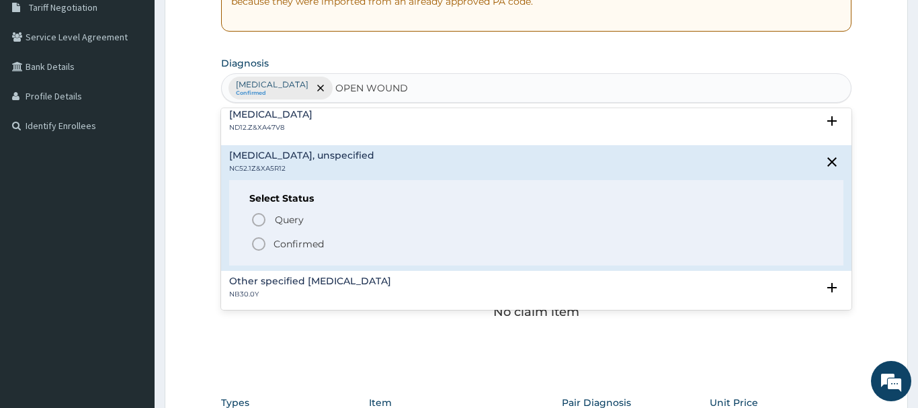
scroll to position [145, 0]
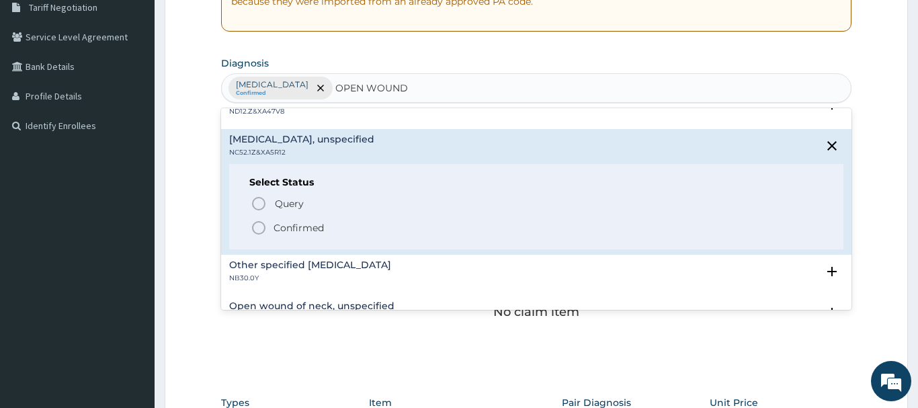
click at [259, 232] on icon "status option filled" at bounding box center [259, 228] width 16 height 16
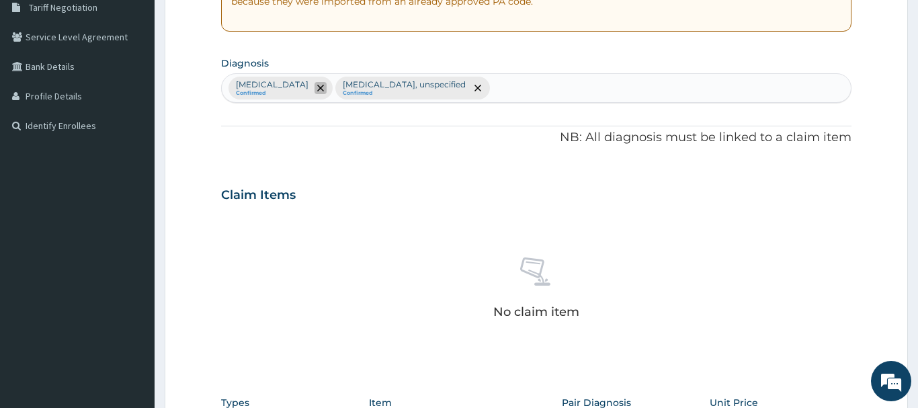
click at [324, 85] on icon "remove selection option" at bounding box center [320, 88] width 7 height 7
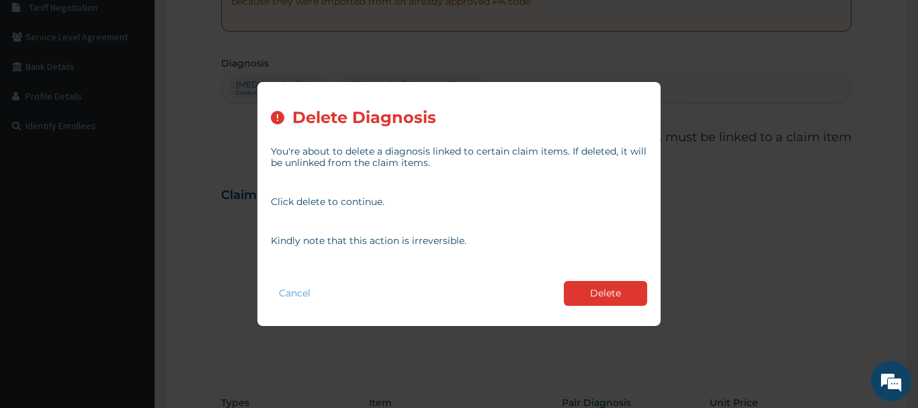
drag, startPoint x: 622, startPoint y: 298, endPoint x: 568, endPoint y: 263, distance: 63.7
click at [622, 294] on button "Delete" at bounding box center [605, 293] width 83 height 25
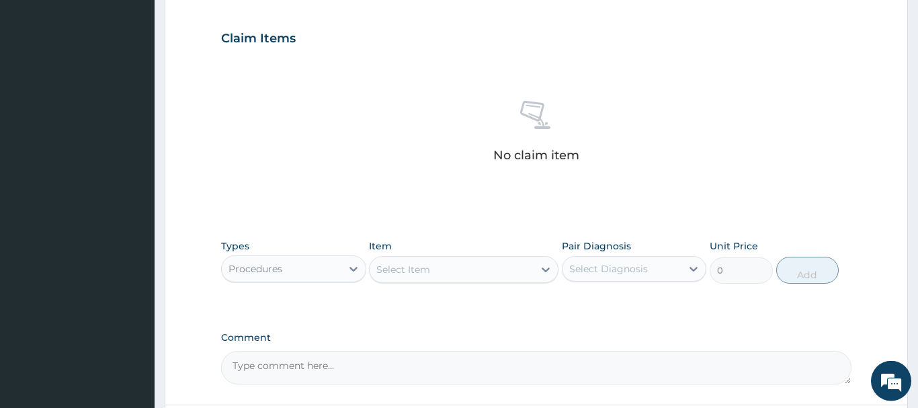
scroll to position [561, 0]
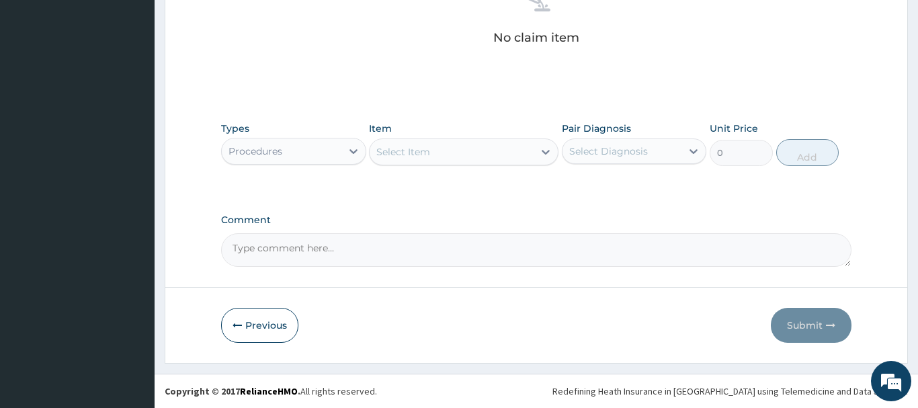
click at [405, 151] on div "Select Item" at bounding box center [403, 151] width 54 height 13
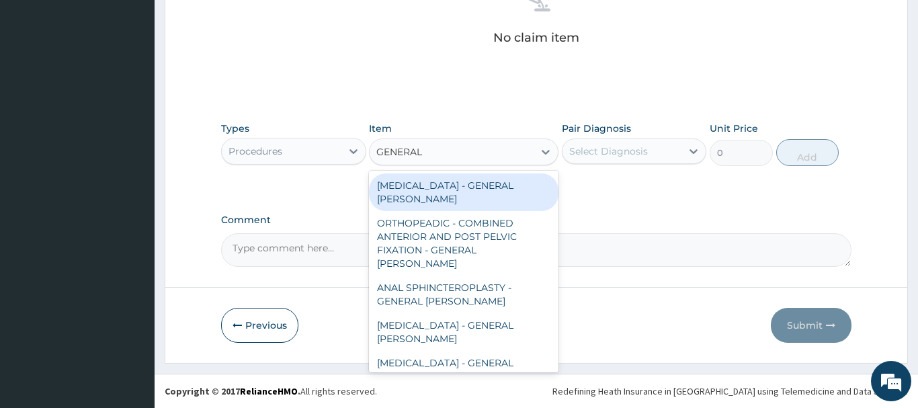
type input "GENERAL C"
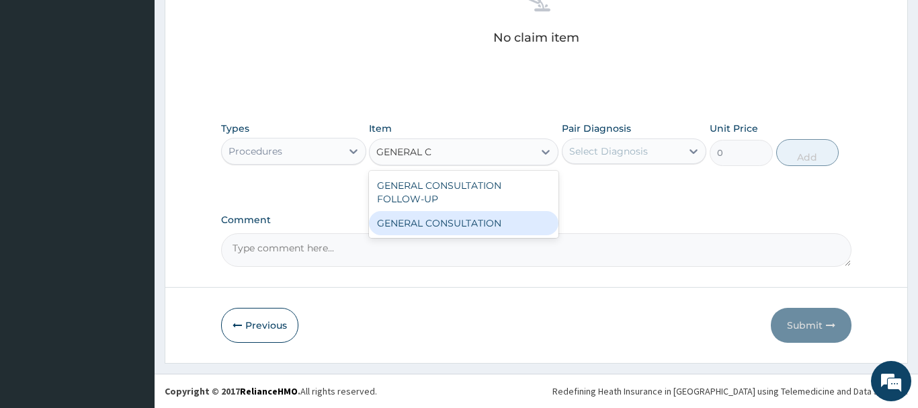
drag, startPoint x: 449, startPoint y: 218, endPoint x: 439, endPoint y: 218, distance: 9.4
click at [448, 218] on div "GENERAL CONSULTATION" at bounding box center [463, 223] width 189 height 24
type input "6750"
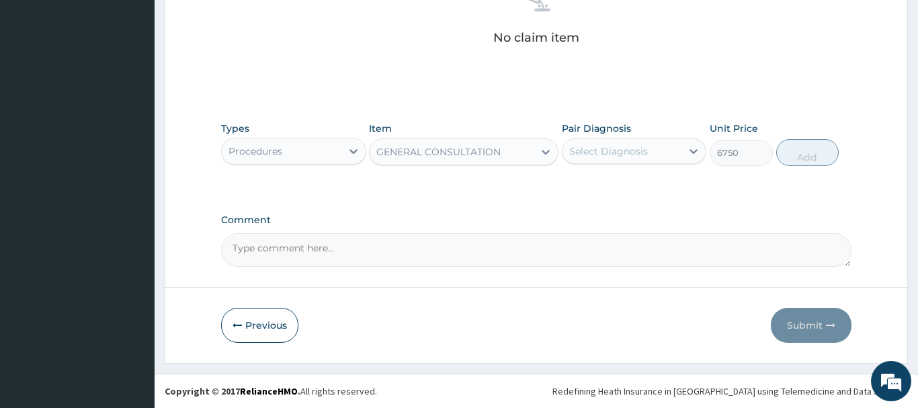
click at [590, 145] on div "Select Diagnosis" at bounding box center [608, 150] width 79 height 13
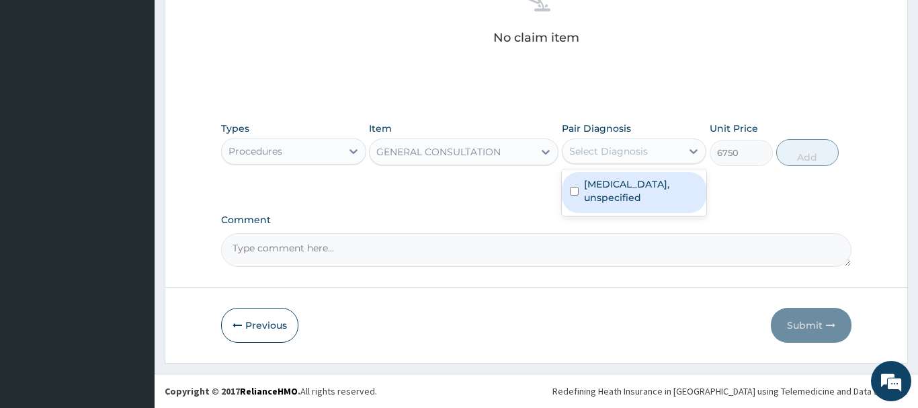
click at [617, 187] on label "[MEDICAL_DATA], unspecified" at bounding box center [641, 190] width 115 height 27
checkbox input "true"
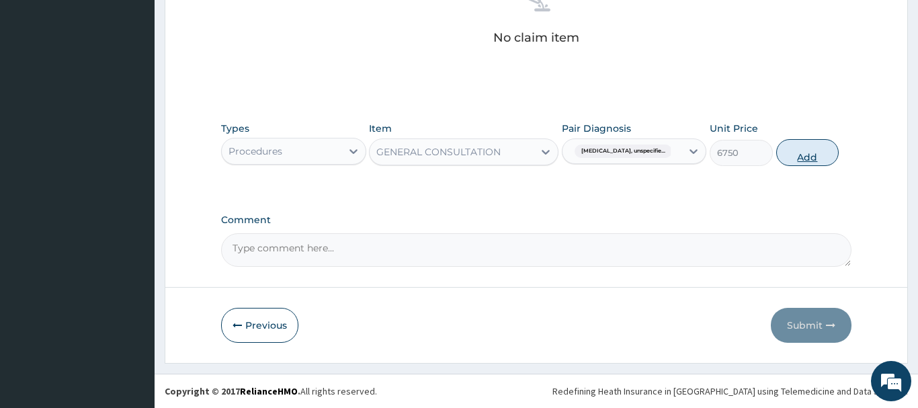
click at [797, 143] on button "Add" at bounding box center [807, 152] width 63 height 27
type input "0"
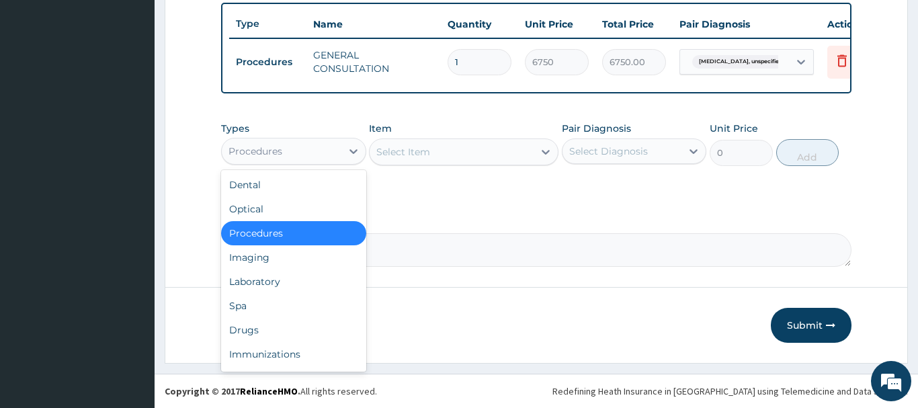
click at [251, 146] on div "Procedures" at bounding box center [255, 150] width 54 height 13
click at [236, 330] on div "Drugs" at bounding box center [293, 330] width 145 height 24
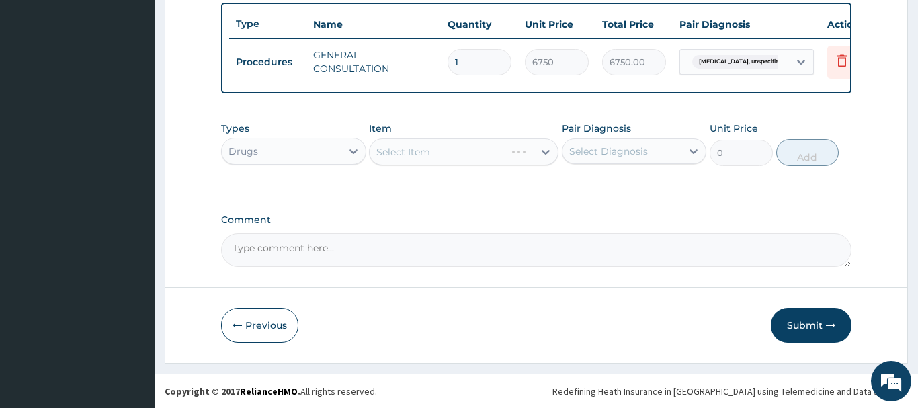
click at [390, 154] on div "Select Item" at bounding box center [463, 151] width 189 height 27
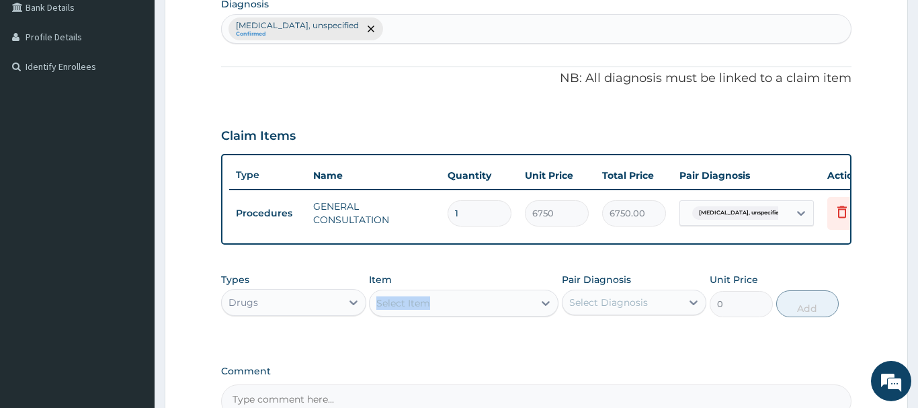
scroll to position [411, 0]
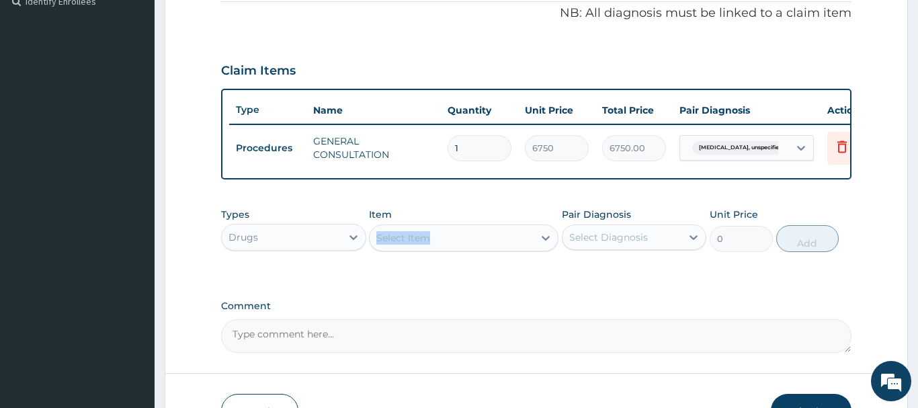
click at [452, 232] on div "Select Item" at bounding box center [451, 237] width 164 height 21
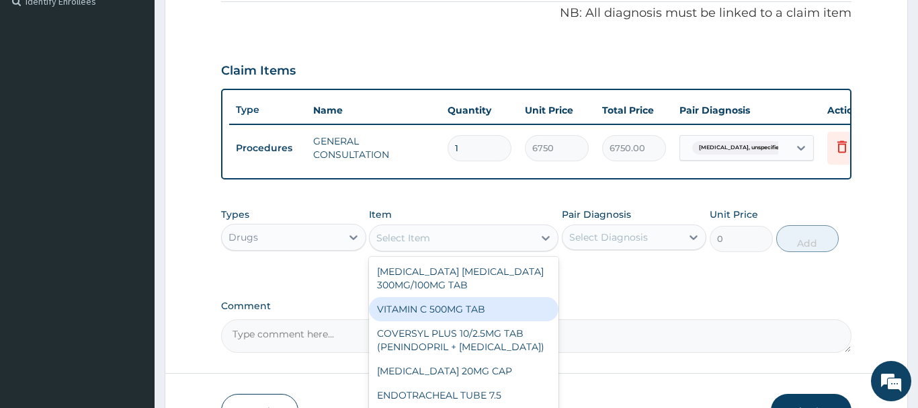
paste input "VITAMIN C 100MG TAB"
type input "VITAMIN C 100MG TAB"
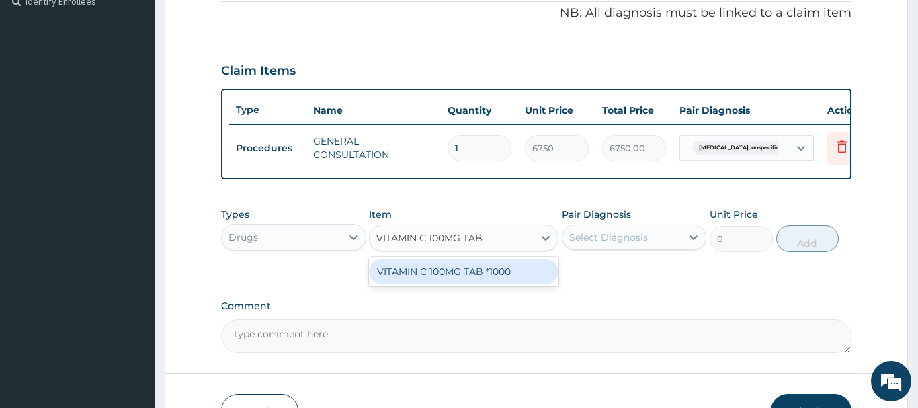
click at [479, 275] on div "VITAMIN C 100MG TAB *1000" at bounding box center [463, 271] width 189 height 24
type input "5.820000171661377"
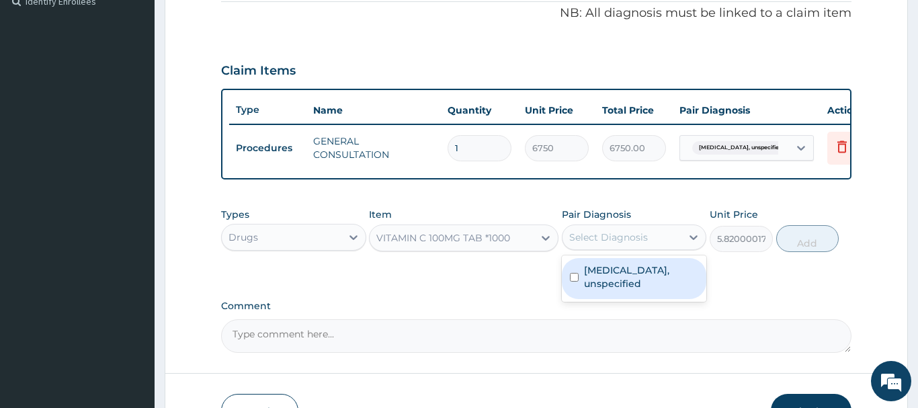
click at [608, 234] on div "Select Diagnosis" at bounding box center [608, 236] width 79 height 13
drag, startPoint x: 623, startPoint y: 287, endPoint x: 639, endPoint y: 279, distance: 17.7
click at [621, 287] on label "[MEDICAL_DATA], unspecified" at bounding box center [641, 276] width 115 height 27
checkbox input "true"
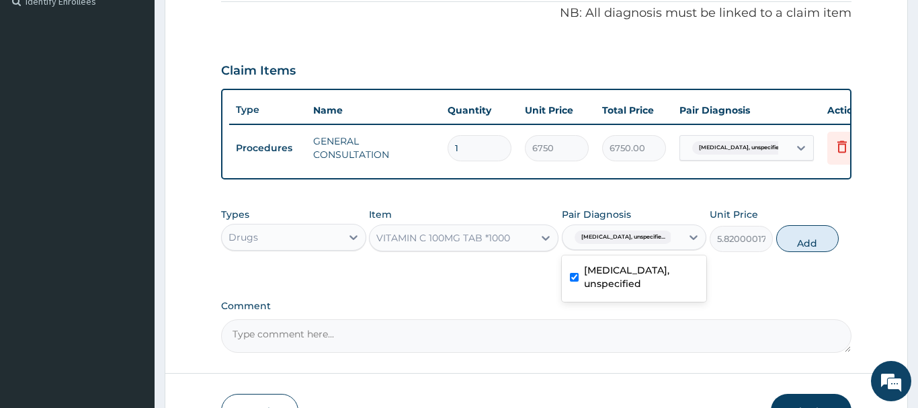
click at [823, 218] on div "Types Drugs Item VITAMIN C 100MG TAB *1000 Pair Diagnosis option [MEDICAL_DATA]…" at bounding box center [536, 230] width 630 height 58
click at [814, 242] on button "Add" at bounding box center [807, 238] width 63 height 27
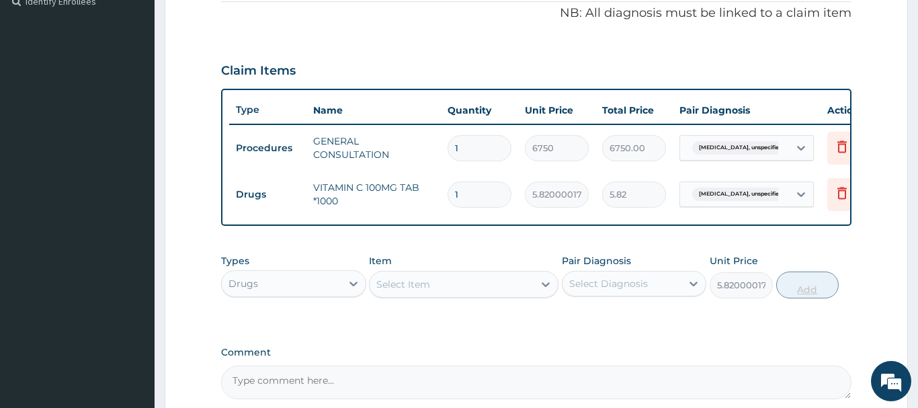
type input "0"
drag, startPoint x: 474, startPoint y: 195, endPoint x: 412, endPoint y: 189, distance: 62.7
click at [447, 189] on input "1" at bounding box center [479, 194] width 64 height 26
type input "2"
type input "11.64"
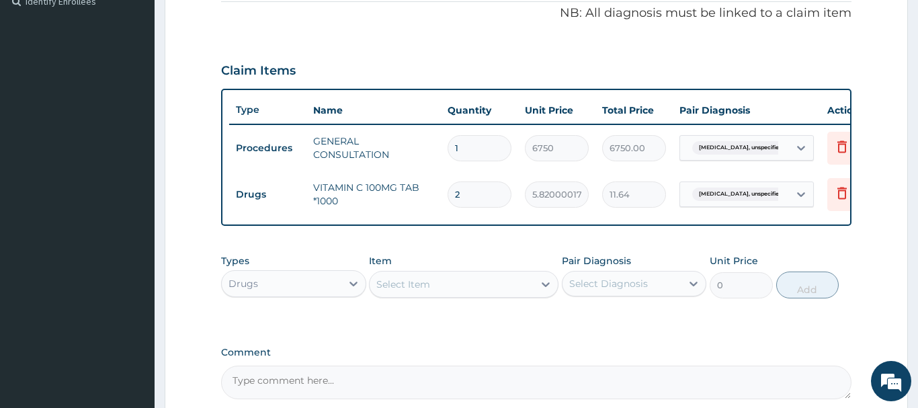
type input "21"
type input "122.22"
type input "21"
click at [413, 286] on div "Select Item" at bounding box center [403, 283] width 54 height 13
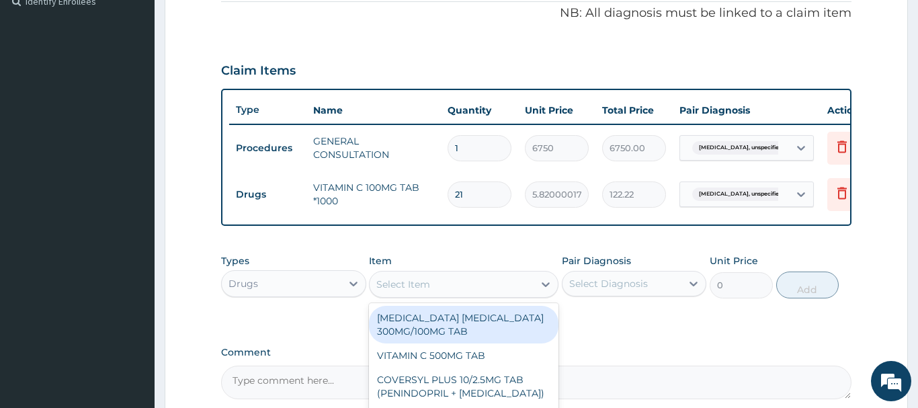
paste input "[MEDICAL_DATA] 500MG"
type input "[MEDICAL_DATA] 500MG"
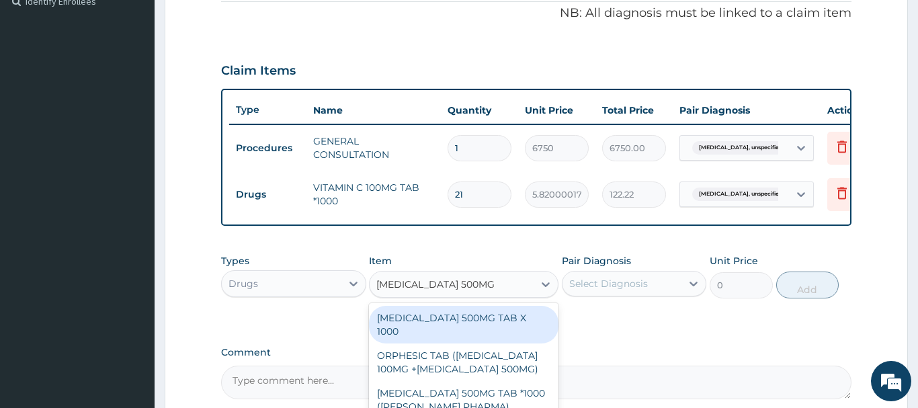
click at [457, 316] on div "[MEDICAL_DATA] 500MG TAB X 1000" at bounding box center [463, 325] width 189 height 38
type input "22.39999961853027"
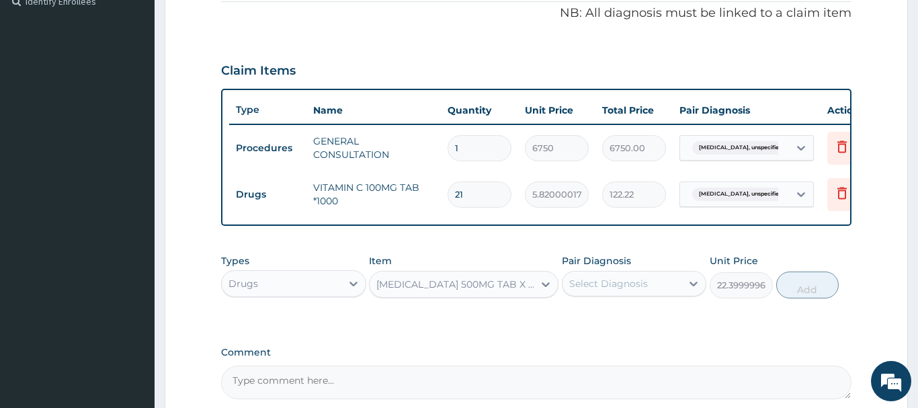
drag, startPoint x: 604, startPoint y: 277, endPoint x: 606, endPoint y: 296, distance: 18.9
click at [604, 284] on div "Select Diagnosis" at bounding box center [608, 283] width 79 height 13
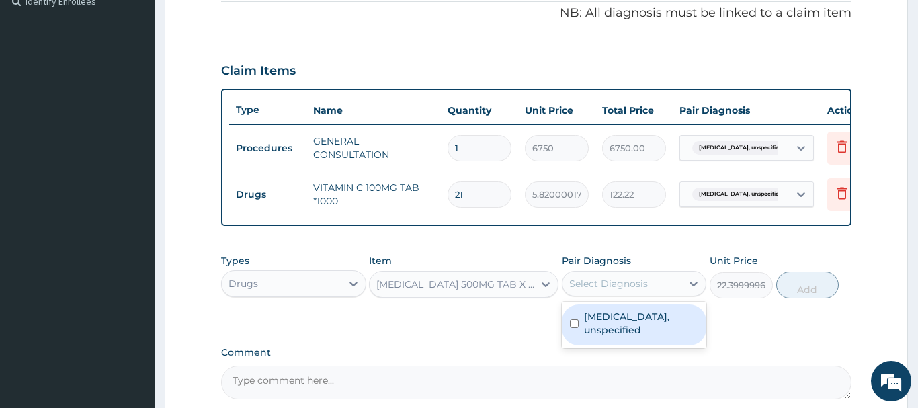
click at [631, 332] on label "[MEDICAL_DATA], unspecified" at bounding box center [641, 323] width 115 height 27
checkbox input "true"
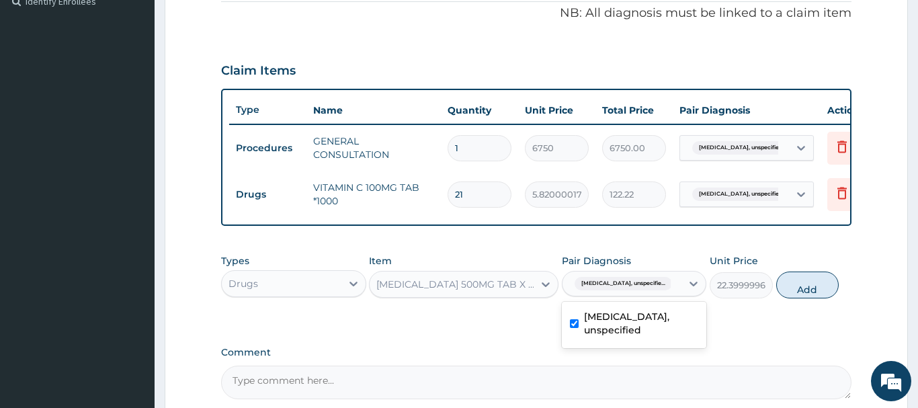
drag, startPoint x: 831, startPoint y: 283, endPoint x: 813, endPoint y: 277, distance: 19.3
click at [830, 283] on button "Add" at bounding box center [807, 284] width 63 height 27
type input "0"
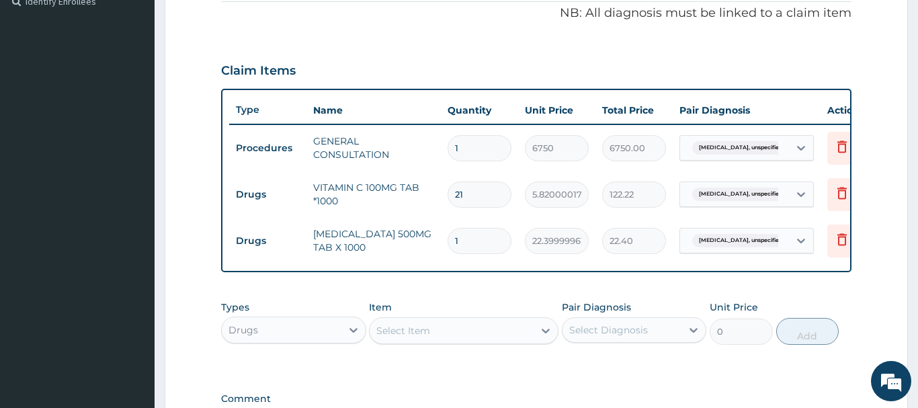
drag, startPoint x: 473, startPoint y: 239, endPoint x: 431, endPoint y: 237, distance: 41.7
click at [447, 243] on input "1" at bounding box center [479, 241] width 64 height 26
type input "6"
type input "134.40"
type input "6"
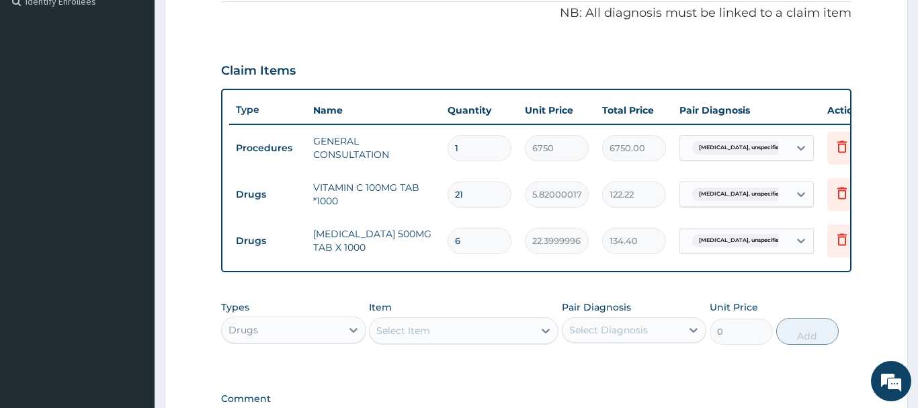
click at [400, 328] on div "Select Item" at bounding box center [403, 330] width 54 height 13
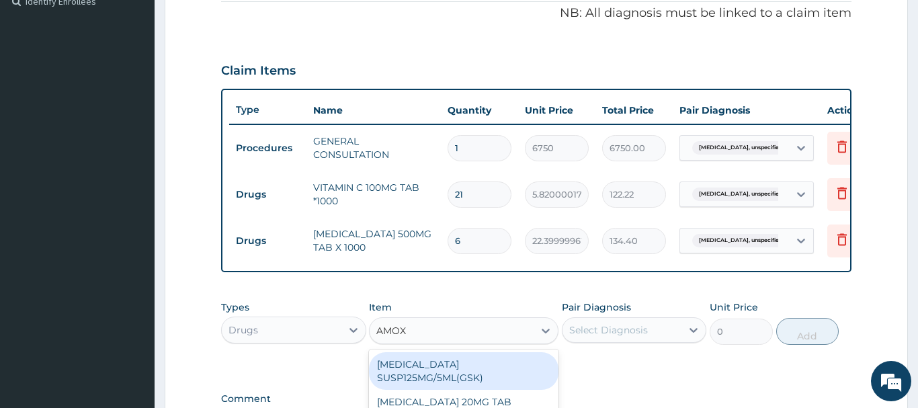
type input "AMOXI"
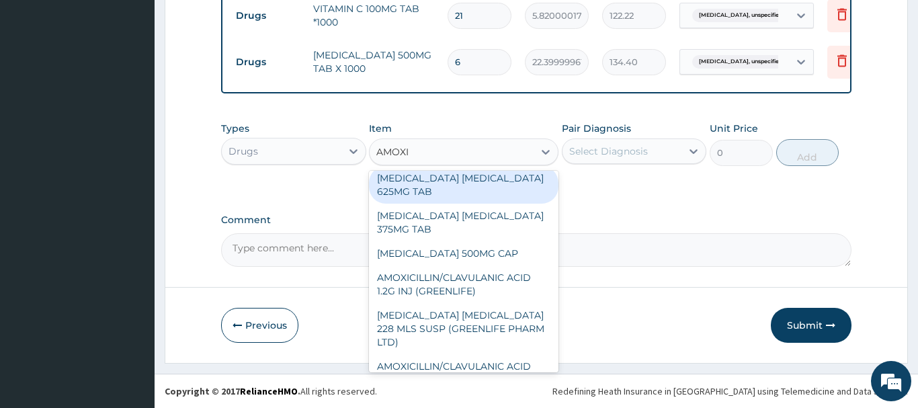
scroll to position [218, 0]
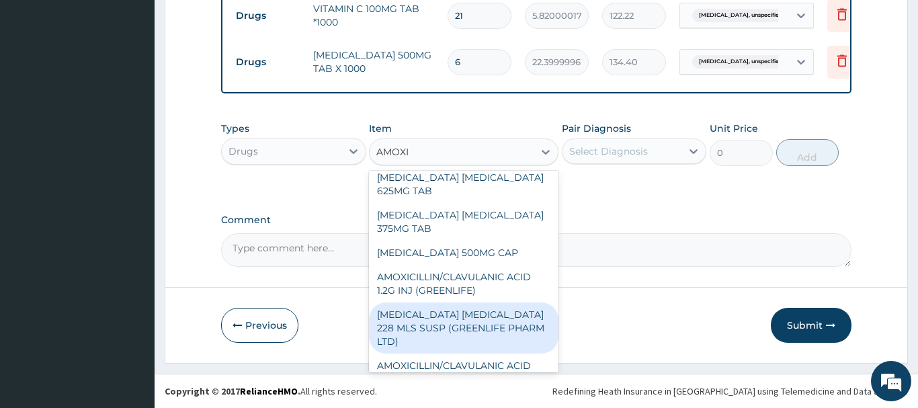
click at [453, 309] on div "[MEDICAL_DATA] [MEDICAL_DATA] 228 MLS SUSP (GREENLIFE PHARM LTD)" at bounding box center [463, 327] width 189 height 51
type input "6370"
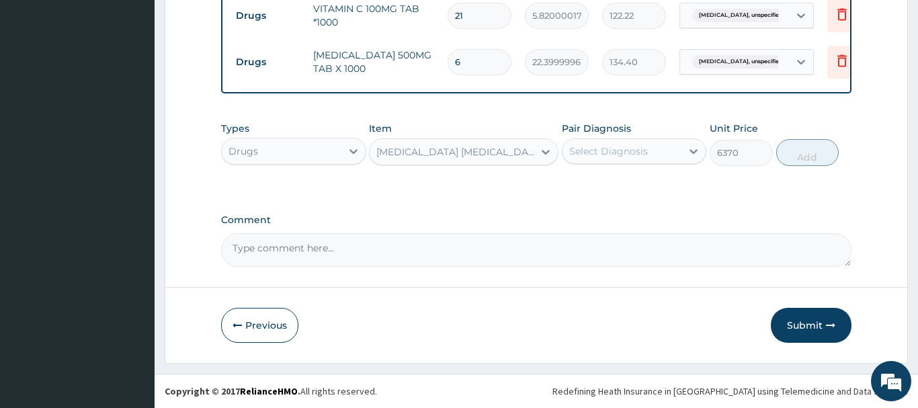
click at [605, 153] on div "Select Diagnosis" at bounding box center [608, 150] width 79 height 13
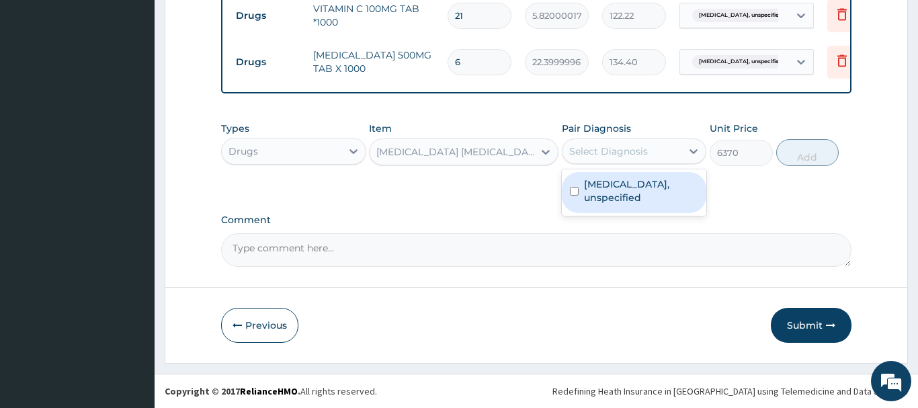
click at [631, 198] on label "[MEDICAL_DATA], unspecified" at bounding box center [641, 190] width 115 height 27
checkbox input "true"
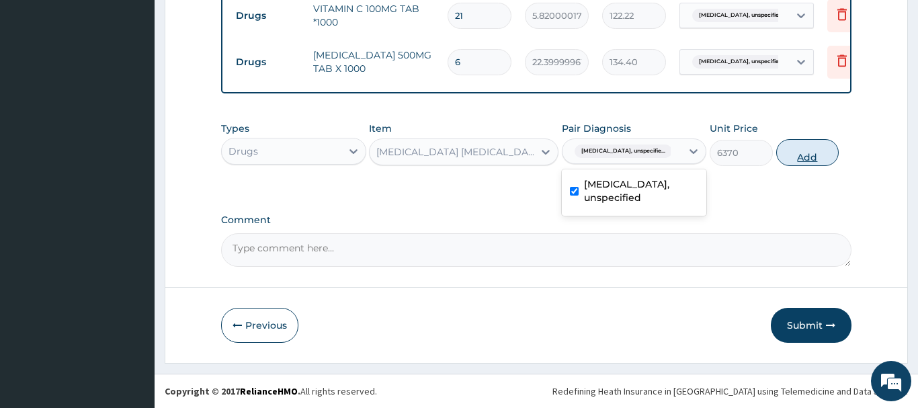
click at [809, 149] on button "Add" at bounding box center [807, 152] width 63 height 27
type input "0"
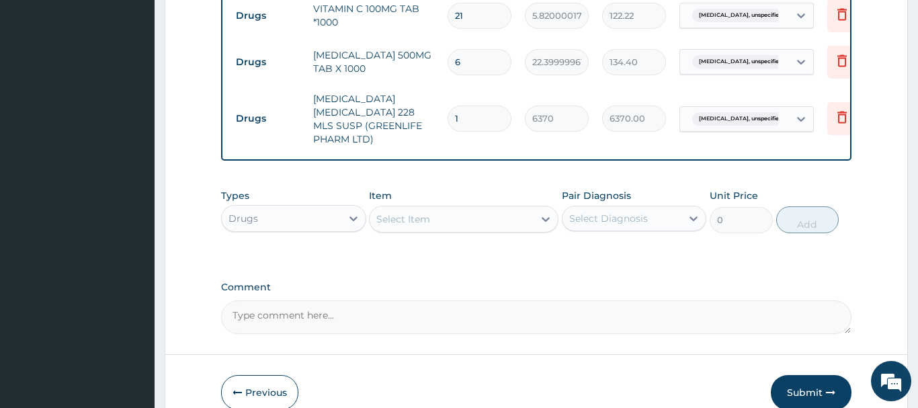
click at [388, 220] on div "Select Item" at bounding box center [403, 218] width 54 height 13
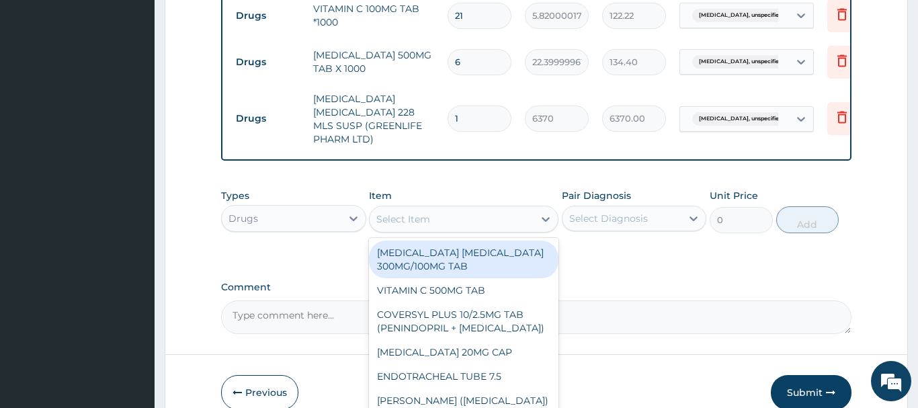
paste input "NYLON 2/O"
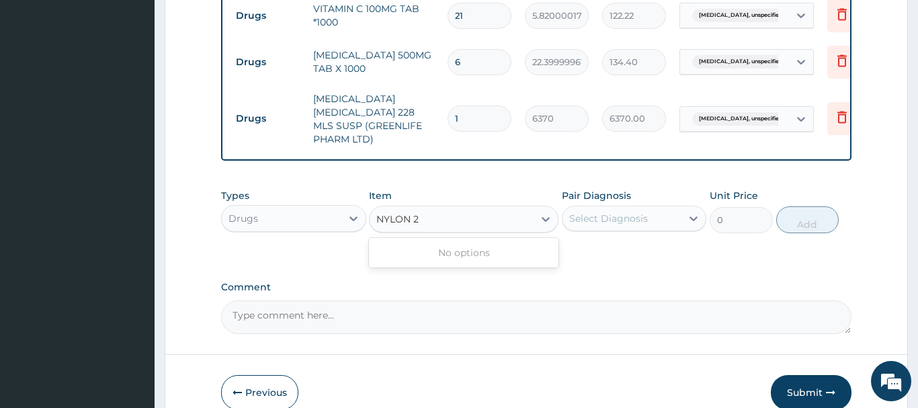
type input "NYLON"
click at [410, 257] on div "NYLON 0 (SMI AG)" at bounding box center [463, 252] width 189 height 24
type input "3412.5"
click at [510, 253] on div "Types Drugs Item option NYLON 0 (SMI AG), selected. Select is focused ,type to …" at bounding box center [536, 221] width 630 height 78
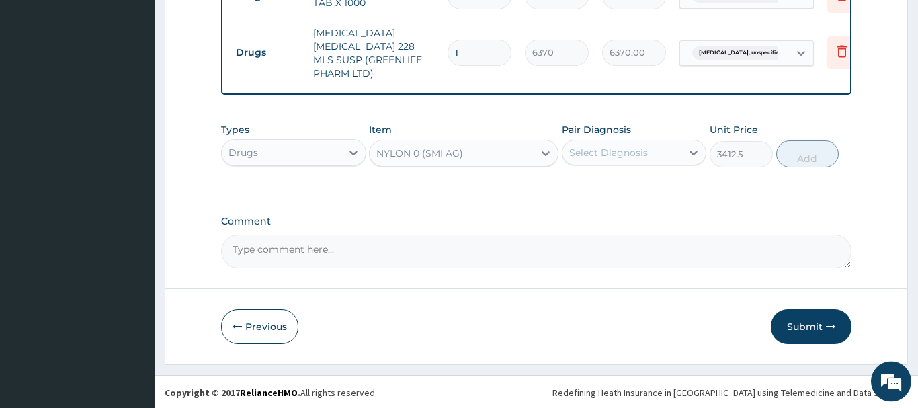
scroll to position [383, 0]
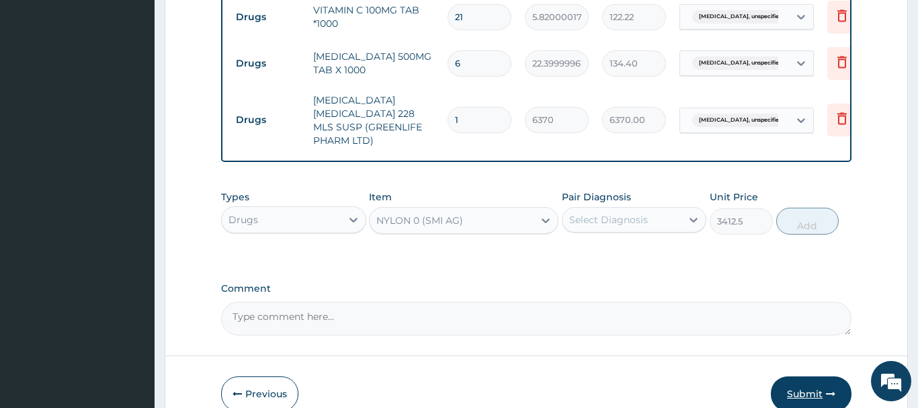
click at [798, 388] on button "Submit" at bounding box center [810, 393] width 81 height 35
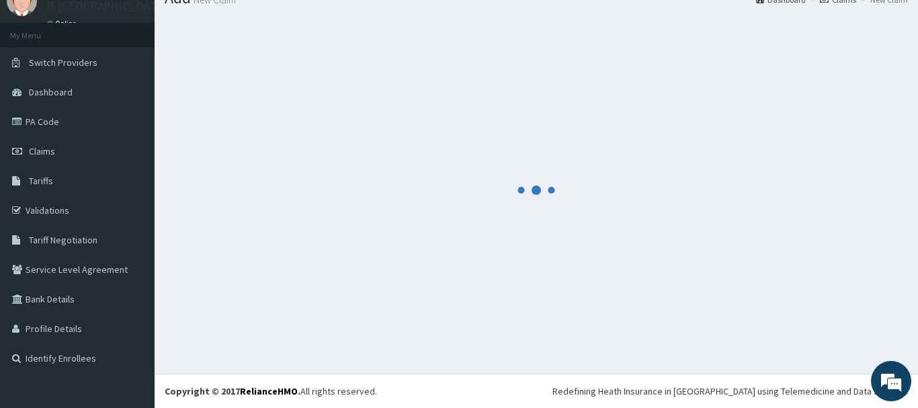
scroll to position [54, 0]
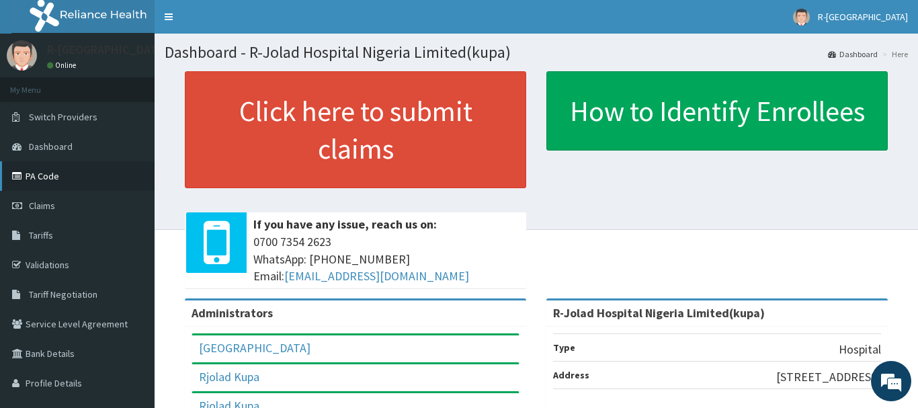
click at [38, 174] on link "PA Code" at bounding box center [77, 176] width 154 height 30
